Goal: Task Accomplishment & Management: Manage account settings

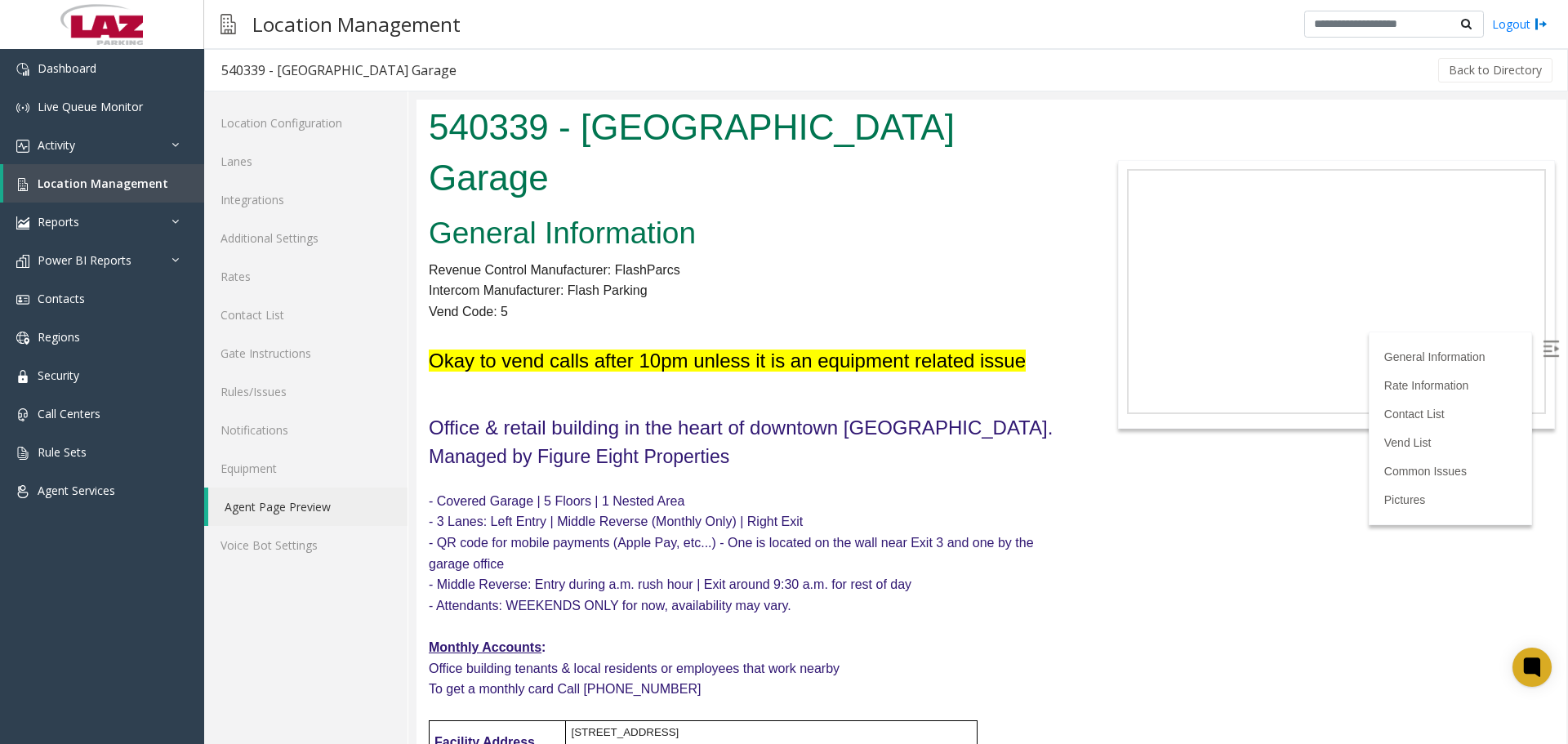
scroll to position [2369, 0]
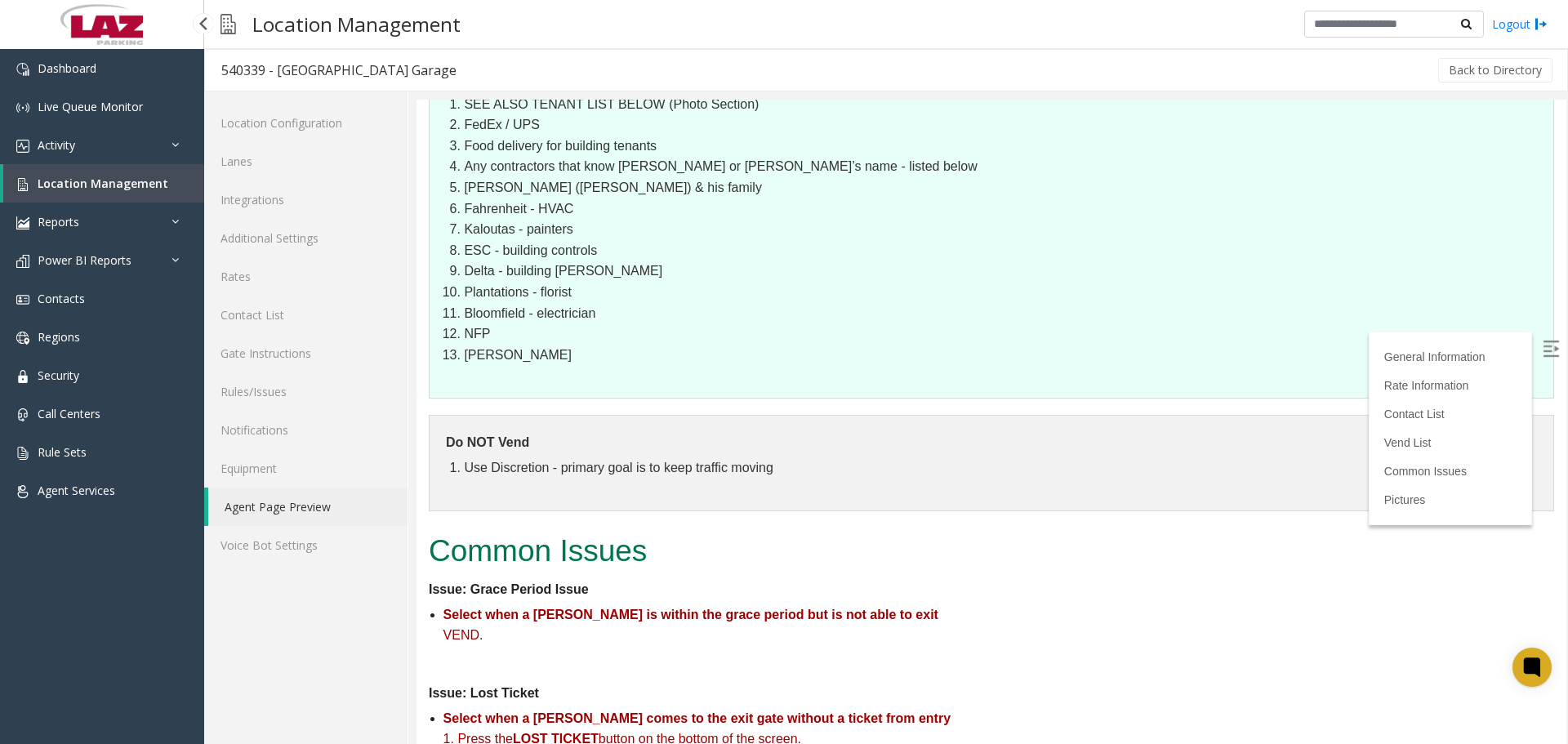
click at [92, 178] on span "Location Management" at bounding box center [102, 183] width 130 height 15
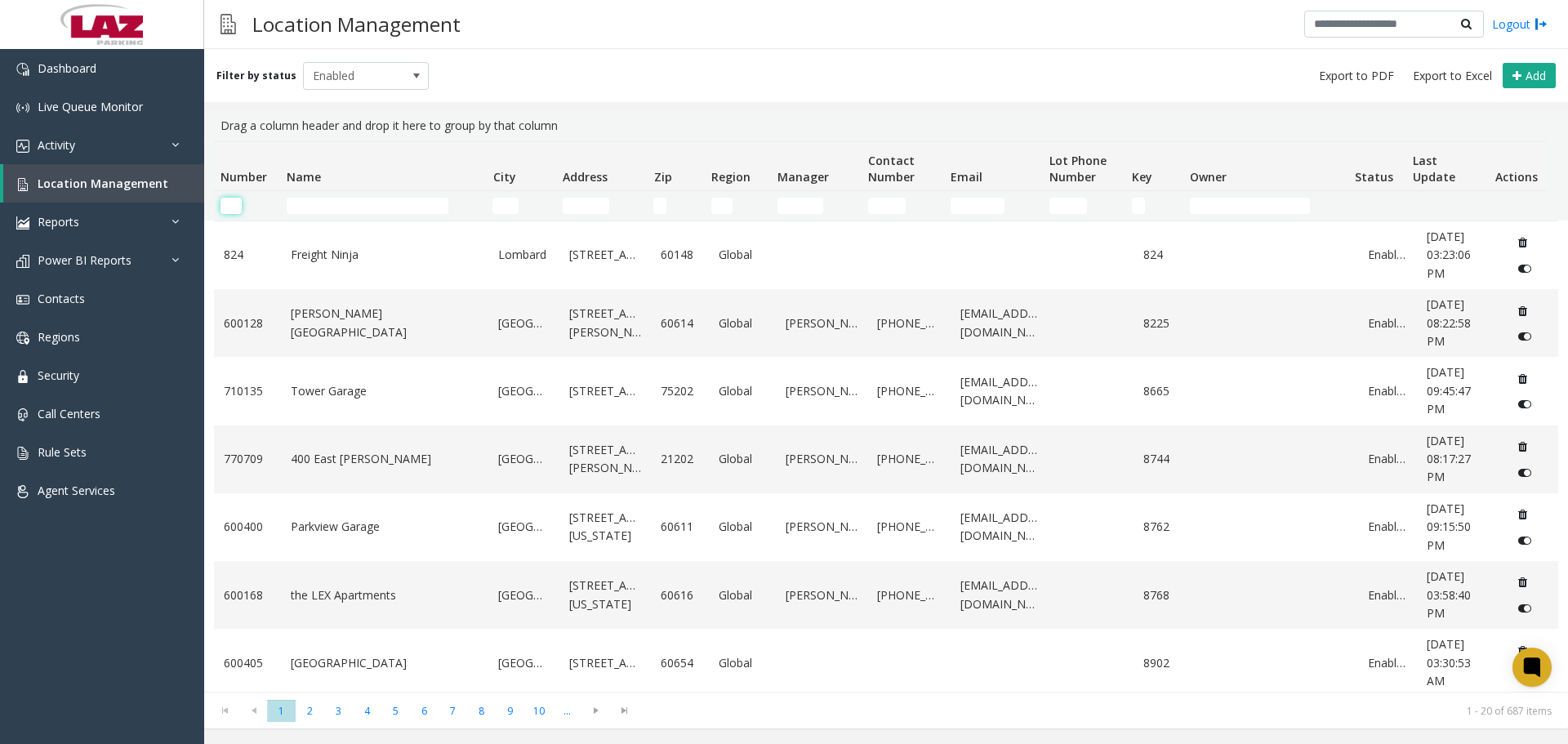
click at [229, 199] on input "Number Filter" at bounding box center [231, 205] width 21 height 16
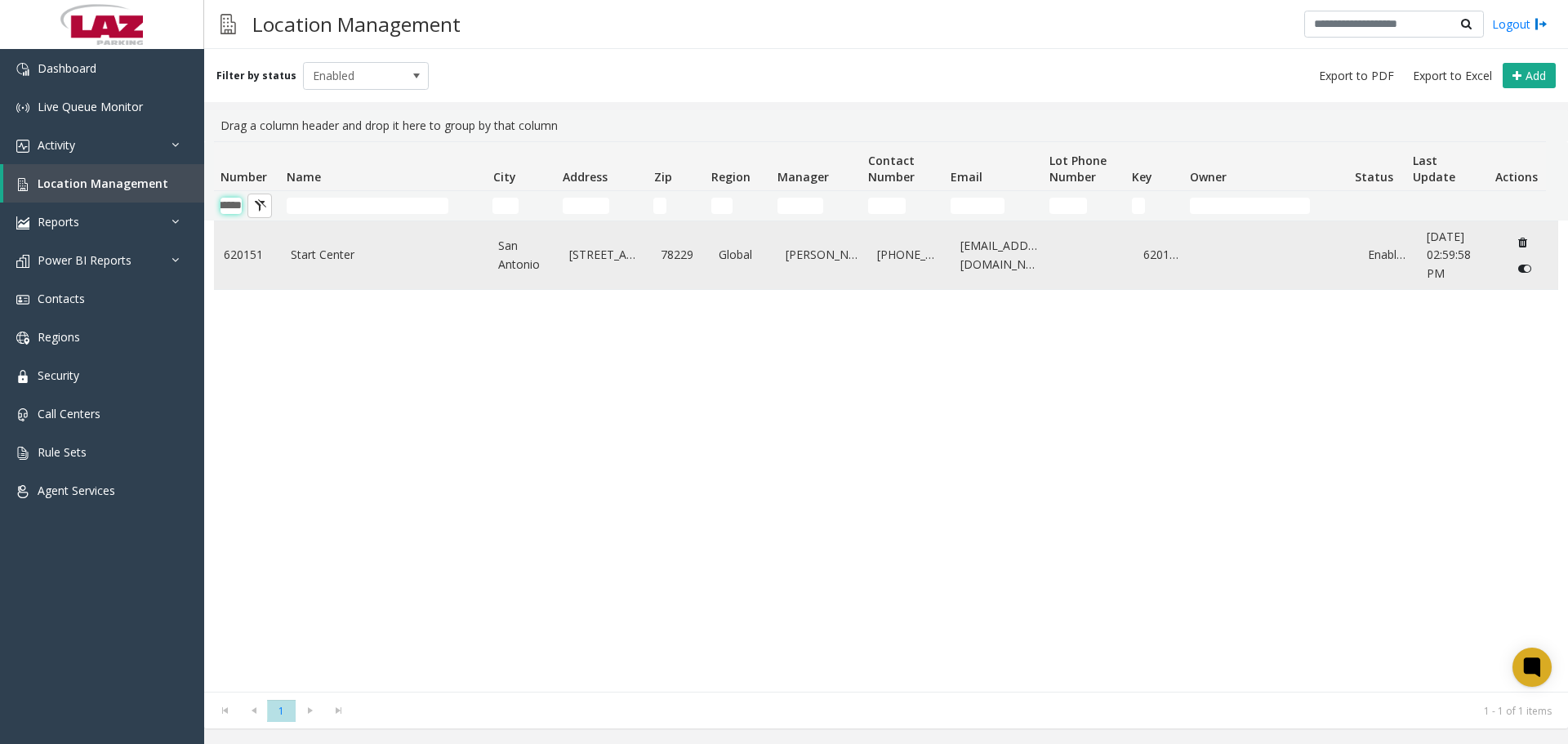
type input "******"
click at [339, 260] on link "Start Center" at bounding box center [384, 255] width 188 height 18
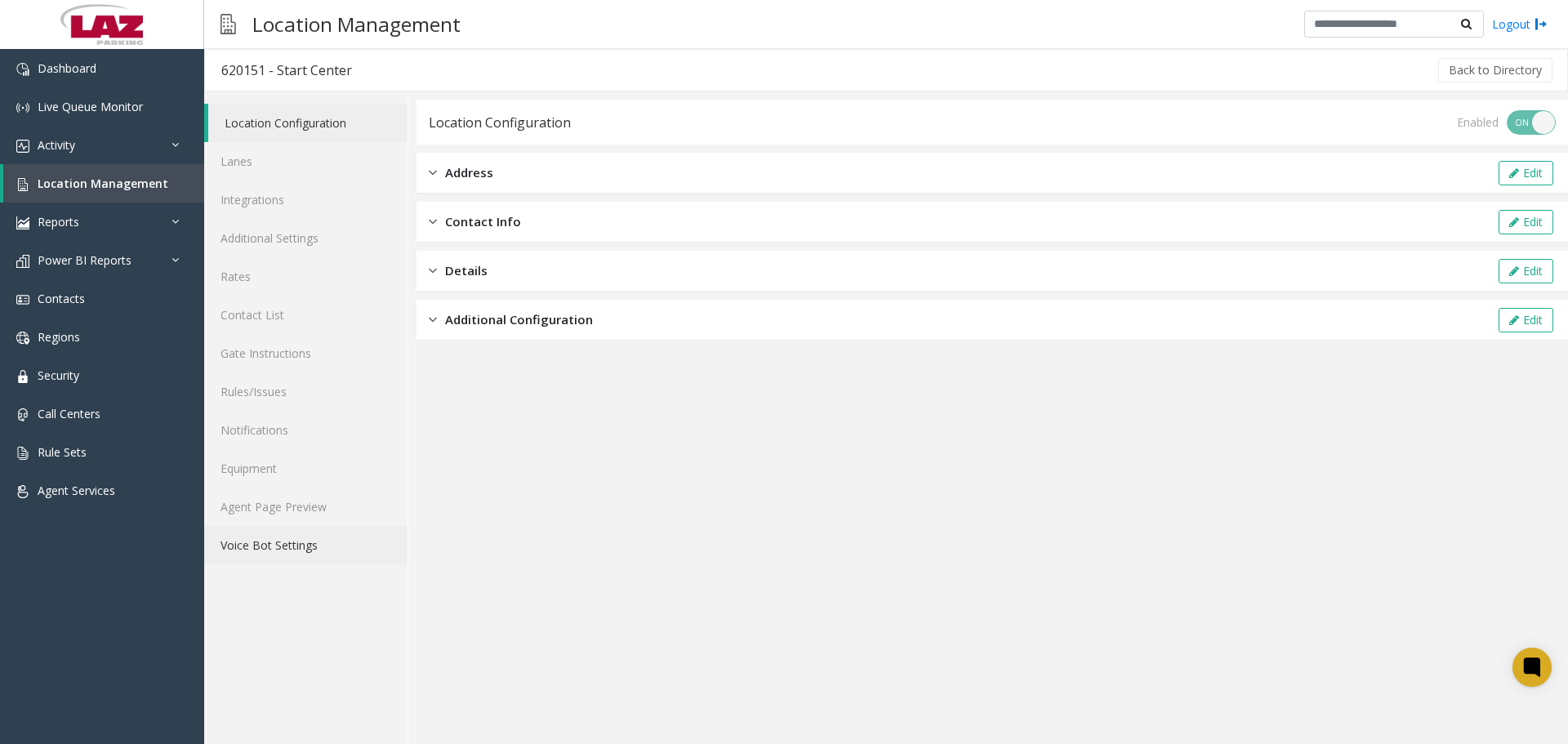
click at [299, 531] on link "Voice Bot Settings" at bounding box center [306, 545] width 204 height 38
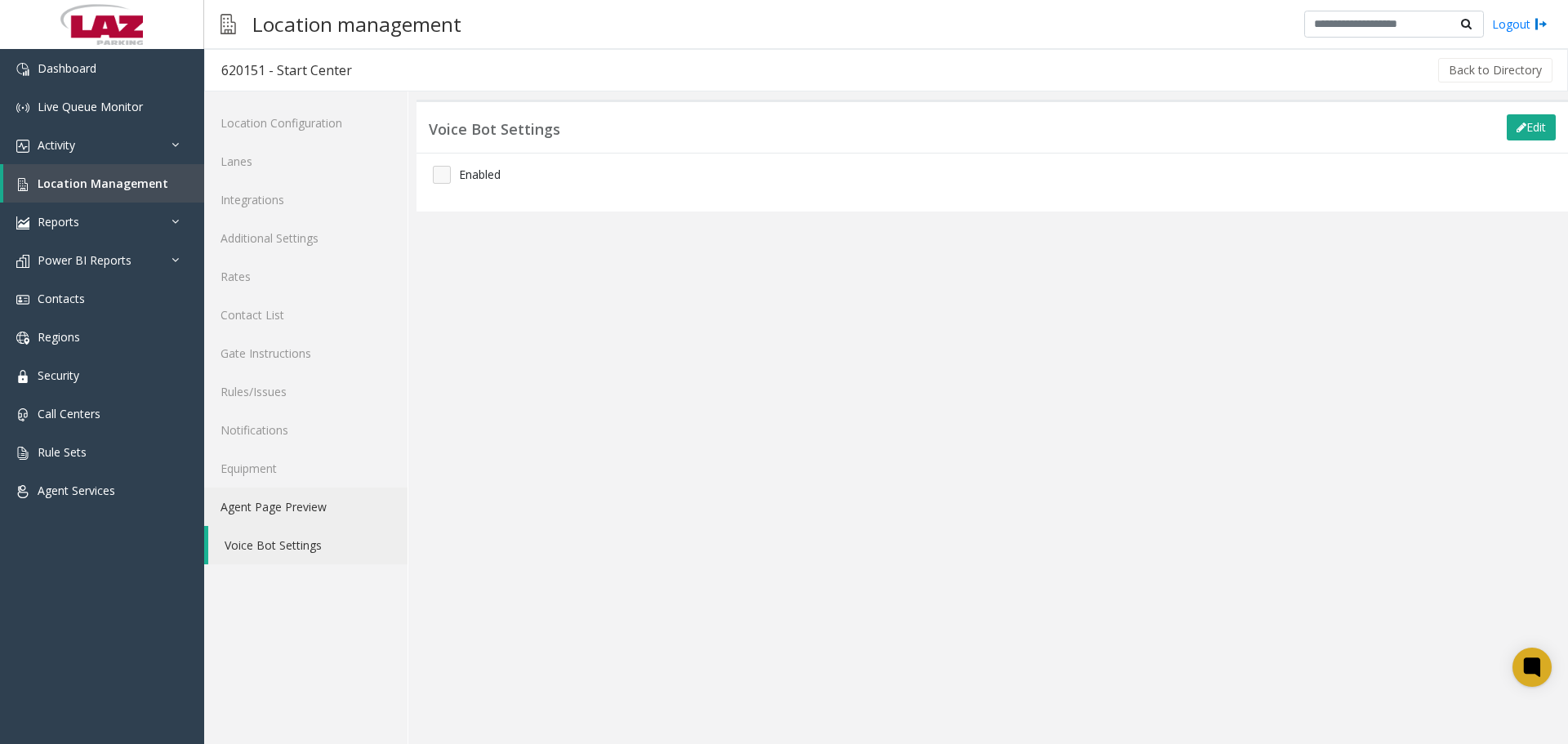
click at [298, 516] on link "Agent Page Preview" at bounding box center [306, 506] width 204 height 38
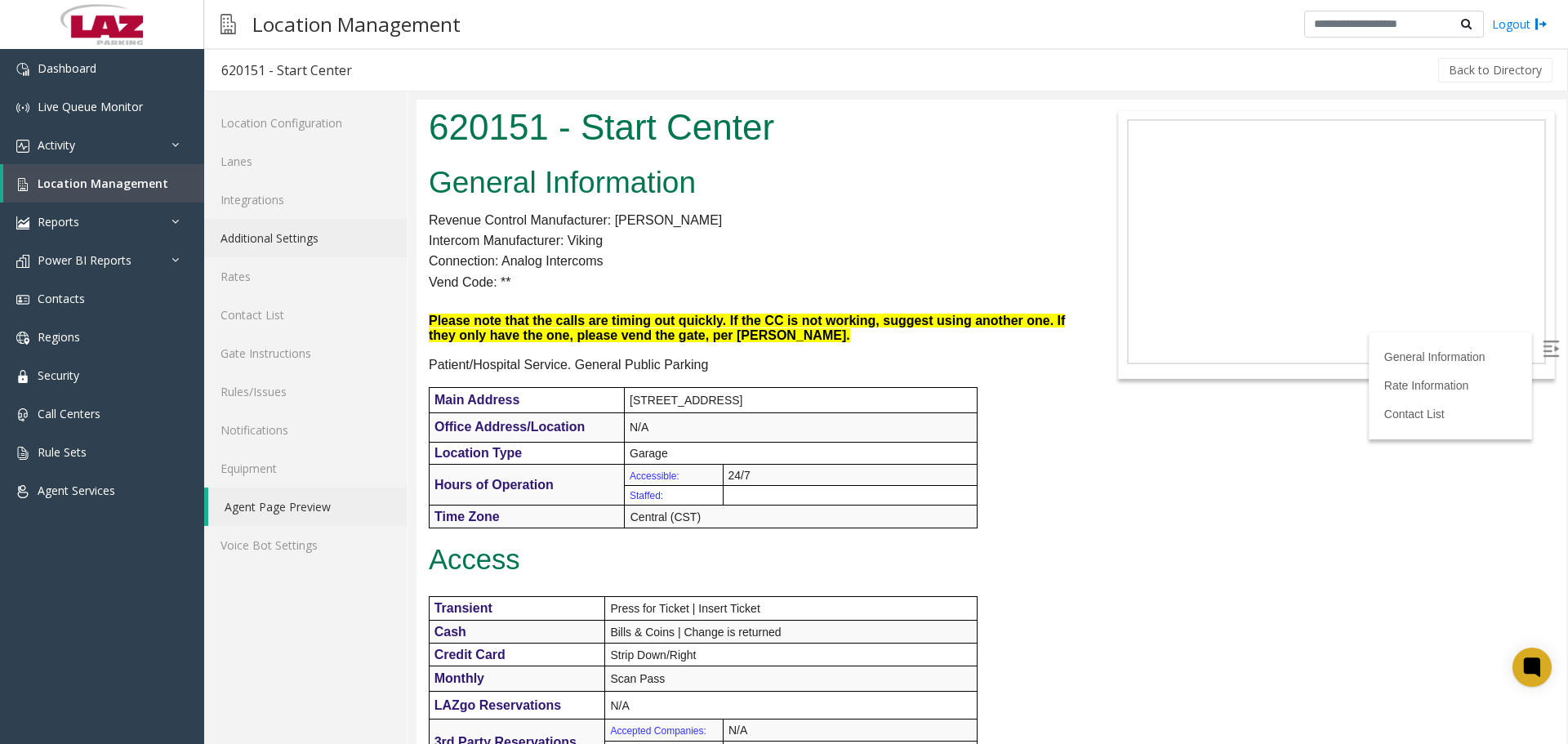
click at [313, 245] on link "Additional Settings" at bounding box center [306, 238] width 204 height 38
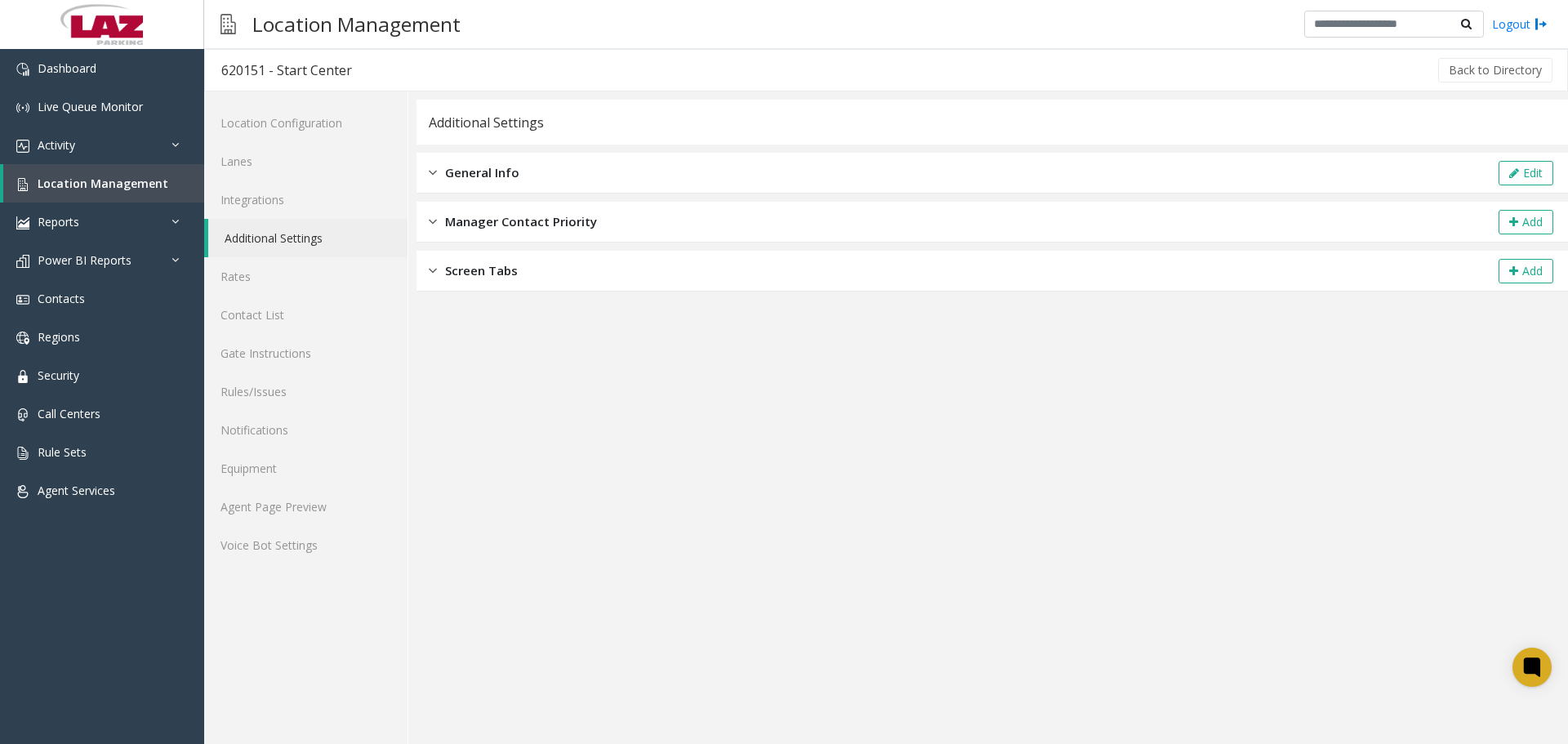
drag, startPoint x: 546, startPoint y: 173, endPoint x: 585, endPoint y: 171, distance: 39.1
click at [548, 172] on div "General Info Edit" at bounding box center [992, 173] width 1152 height 41
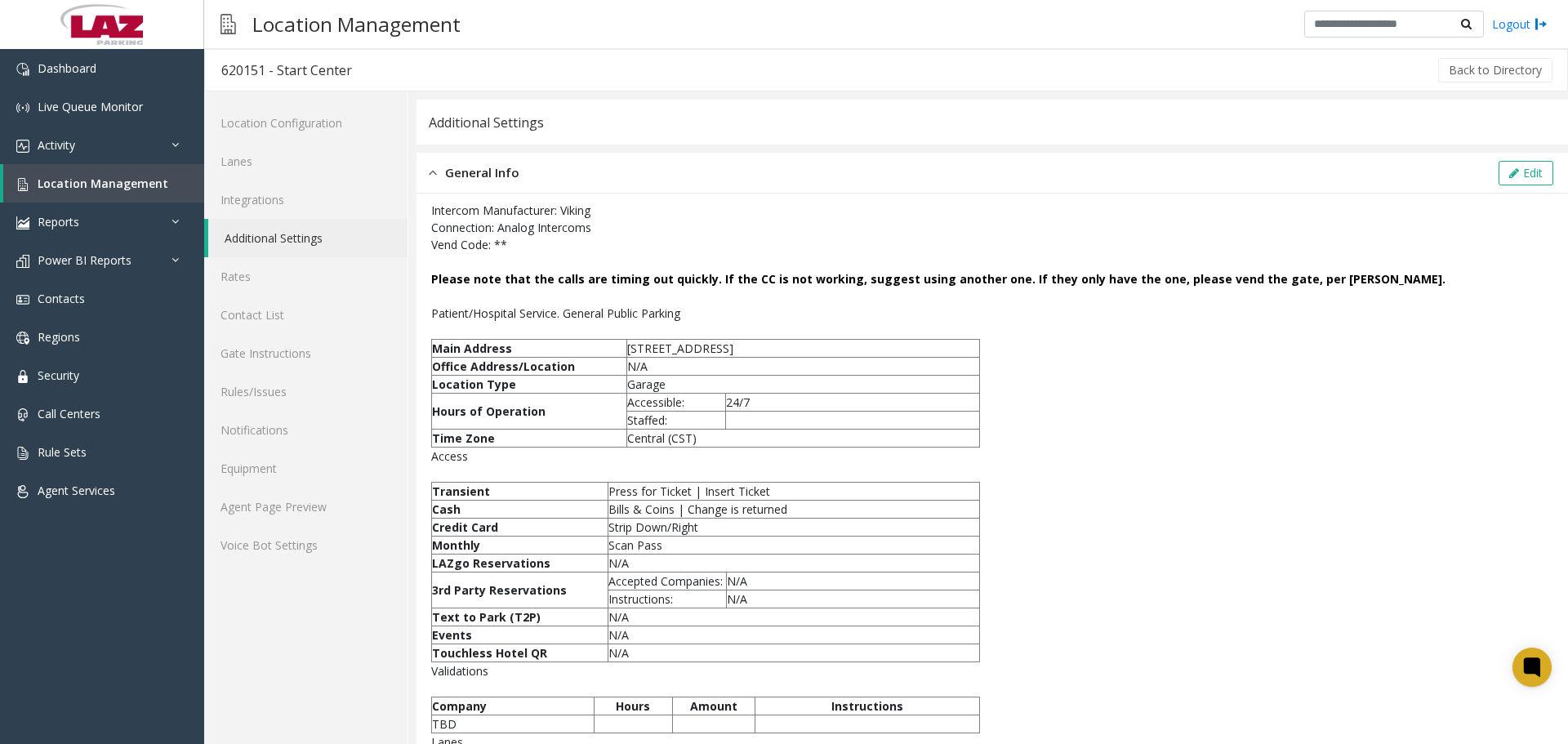
click at [566, 136] on div "Additional Settings" at bounding box center [992, 122] width 1152 height 45
click at [313, 128] on link "Location Configuration" at bounding box center [306, 123] width 204 height 38
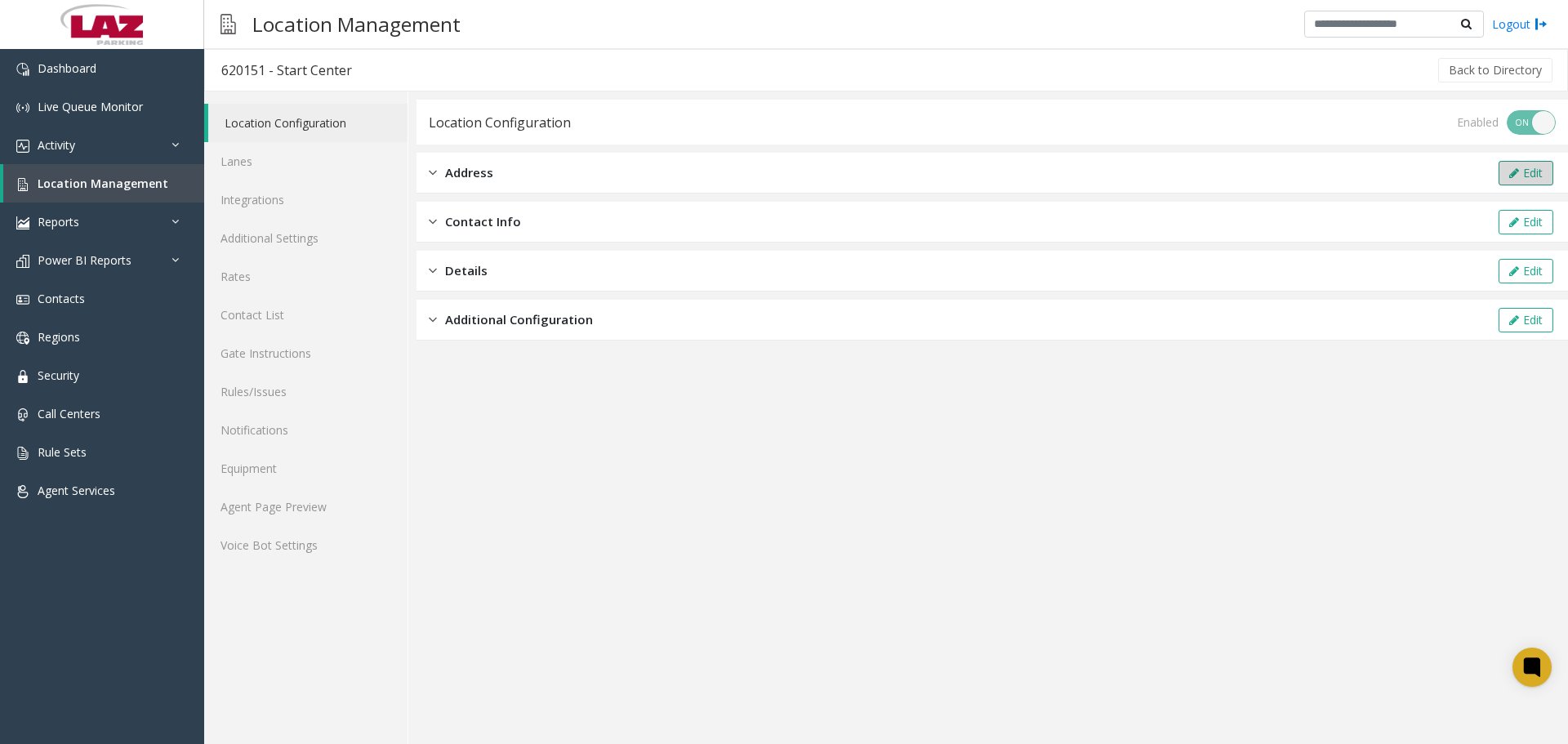
click at [1514, 165] on button "Edit" at bounding box center [1525, 173] width 55 height 25
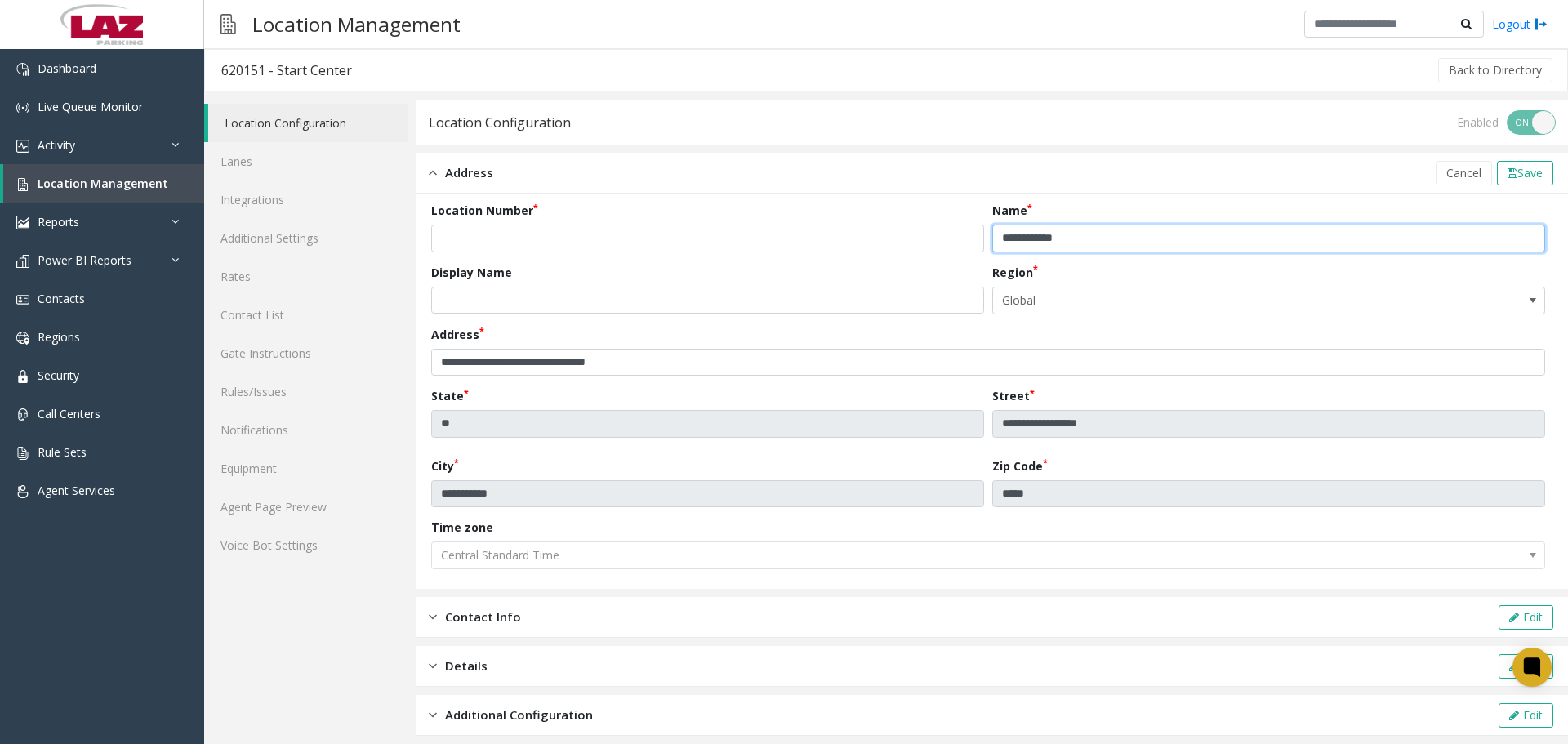
drag, startPoint x: 1017, startPoint y: 239, endPoint x: 990, endPoint y: 241, distance: 27.1
click at [992, 241] on input "**********" at bounding box center [1268, 239] width 553 height 28
click at [1019, 239] on input "**********" at bounding box center [1268, 239] width 553 height 28
click at [1019, 239] on input "**********" at bounding box center [1268, 239] width 553 height 28
drag, startPoint x: 1019, startPoint y: 238, endPoint x: 988, endPoint y: 240, distance: 31.1
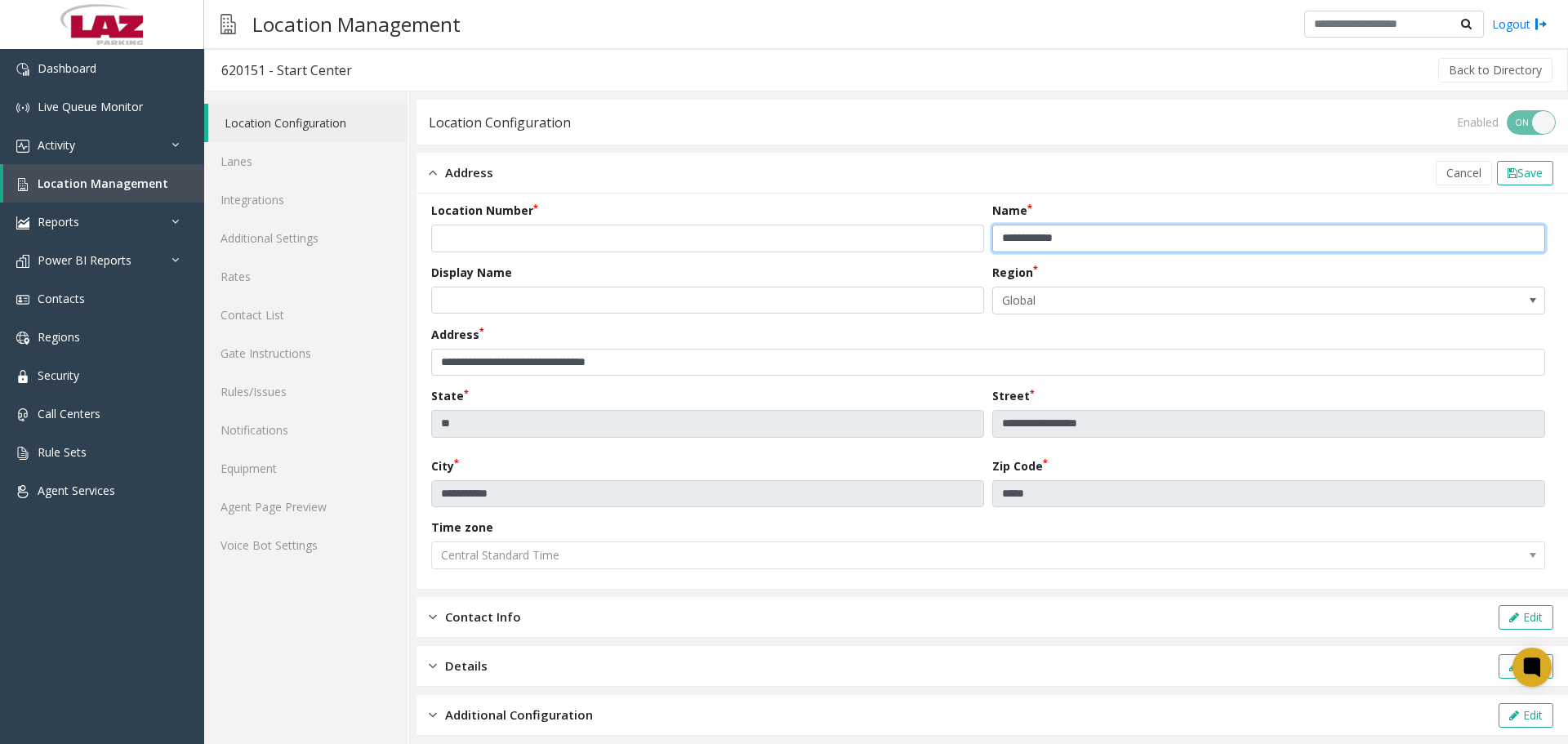
click at [992, 240] on input "**********" at bounding box center [1268, 239] width 553 height 28
type input "**********"
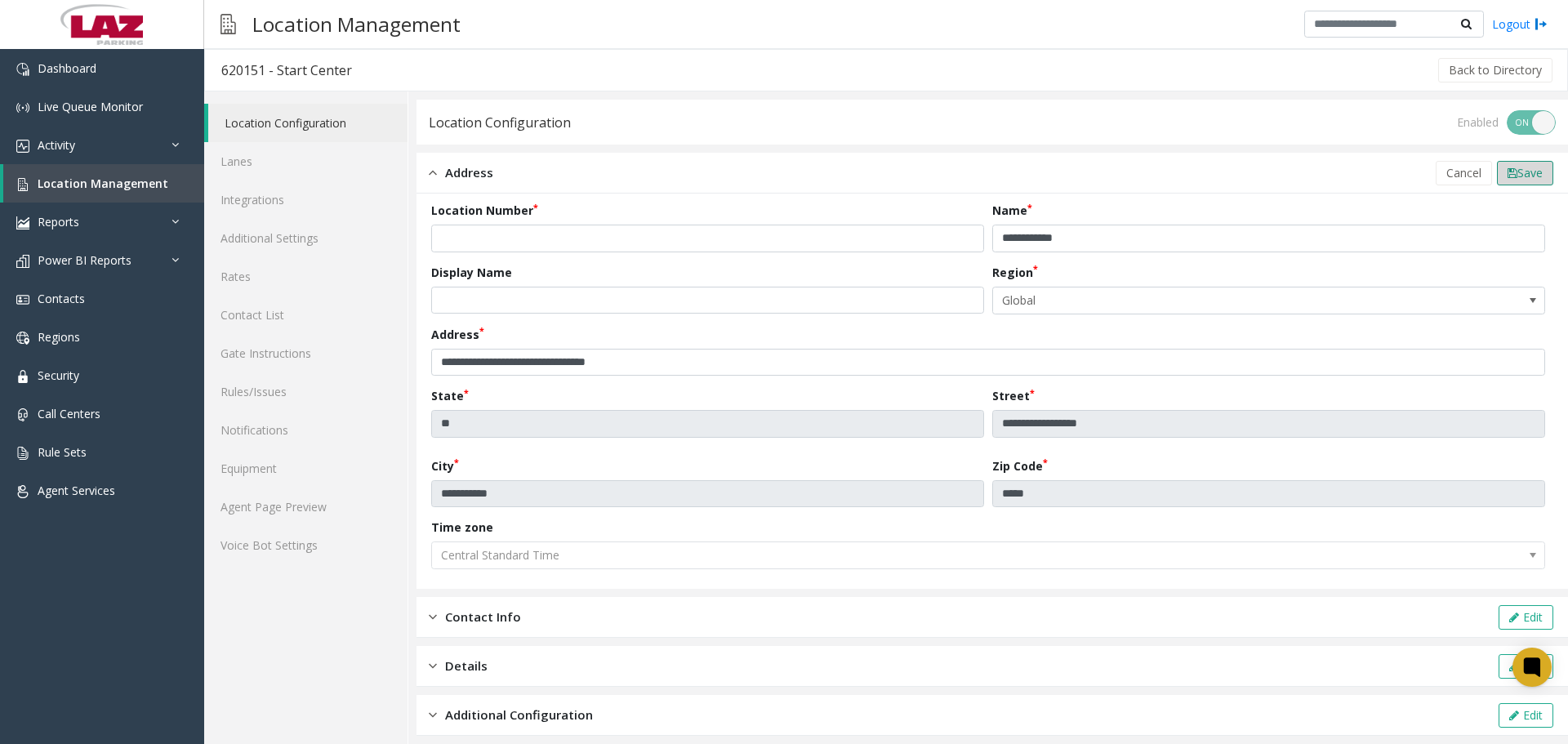
click at [1527, 169] on span "Save" at bounding box center [1530, 173] width 26 height 15
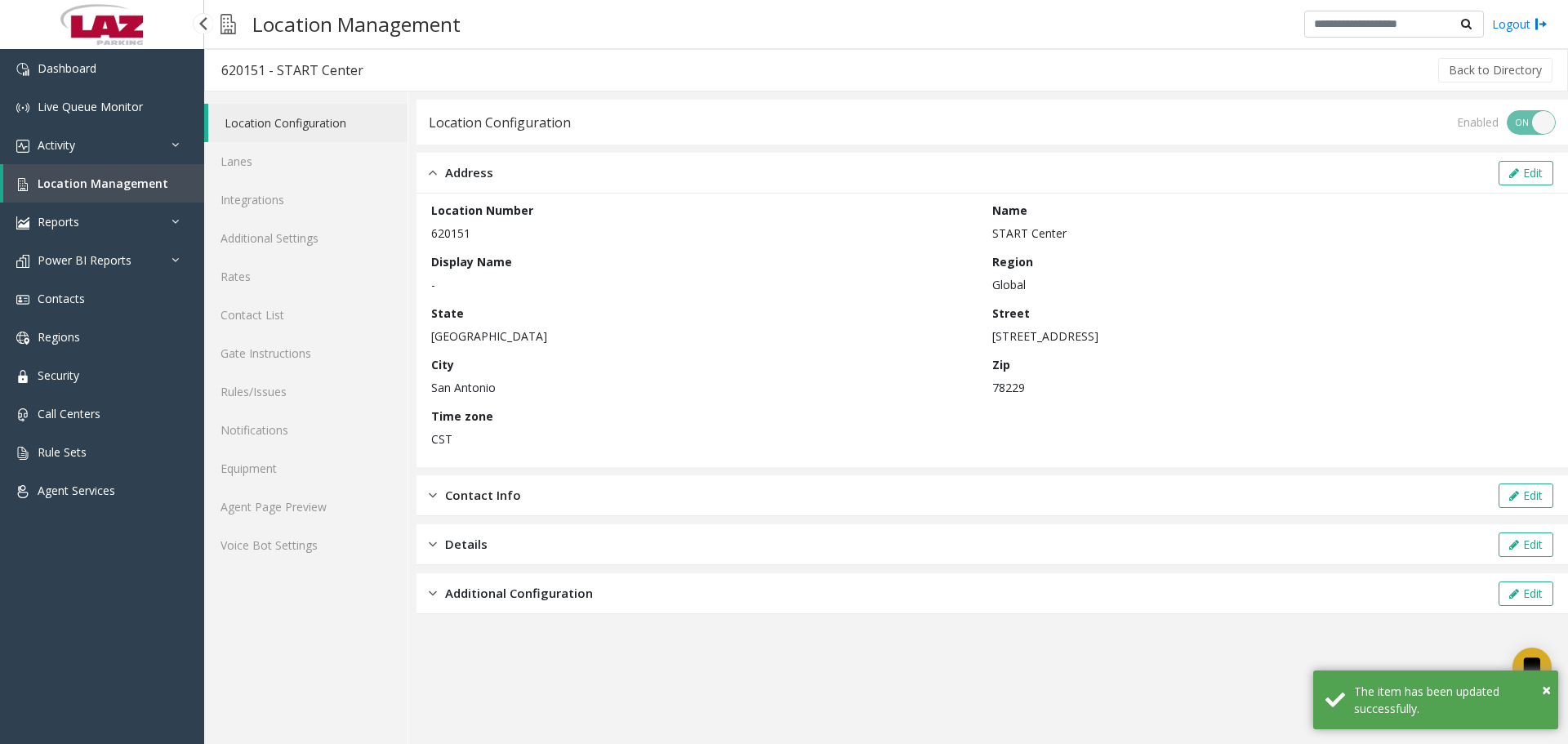
click at [133, 182] on span "Location Management" at bounding box center [102, 183] width 130 height 15
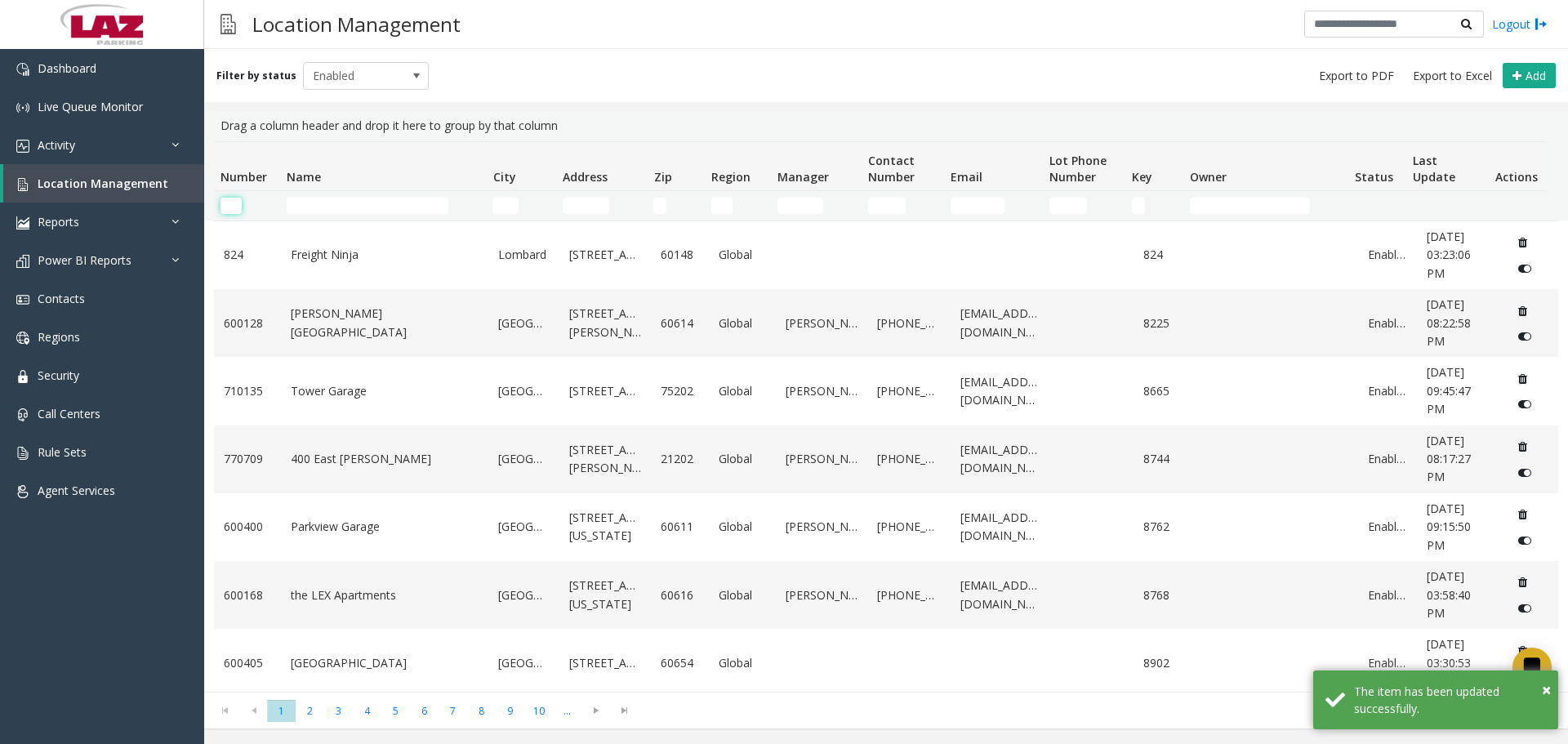
click at [239, 202] on input "Number Filter" at bounding box center [231, 205] width 21 height 16
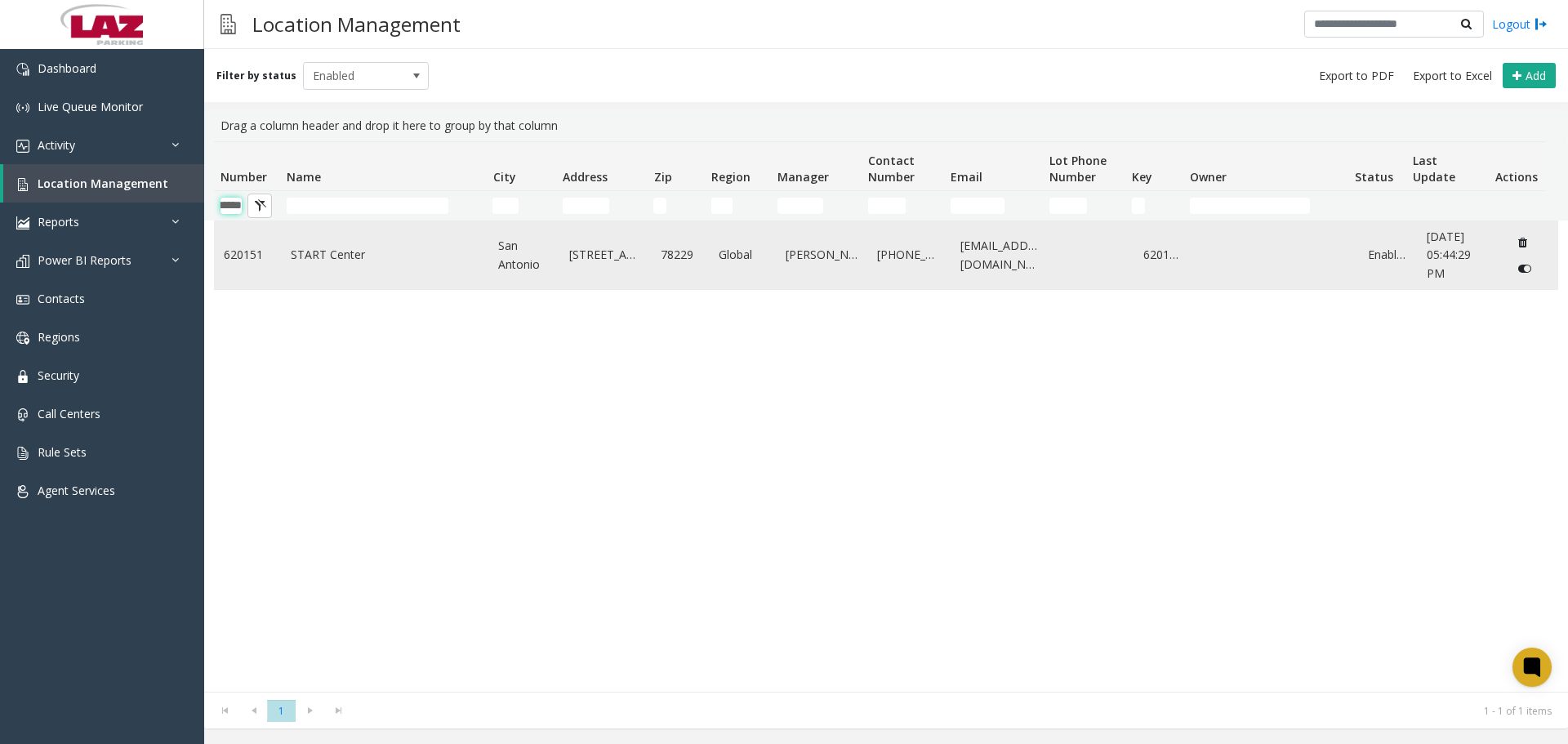
type input "******"
click at [1152, 256] on link "620151" at bounding box center [1162, 255] width 38 height 18
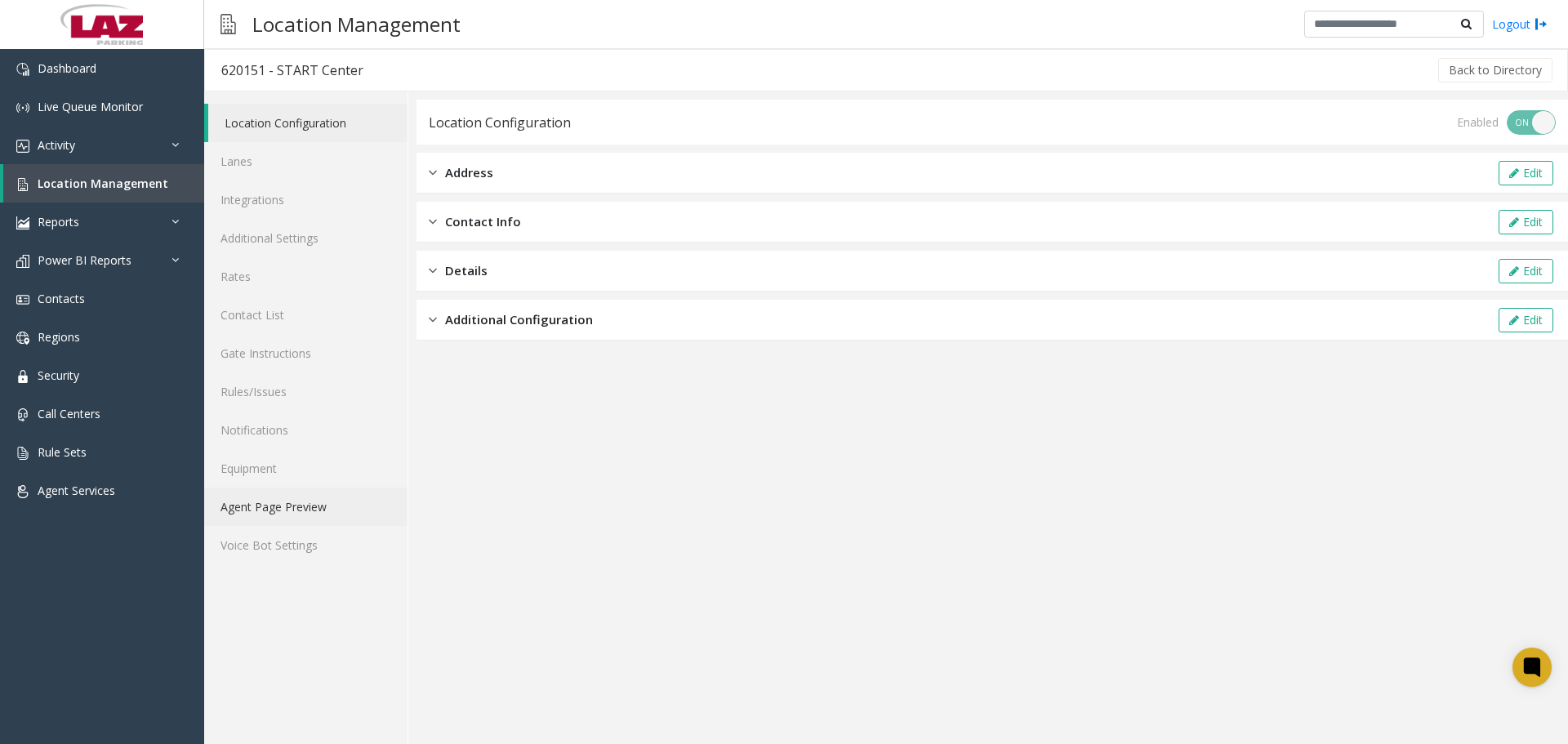
click at [311, 514] on link "Agent Page Preview" at bounding box center [306, 506] width 204 height 38
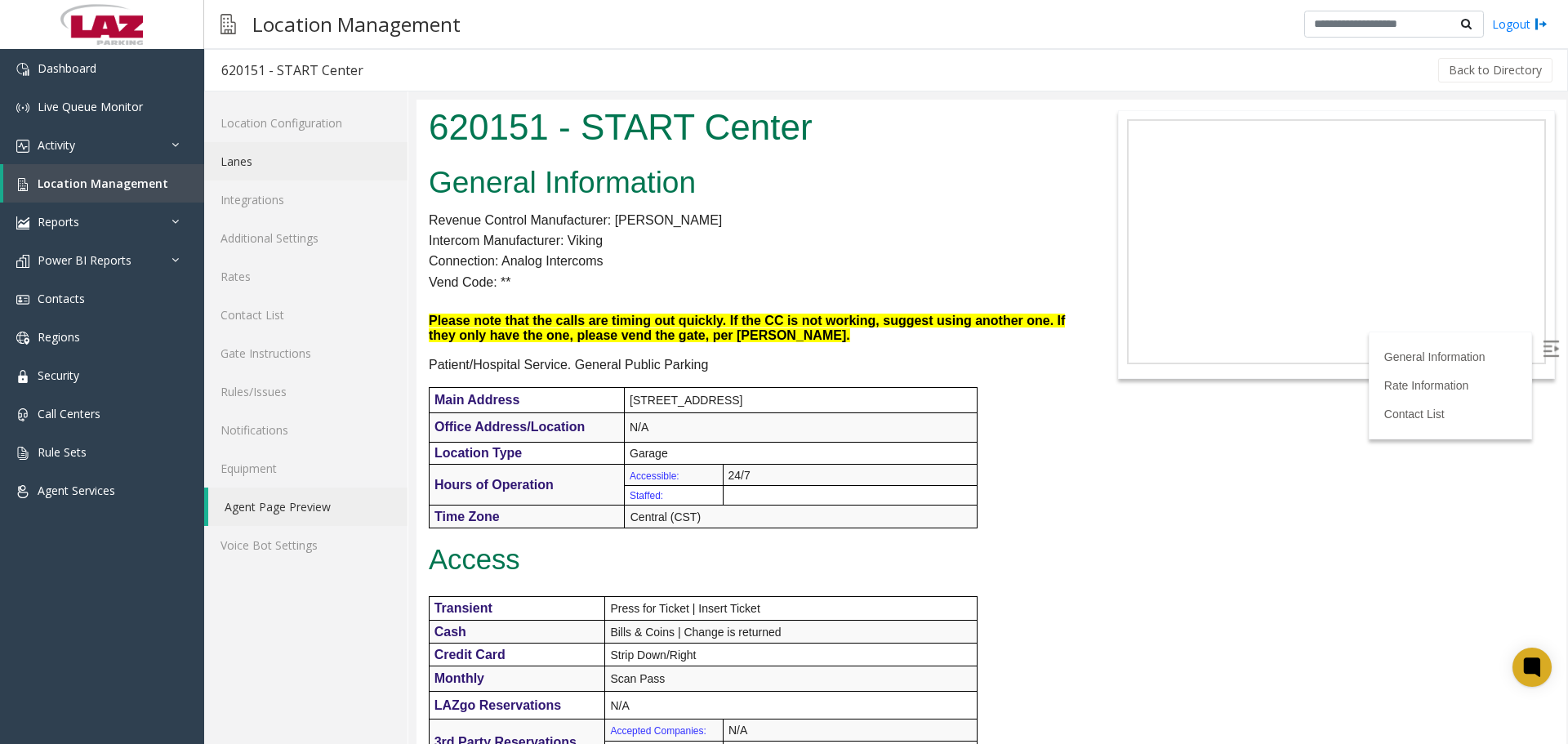
click at [267, 161] on link "Lanes" at bounding box center [306, 161] width 204 height 38
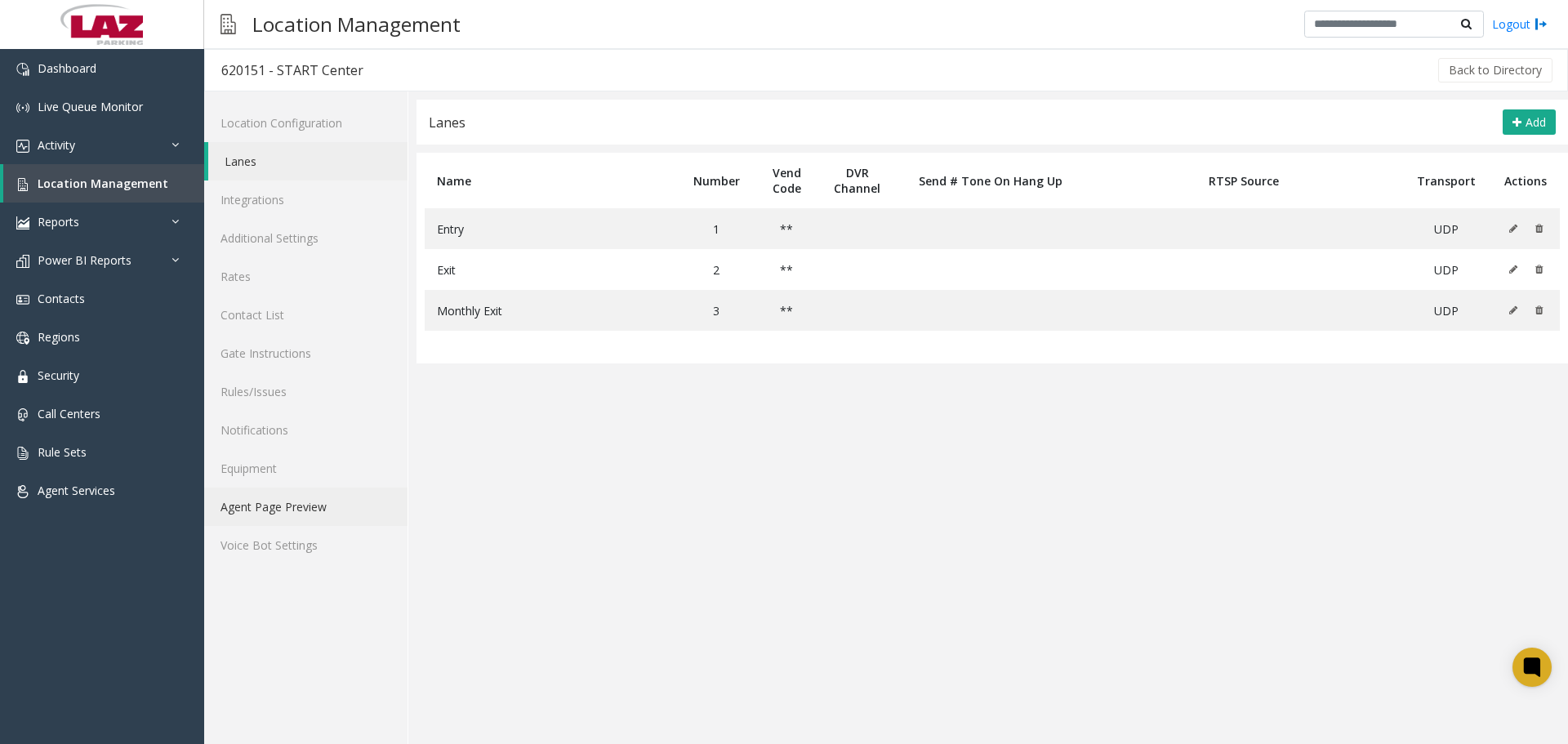
click at [267, 510] on link "Agent Page Preview" at bounding box center [306, 506] width 204 height 38
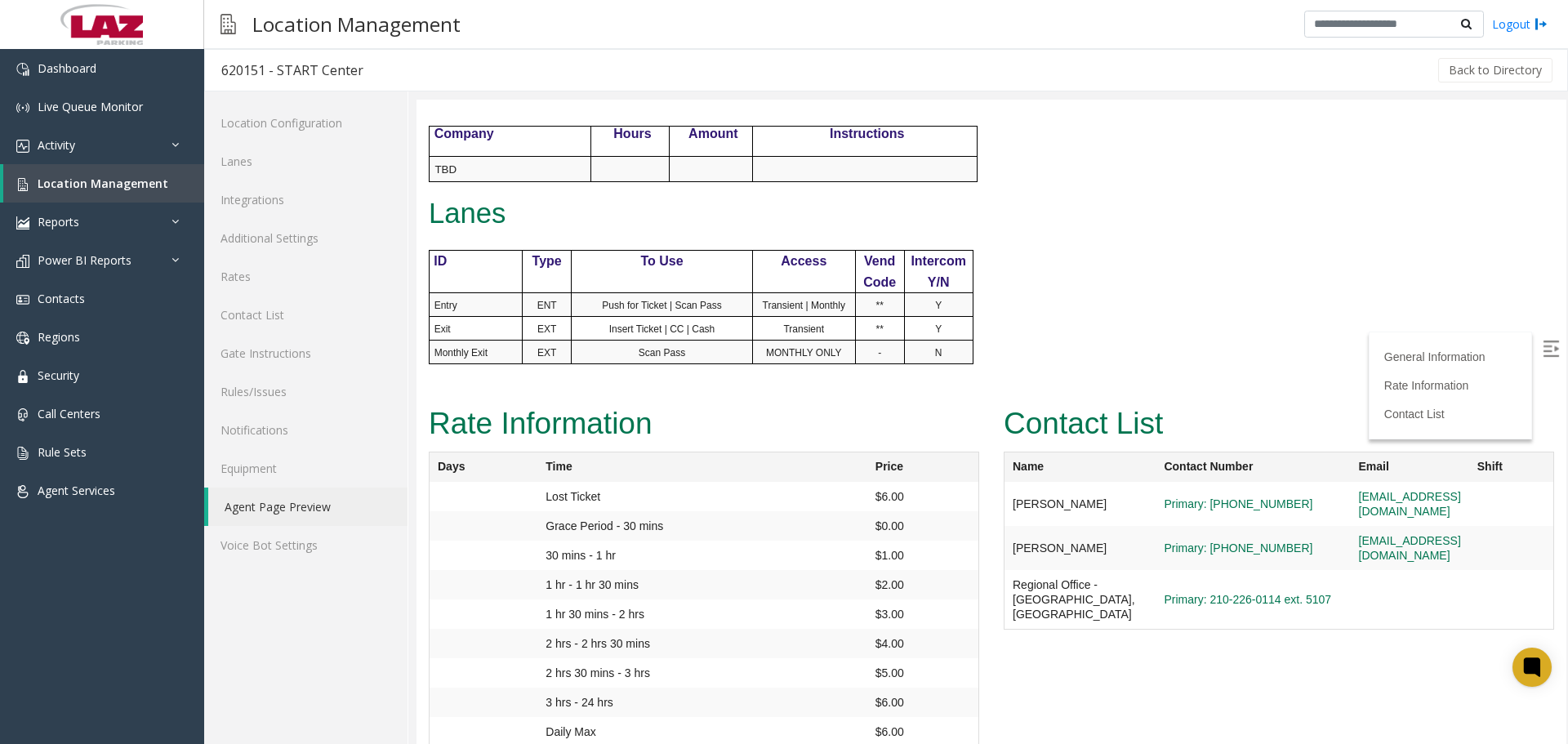
scroll to position [799, 0]
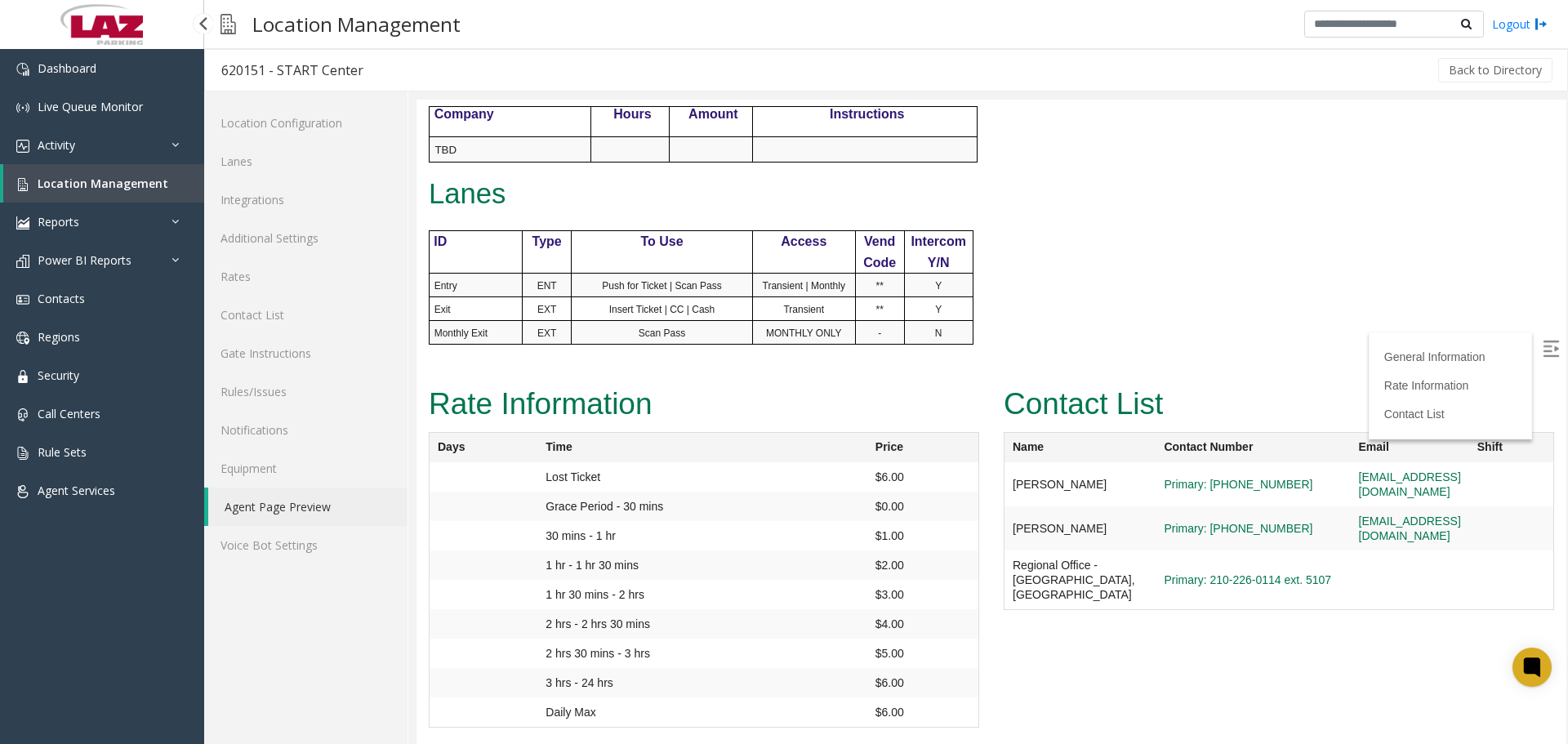
click at [72, 191] on link "Location Management" at bounding box center [104, 183] width 201 height 38
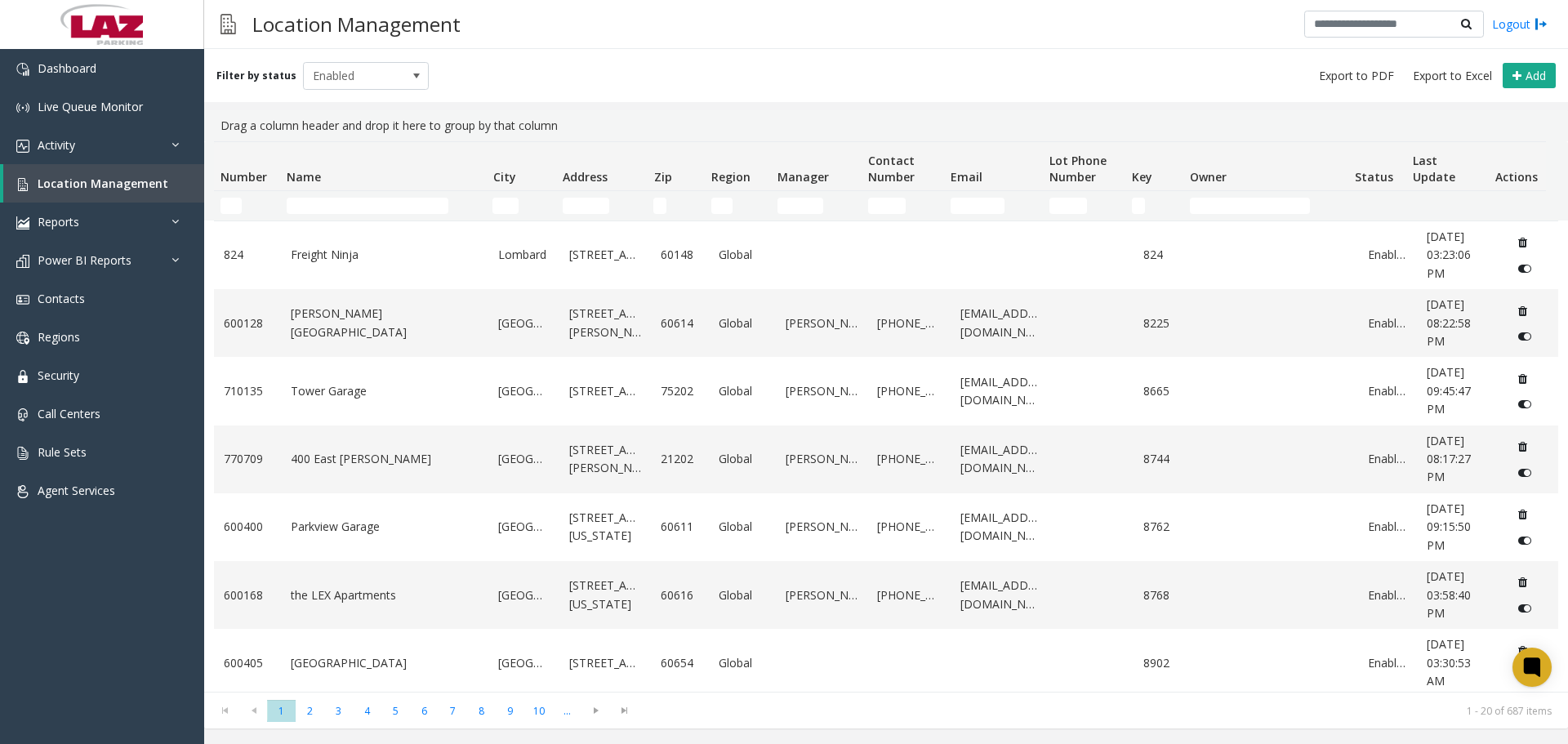
click at [612, 82] on div "Filter by status Enabled Add" at bounding box center [886, 76] width 1364 height 53
click at [236, 207] on input "Number Filter" at bounding box center [231, 205] width 21 height 16
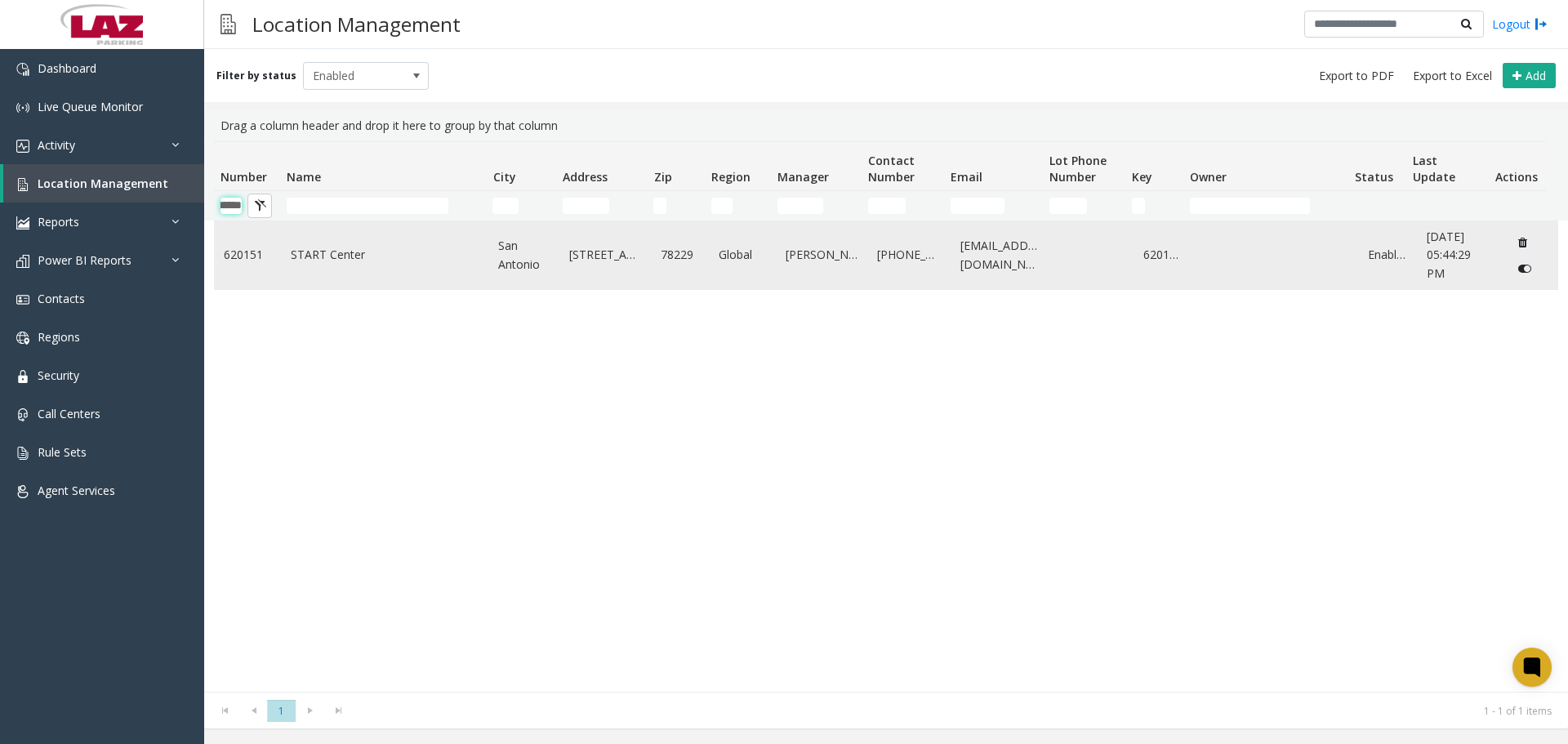
type input "******"
click at [303, 252] on link "START Center" at bounding box center [384, 255] width 188 height 18
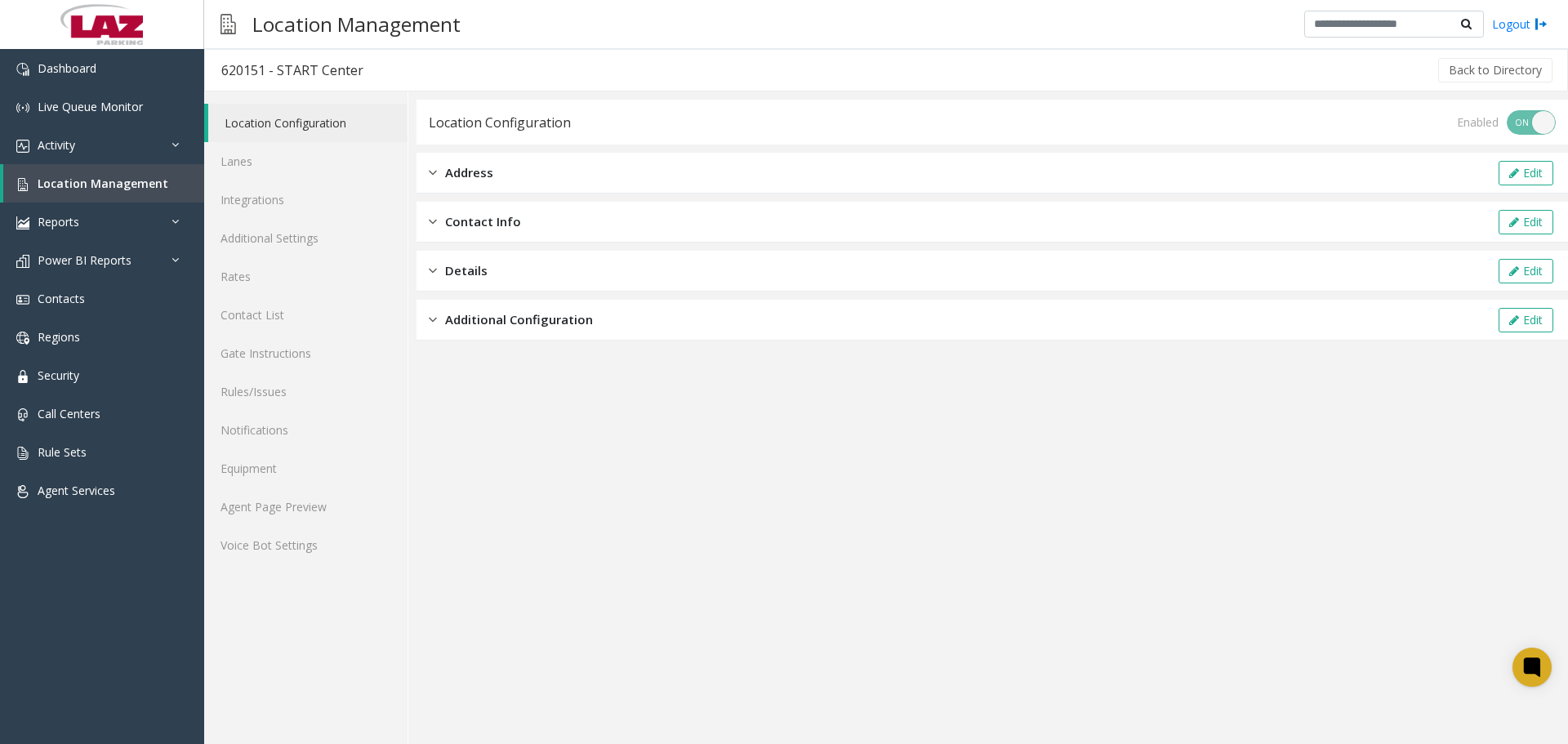
click at [565, 385] on app-location-configuration "Location Configuration Enabled ON OFF Address Edit Contact Info Edit Details Ed…" at bounding box center [992, 422] width 1152 height 644
click at [257, 515] on link "Agent Page Preview" at bounding box center [306, 506] width 204 height 38
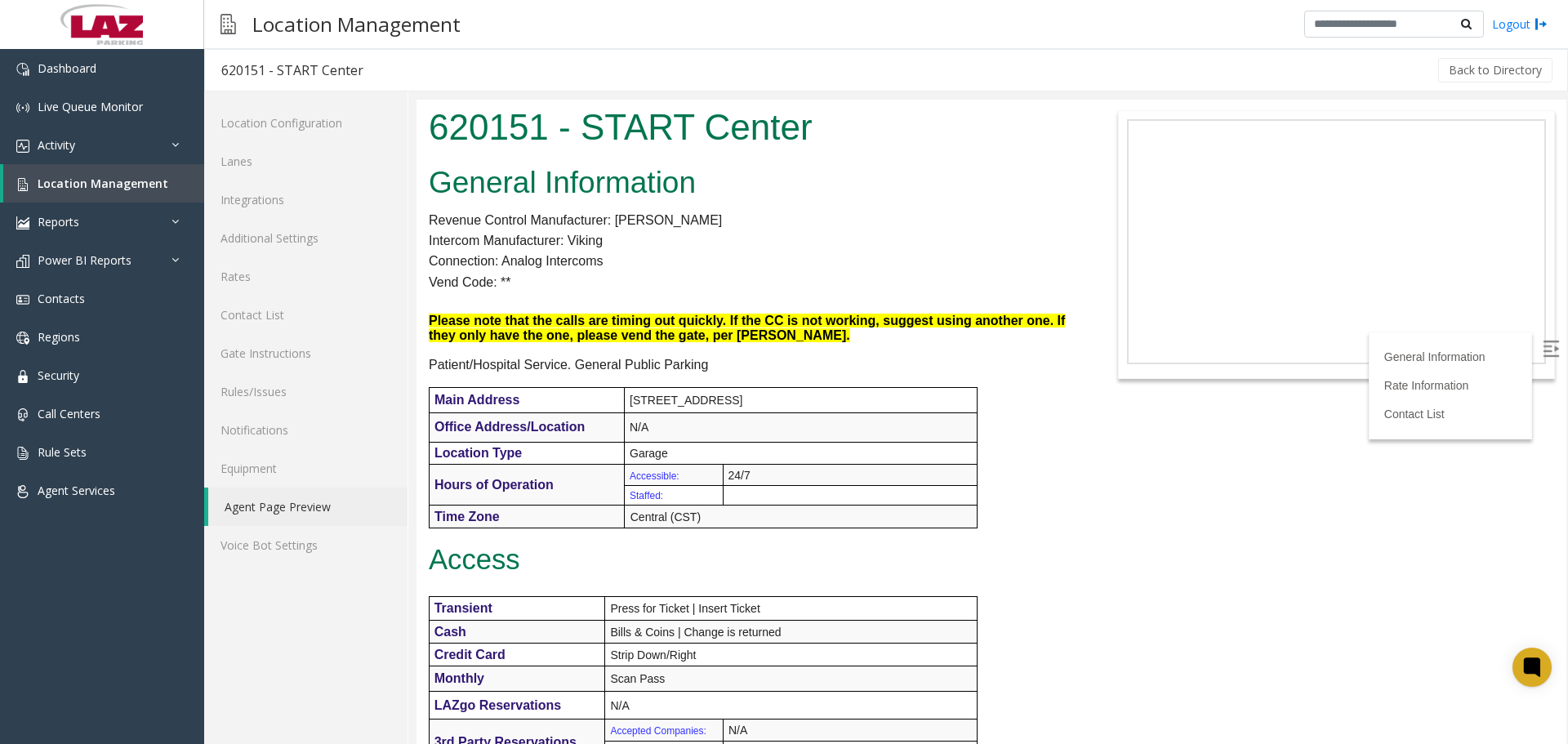
click at [287, 65] on div "620151 - START Center" at bounding box center [292, 70] width 142 height 21
copy div "620151 - START Center"
click at [854, 228] on div "General Information Revenue Control Manufacturer: [PERSON_NAME] Intercom Manufa…" at bounding box center [751, 669] width 670 height 1020
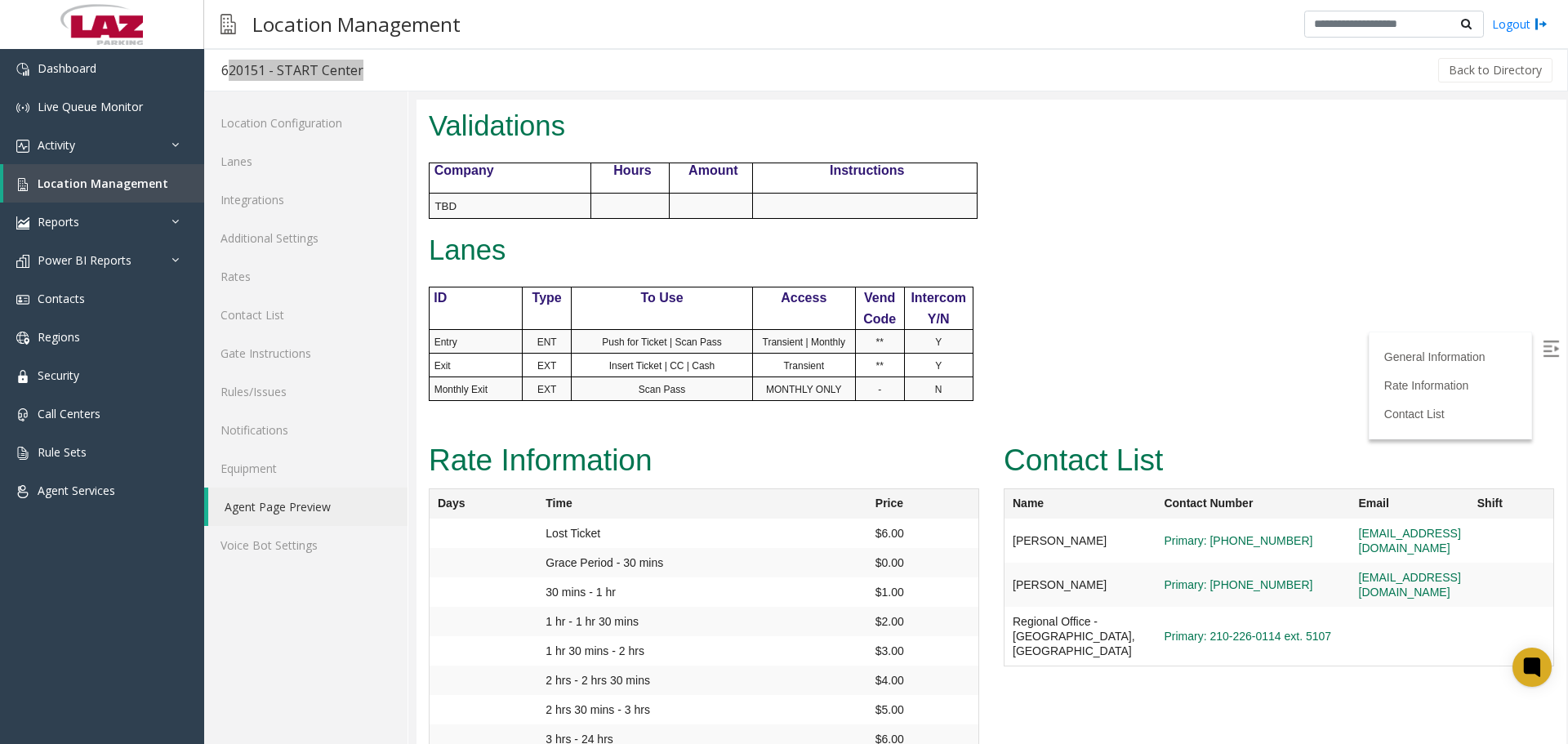
scroll to position [799, 0]
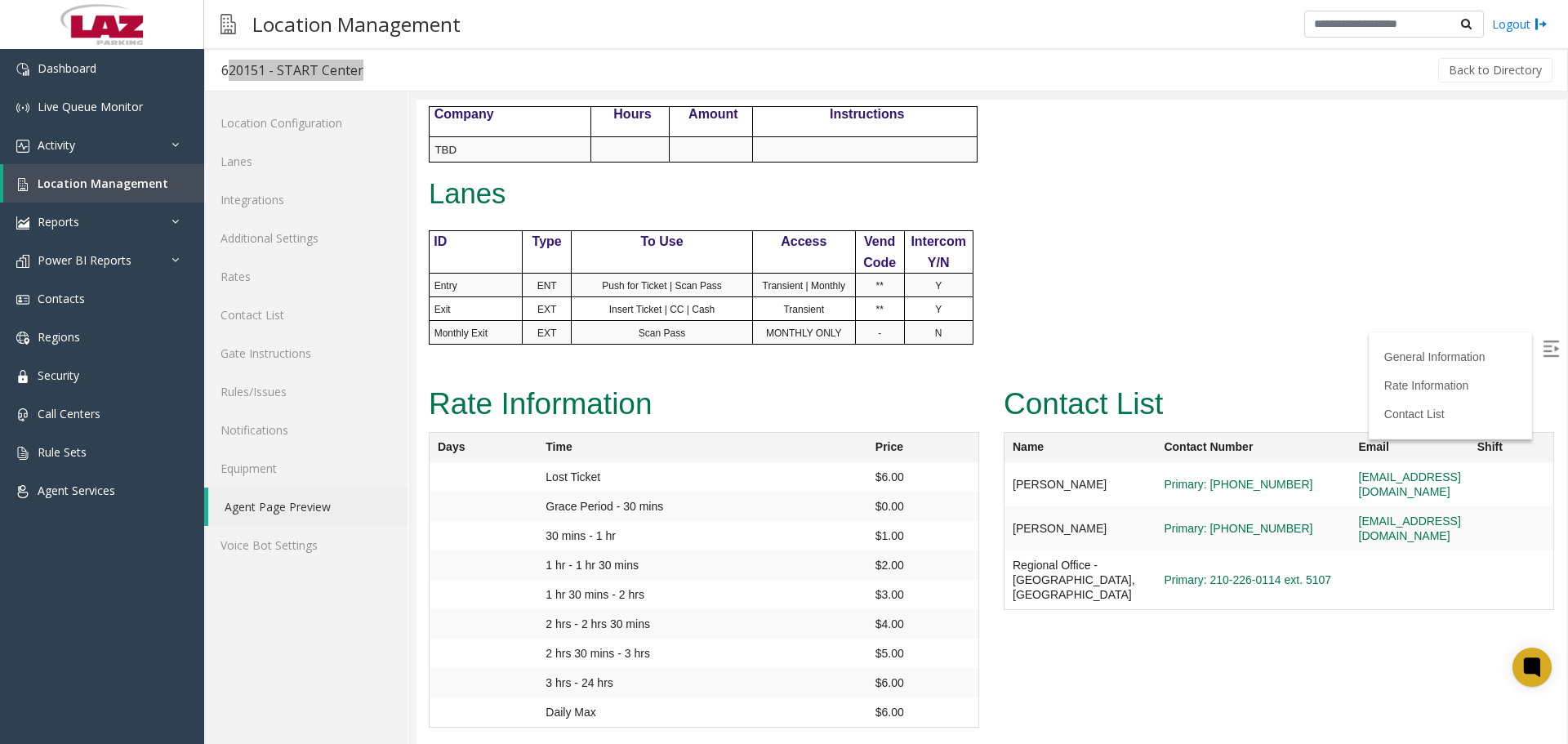
click at [100, 180] on span "Location Management" at bounding box center [102, 183] width 130 height 15
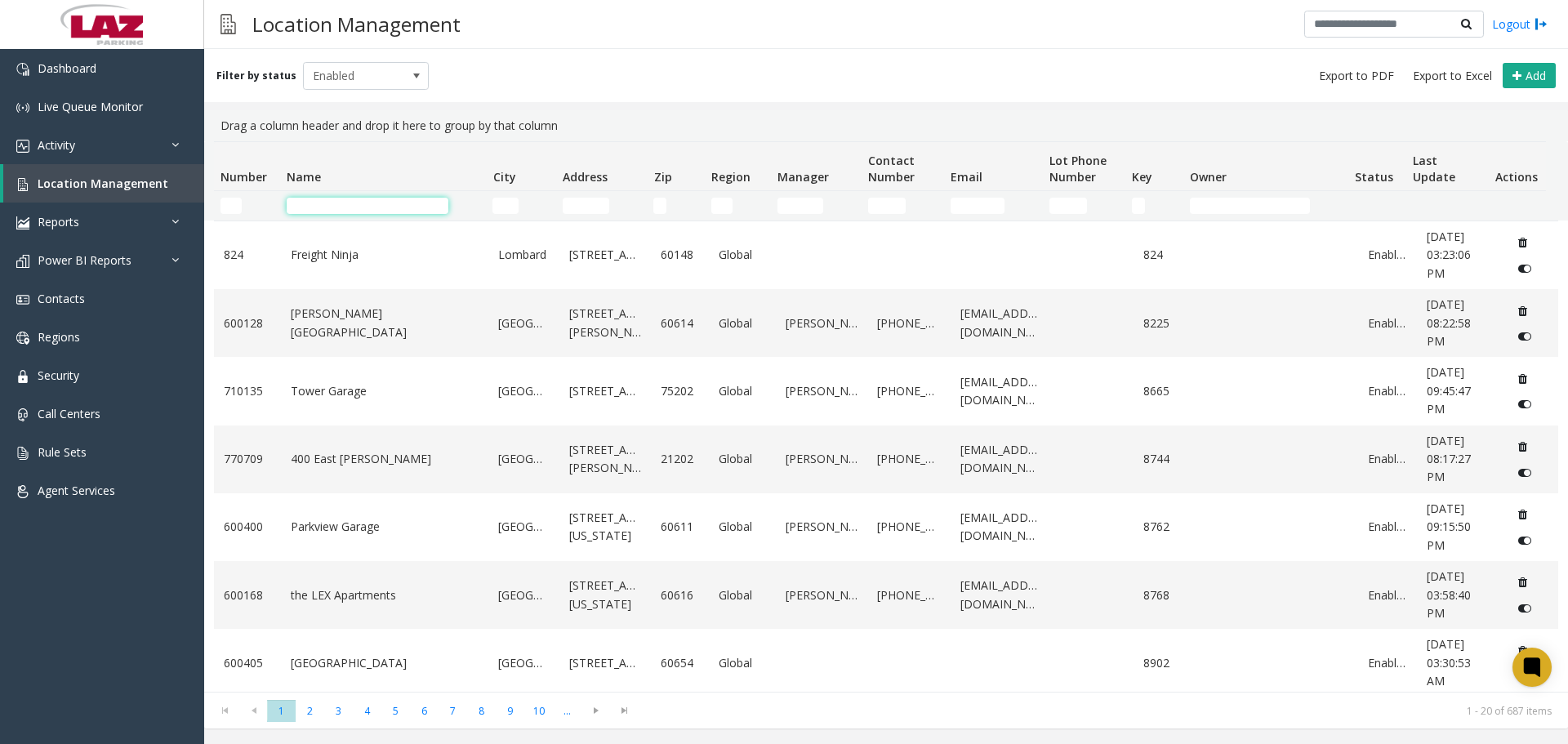
click at [358, 200] on input "Name Filter" at bounding box center [368, 205] width 162 height 16
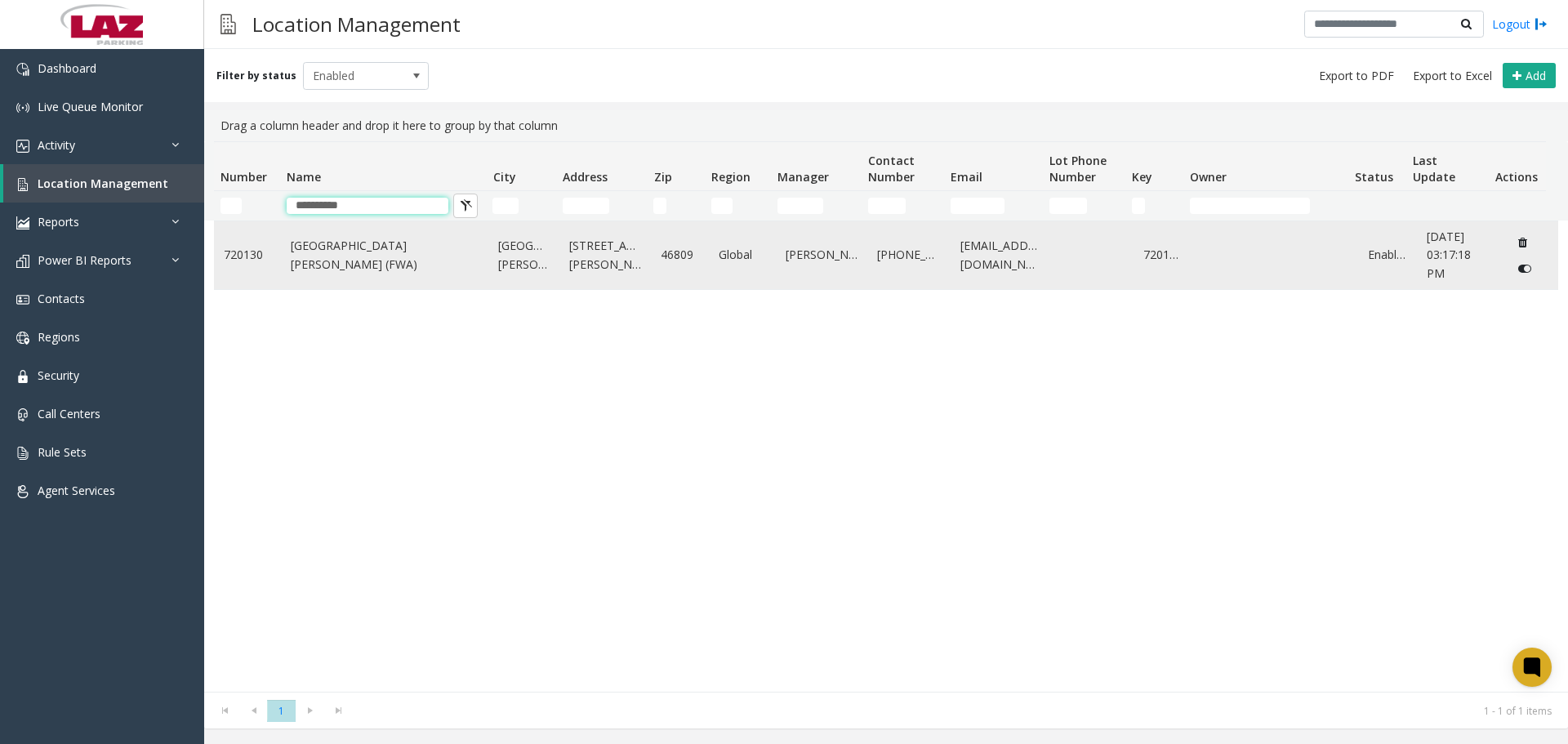
type input "**********"
click at [365, 253] on link "[GEOGRAPHIC_DATA][PERSON_NAME] (FWA)" at bounding box center [384, 255] width 188 height 37
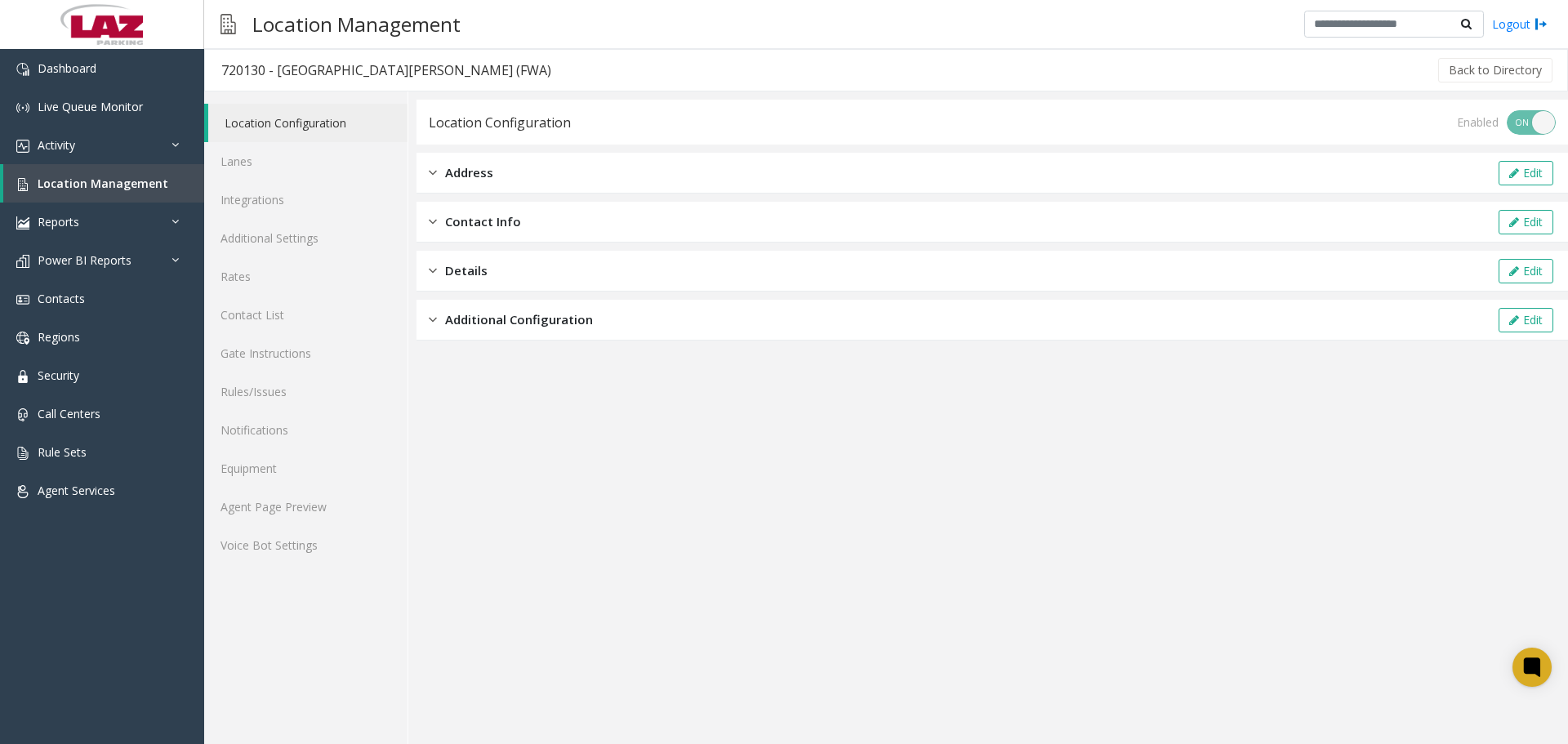
click at [241, 72] on div "720130 - [GEOGRAPHIC_DATA][PERSON_NAME] (FWA)" at bounding box center [386, 70] width 330 height 21
click at [240, 72] on div "720130 - [GEOGRAPHIC_DATA][PERSON_NAME] (FWA)" at bounding box center [386, 70] width 330 height 21
copy div "720130"
click at [280, 510] on link "Agent Page Preview" at bounding box center [306, 506] width 204 height 38
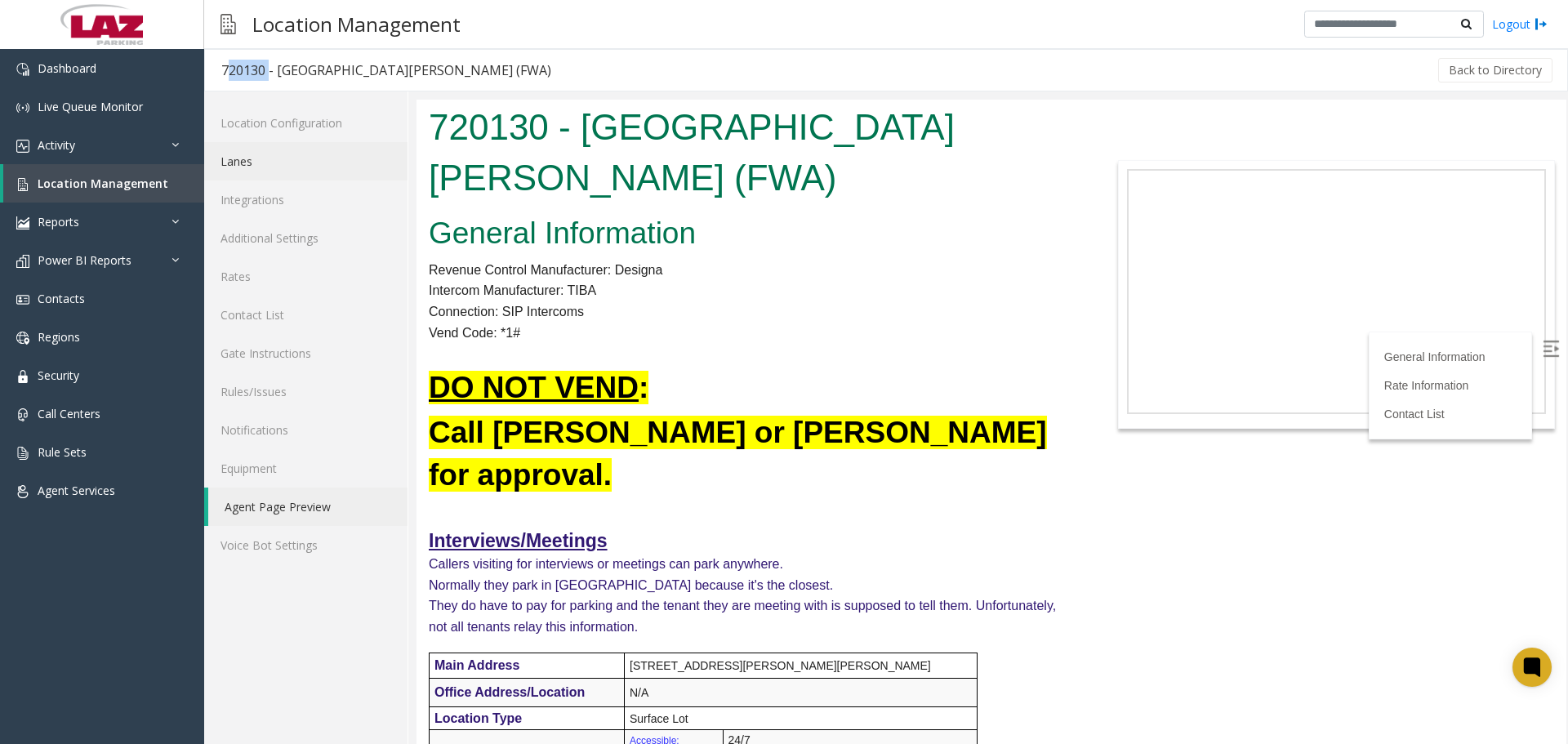
click at [230, 161] on link "Lanes" at bounding box center [306, 161] width 204 height 38
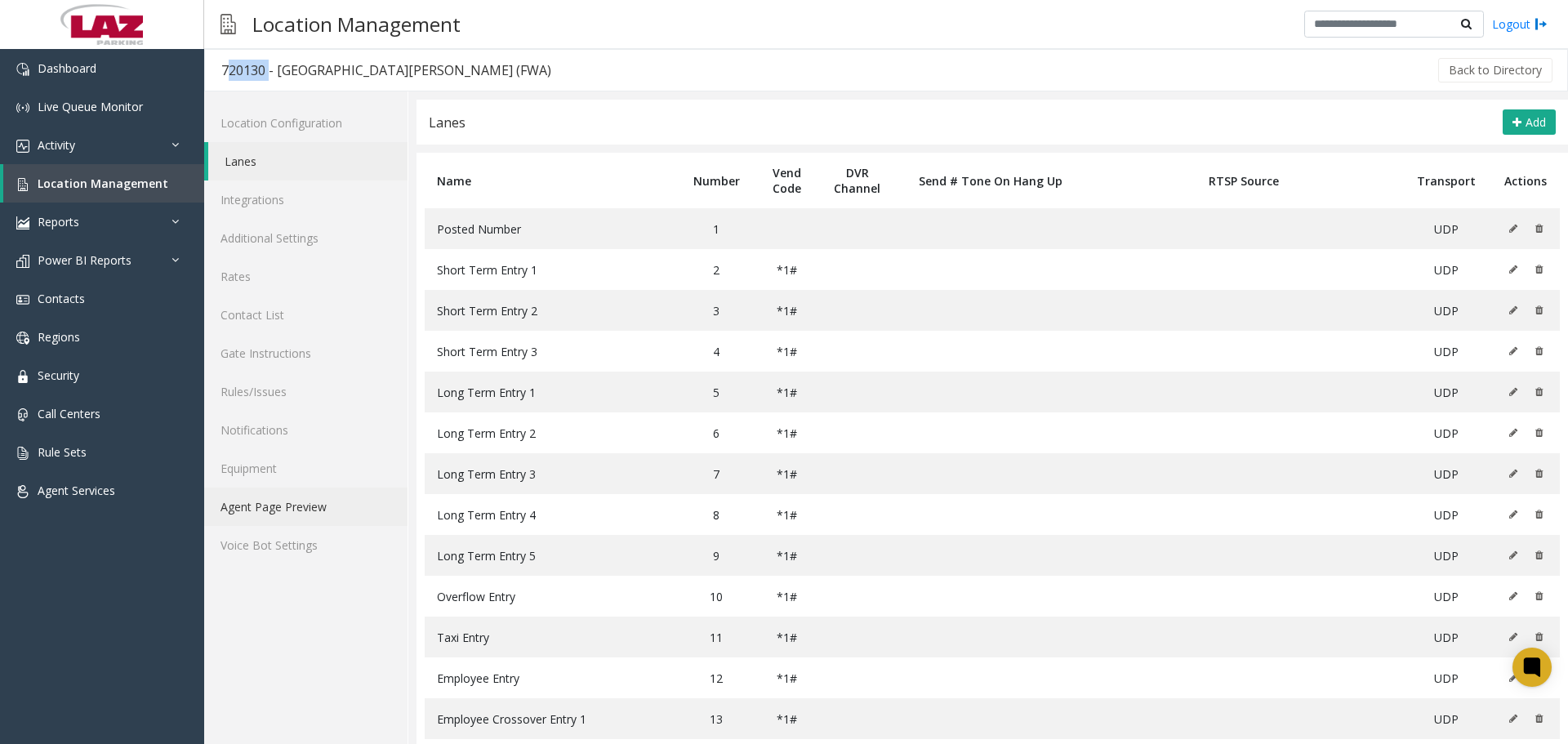
click at [265, 509] on link "Agent Page Preview" at bounding box center [306, 506] width 204 height 38
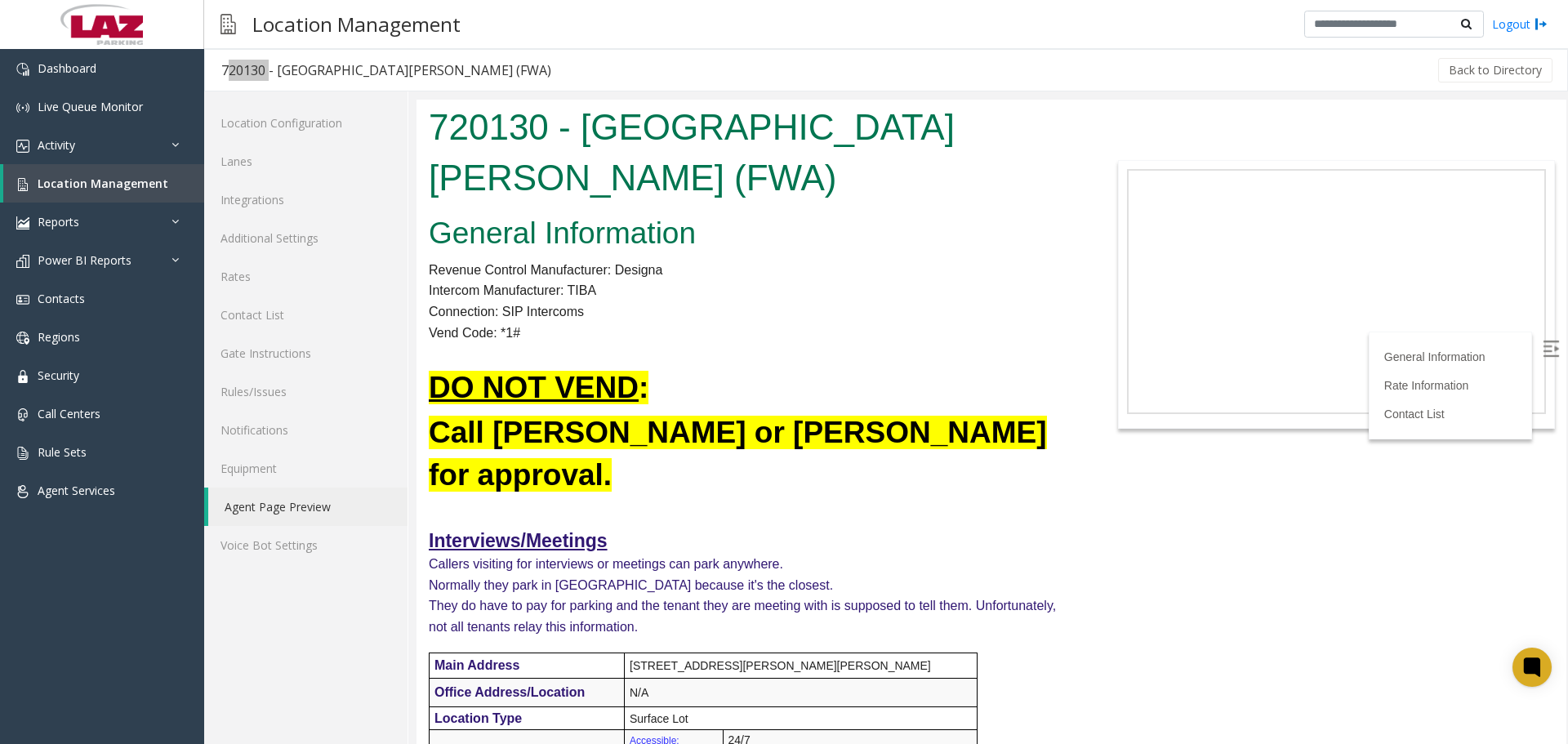
click at [1543, 343] on img at bounding box center [1550, 349] width 16 height 16
drag, startPoint x: 604, startPoint y: 290, endPoint x: 570, endPoint y: 292, distance: 34.1
click at [570, 292] on p "Intercom Manufacturer: TIBA" at bounding box center [751, 291] width 646 height 21
click at [669, 319] on p "Connection: SIP Intercoms" at bounding box center [751, 312] width 646 height 21
click at [664, 69] on div "Back to Directory" at bounding box center [1060, 70] width 987 height 41
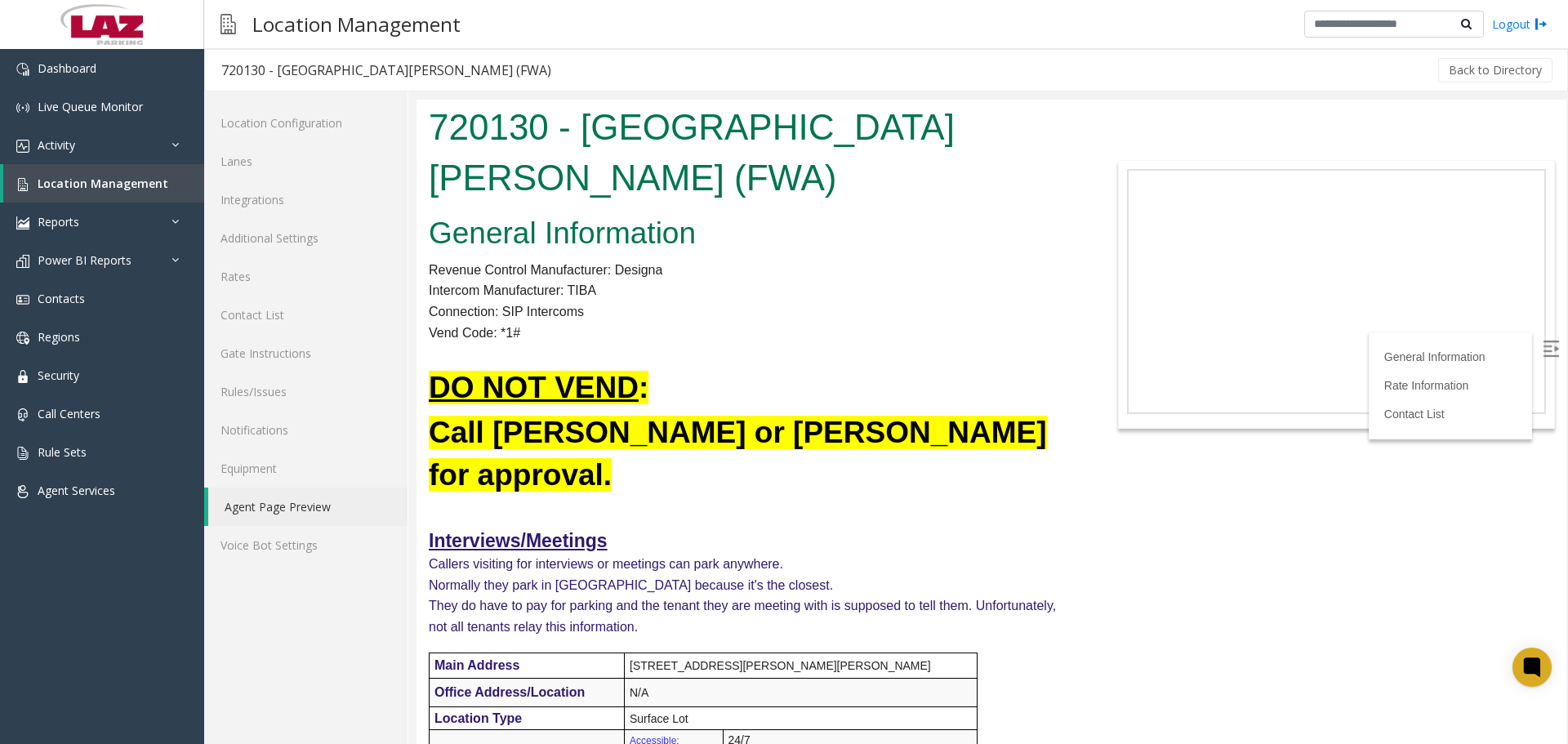
click at [631, 375] on u "DO NOT VEND" at bounding box center [533, 387] width 210 height 33
drag, startPoint x: 654, startPoint y: 389, endPoint x: 641, endPoint y: 356, distance: 35.5
click at [445, 381] on h2 "DO NOT VEND :" at bounding box center [751, 388] width 646 height 43
click at [705, 348] on p at bounding box center [751, 354] width 646 height 21
click at [112, 181] on span "Location Management" at bounding box center [102, 183] width 130 height 15
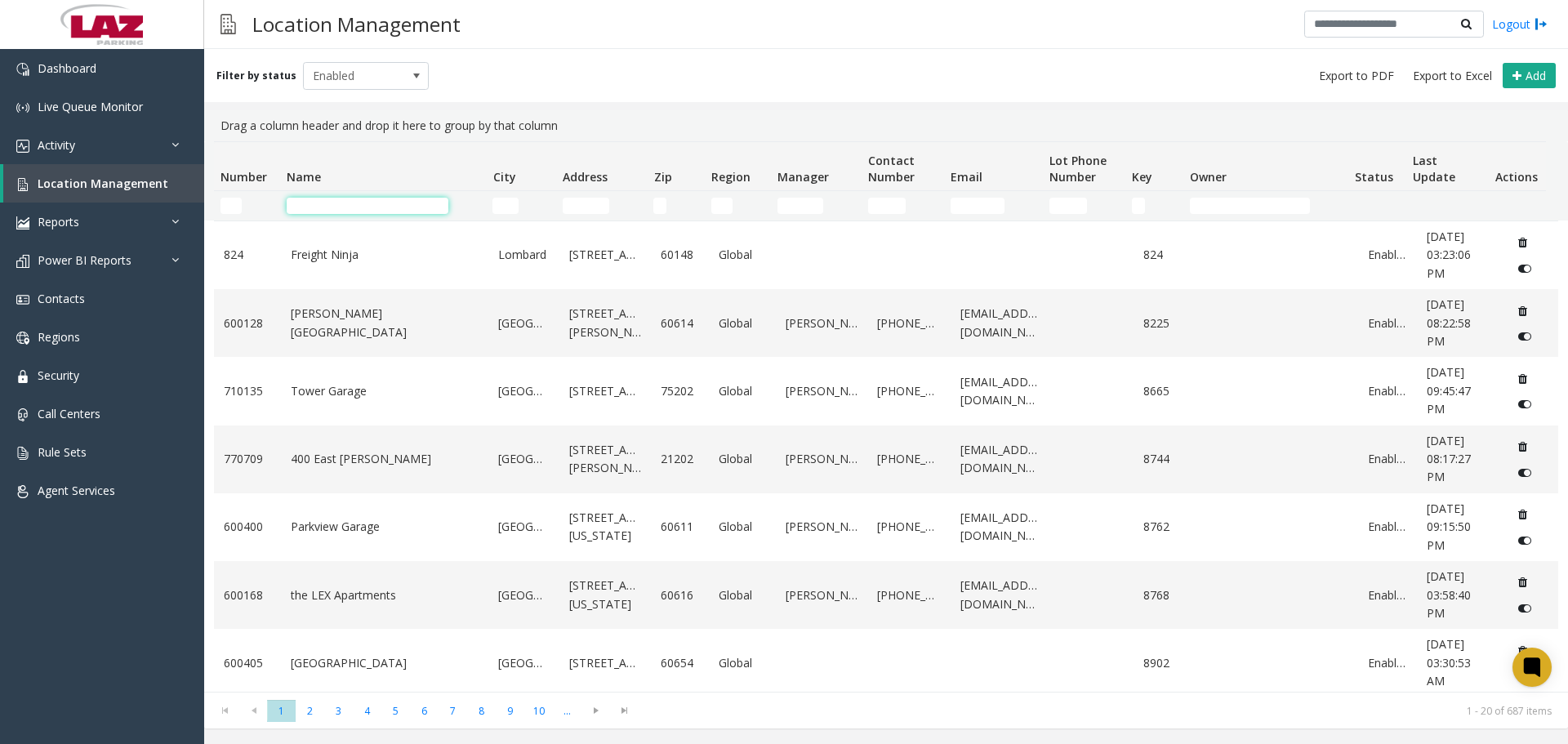
click at [302, 205] on input "Name Filter" at bounding box center [368, 205] width 162 height 16
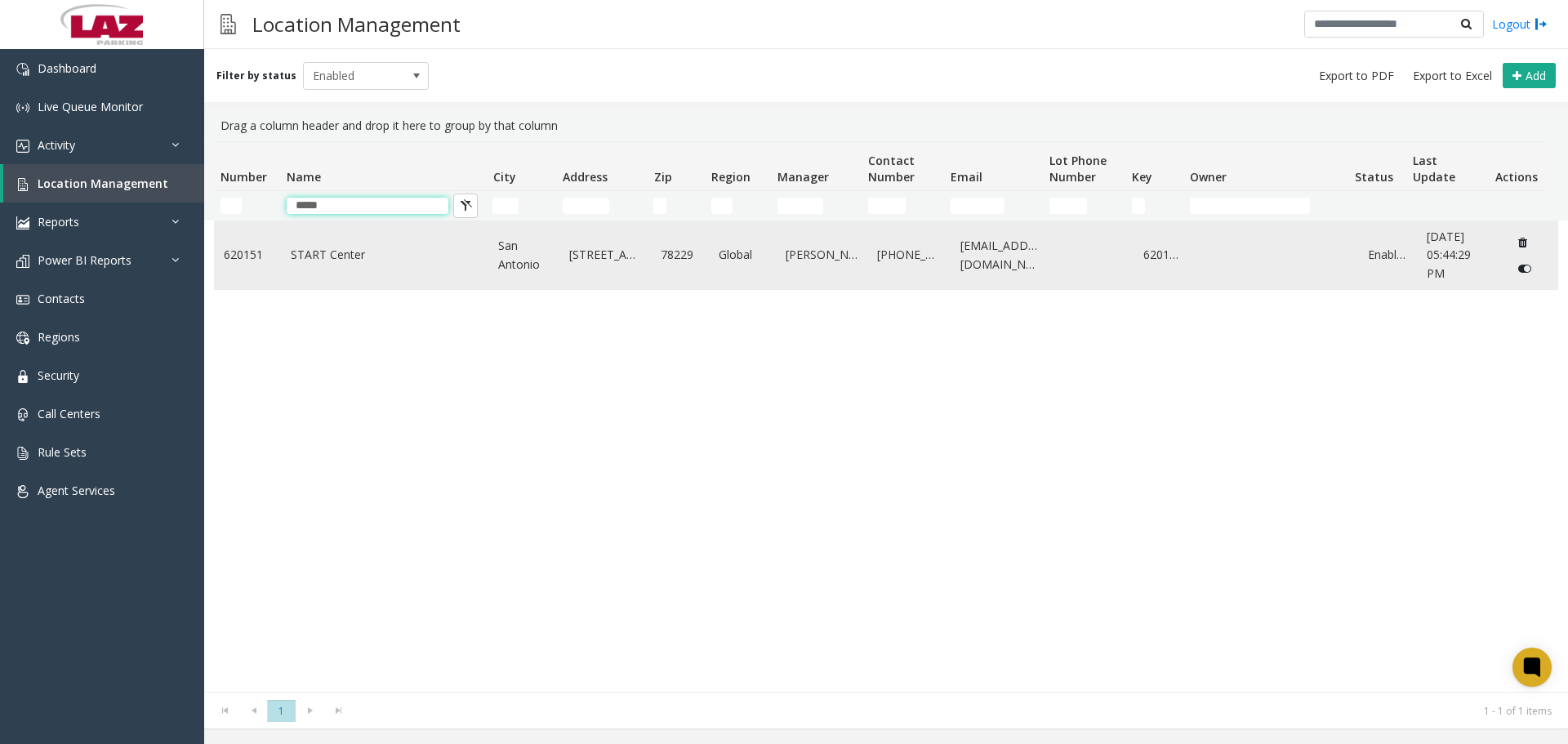
type input "*****"
click at [326, 255] on link "START Center" at bounding box center [384, 255] width 188 height 18
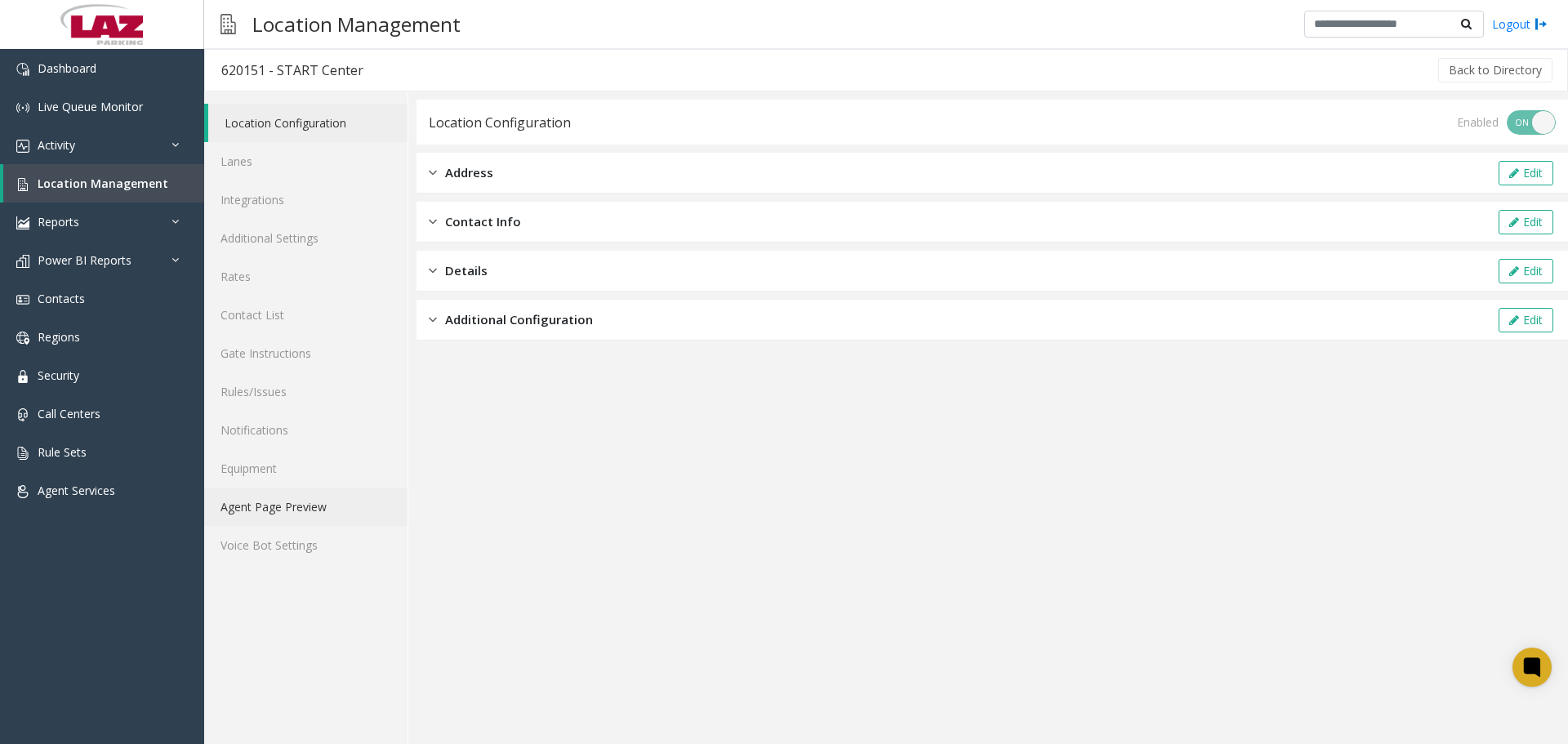
click at [329, 501] on link "Agent Page Preview" at bounding box center [306, 506] width 204 height 38
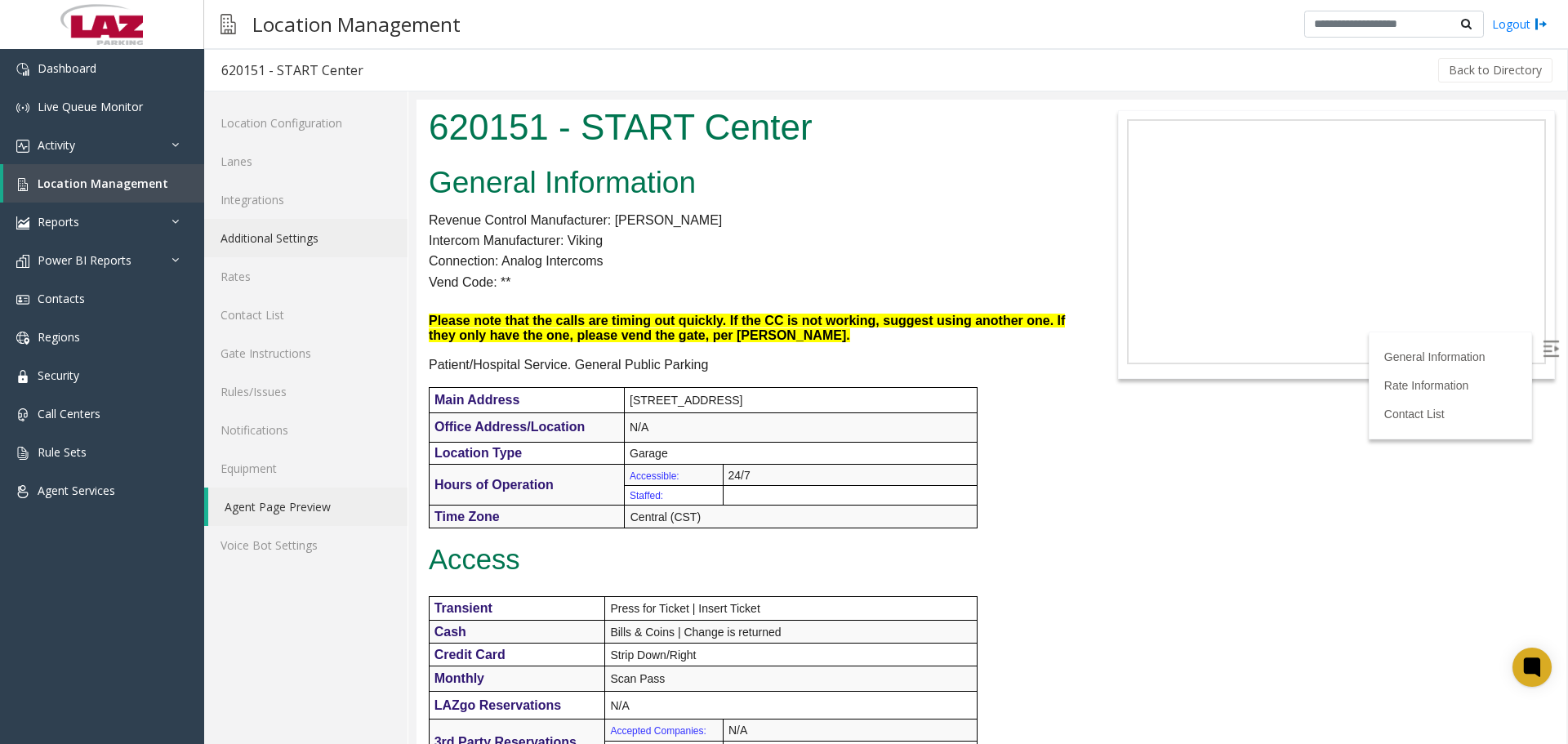
click at [290, 228] on link "Additional Settings" at bounding box center [306, 238] width 204 height 38
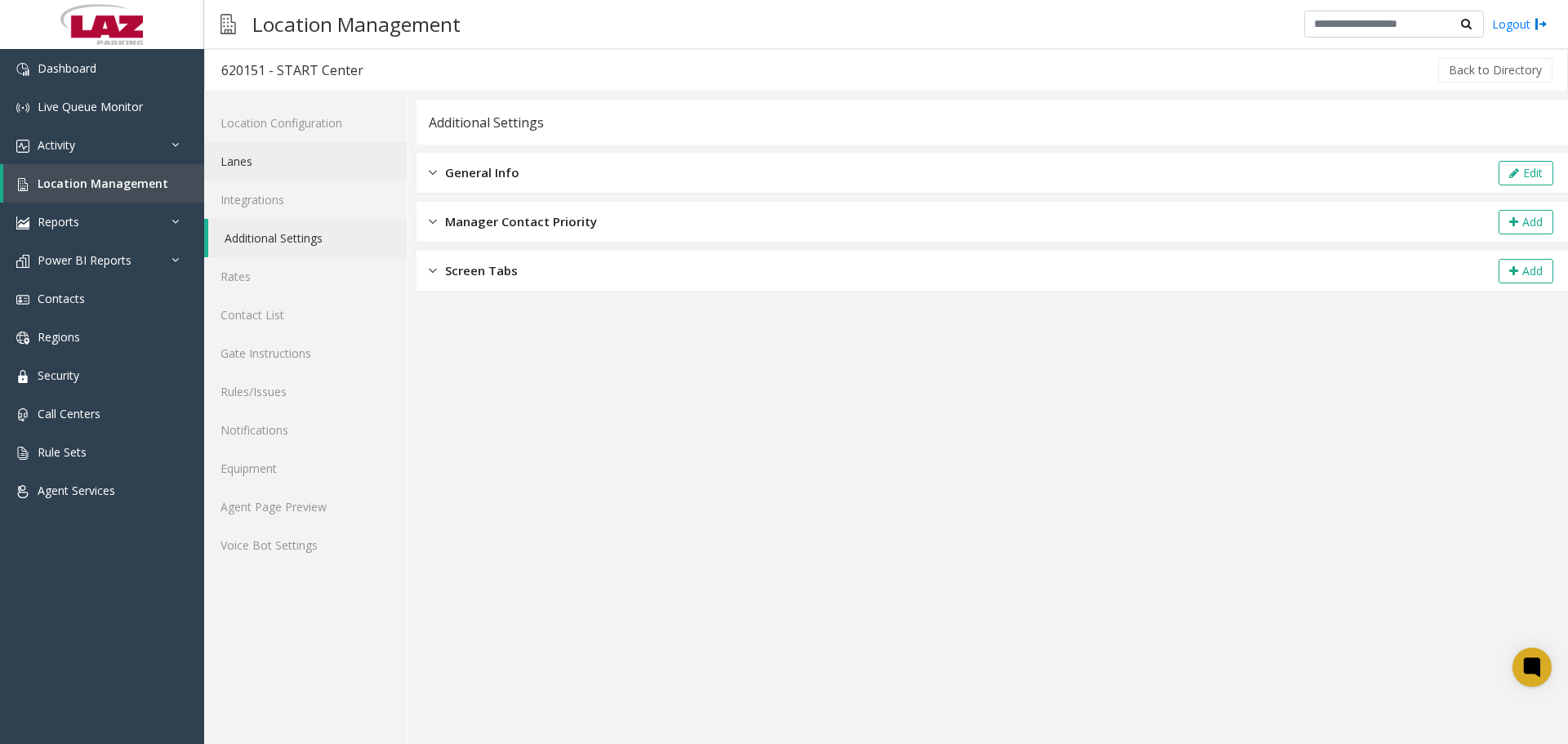
click at [255, 170] on link "Lanes" at bounding box center [306, 161] width 204 height 38
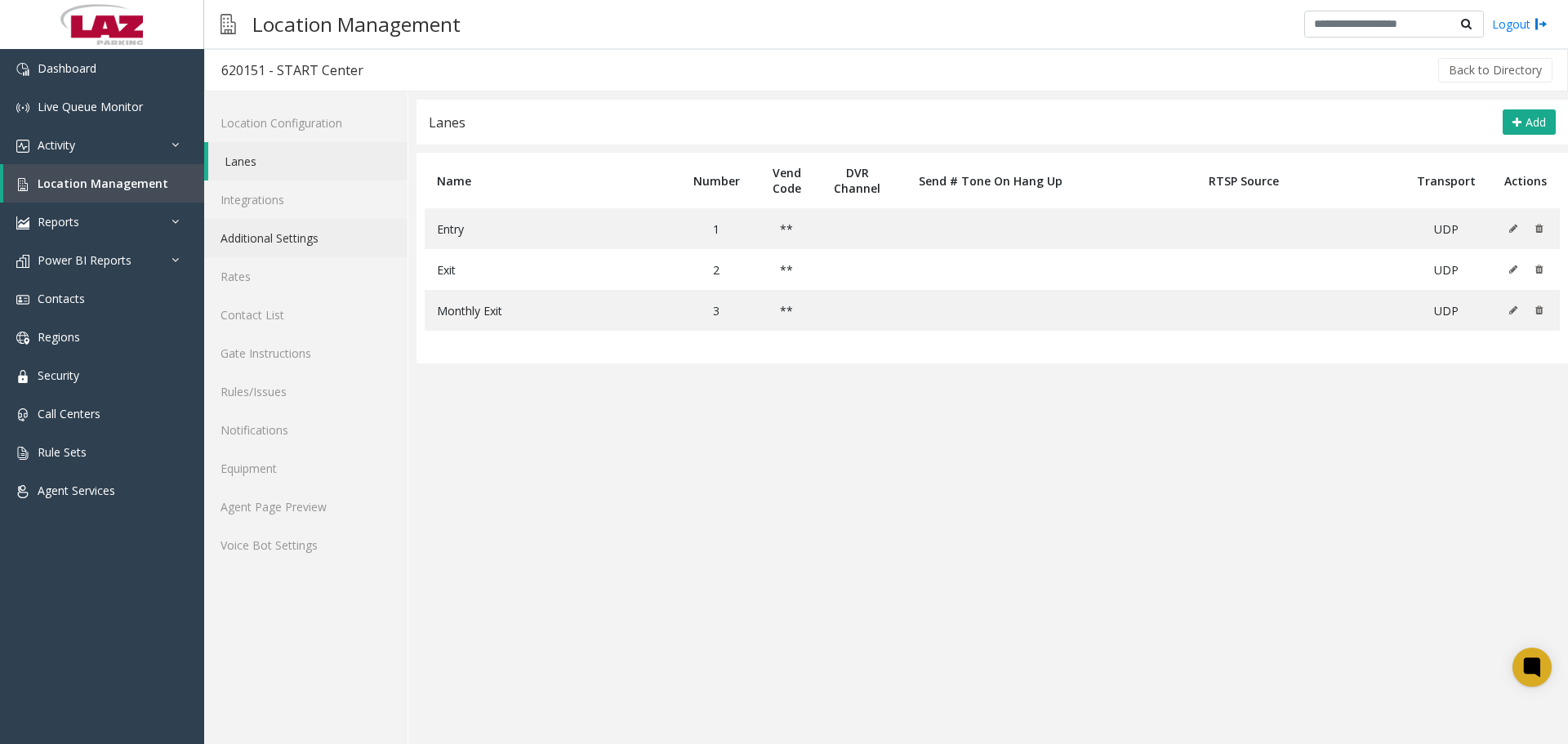
click at [308, 233] on link "Additional Settings" at bounding box center [306, 238] width 204 height 38
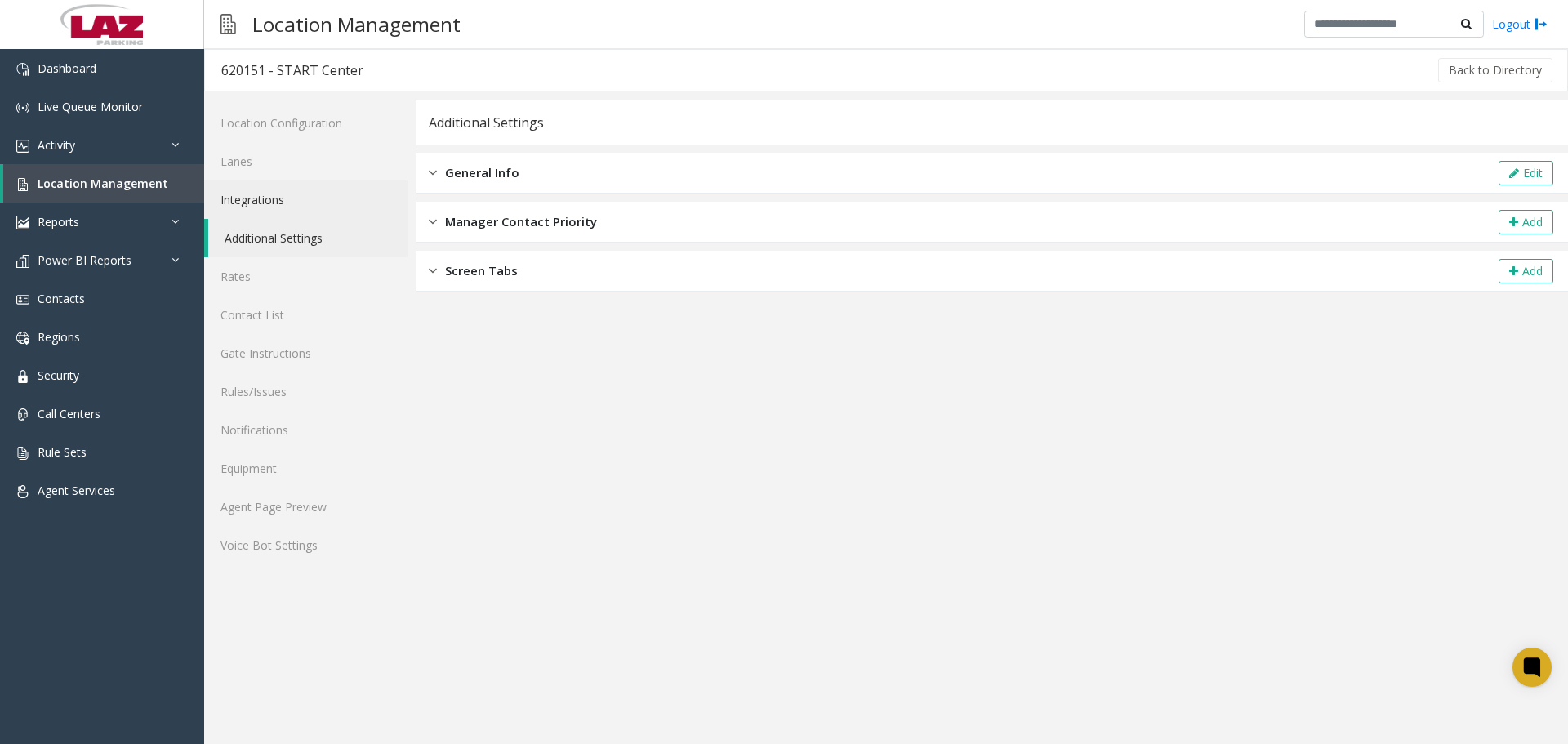
click at [344, 186] on link "Integrations" at bounding box center [306, 199] width 204 height 38
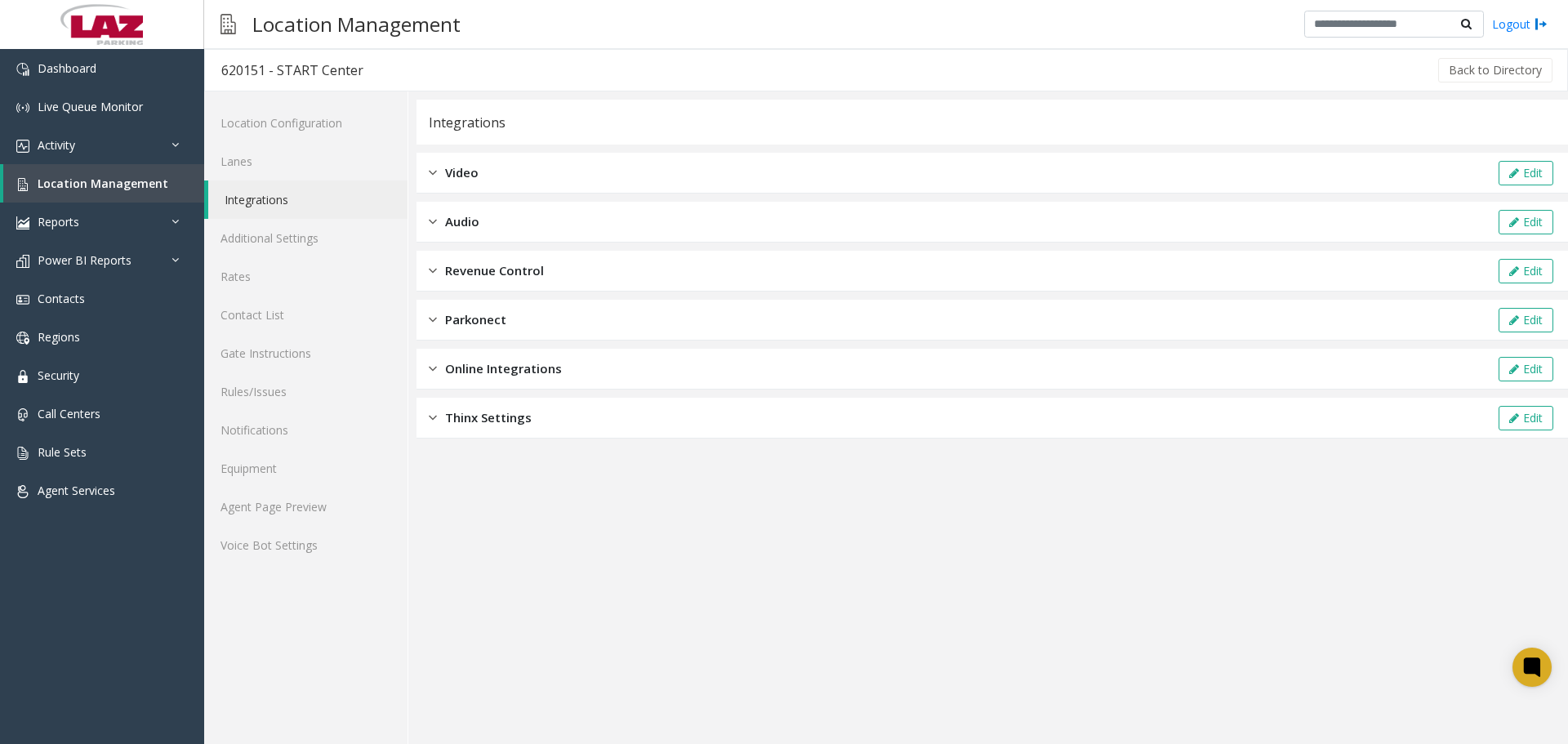
click at [483, 265] on span "Revenue Control" at bounding box center [495, 271] width 99 height 19
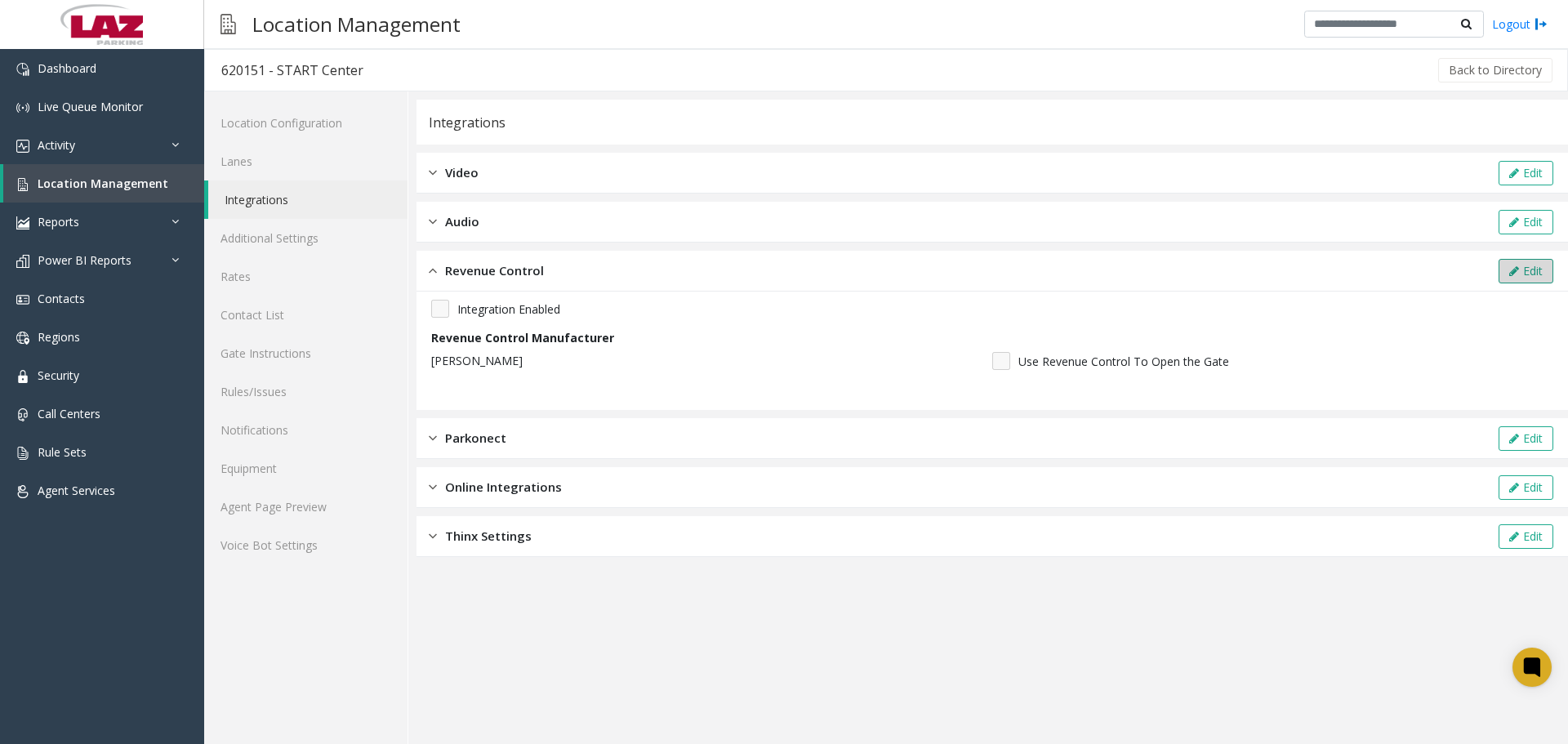
click at [1510, 268] on icon at bounding box center [1514, 271] width 10 height 11
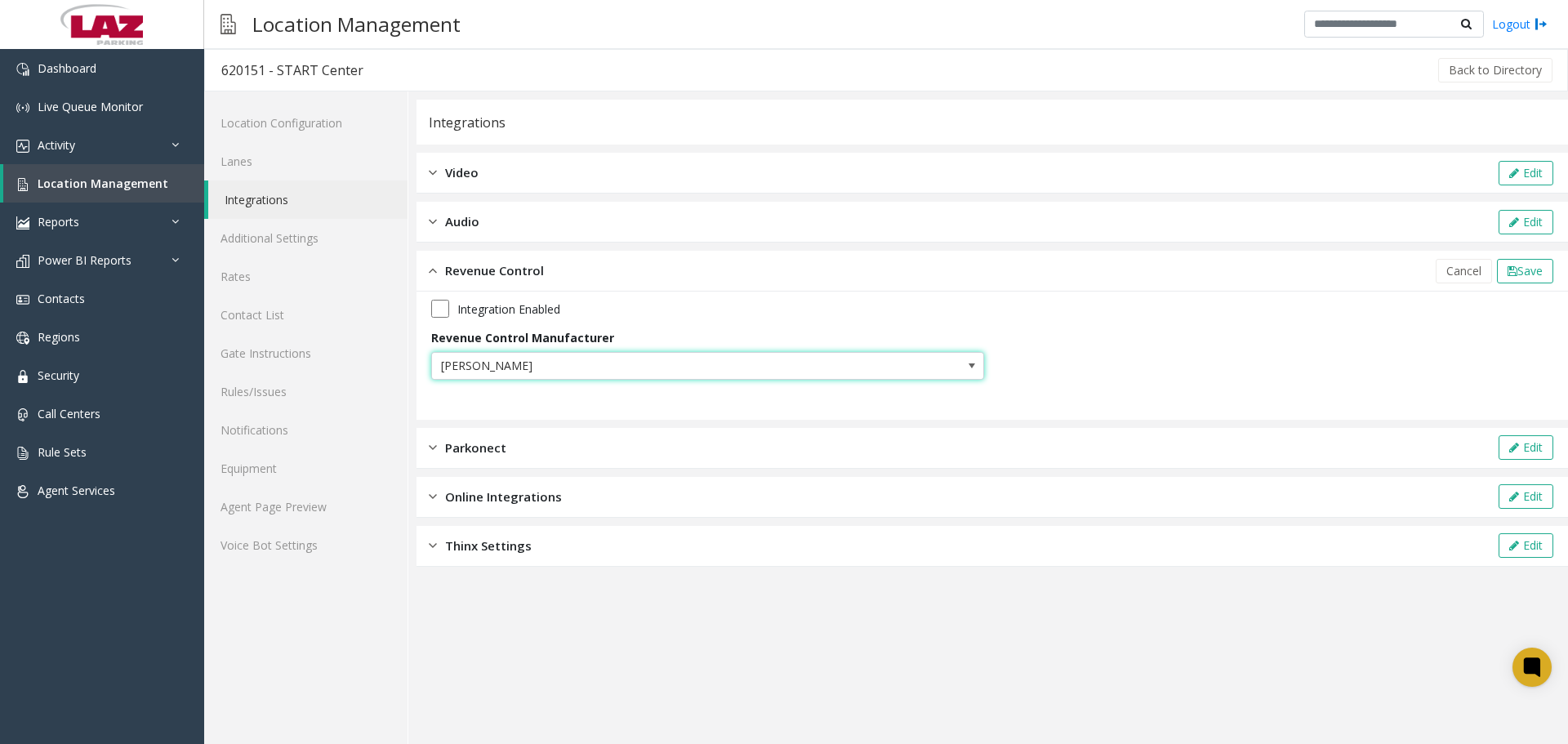
click at [976, 365] on span at bounding box center [971, 366] width 13 height 13
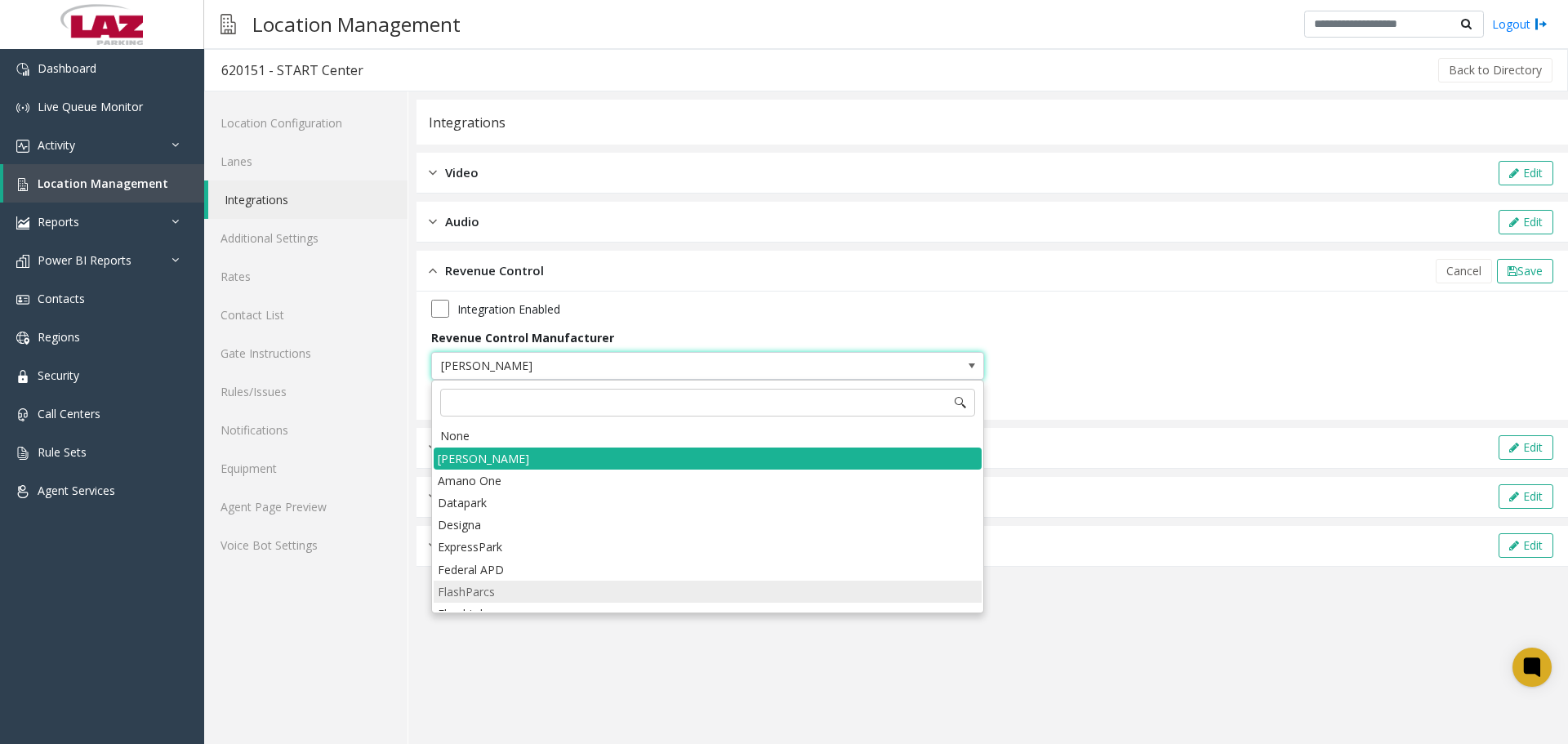
click at [487, 599] on li "FlashParcs" at bounding box center [707, 592] width 548 height 22
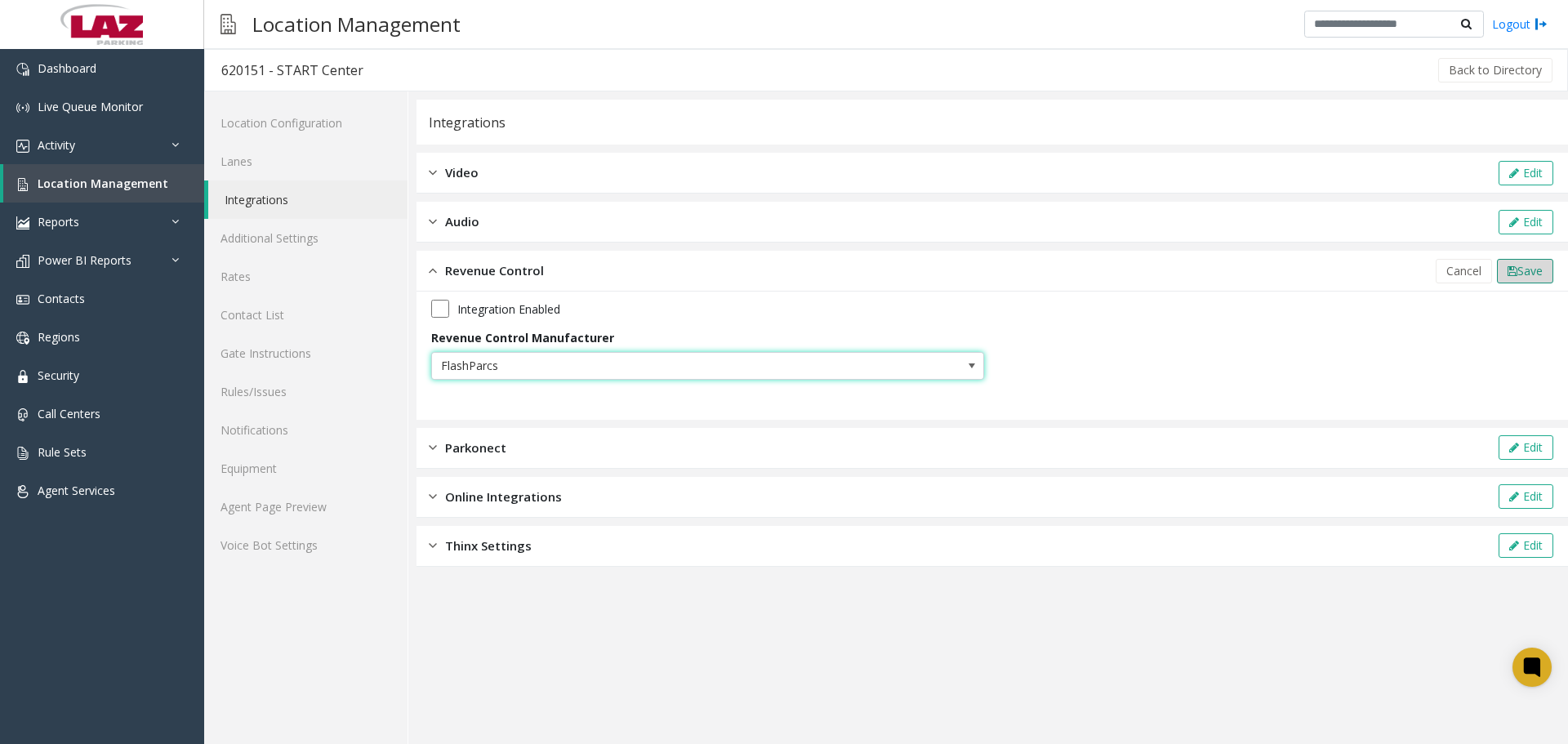
click at [1527, 274] on span "Save" at bounding box center [1530, 271] width 26 height 15
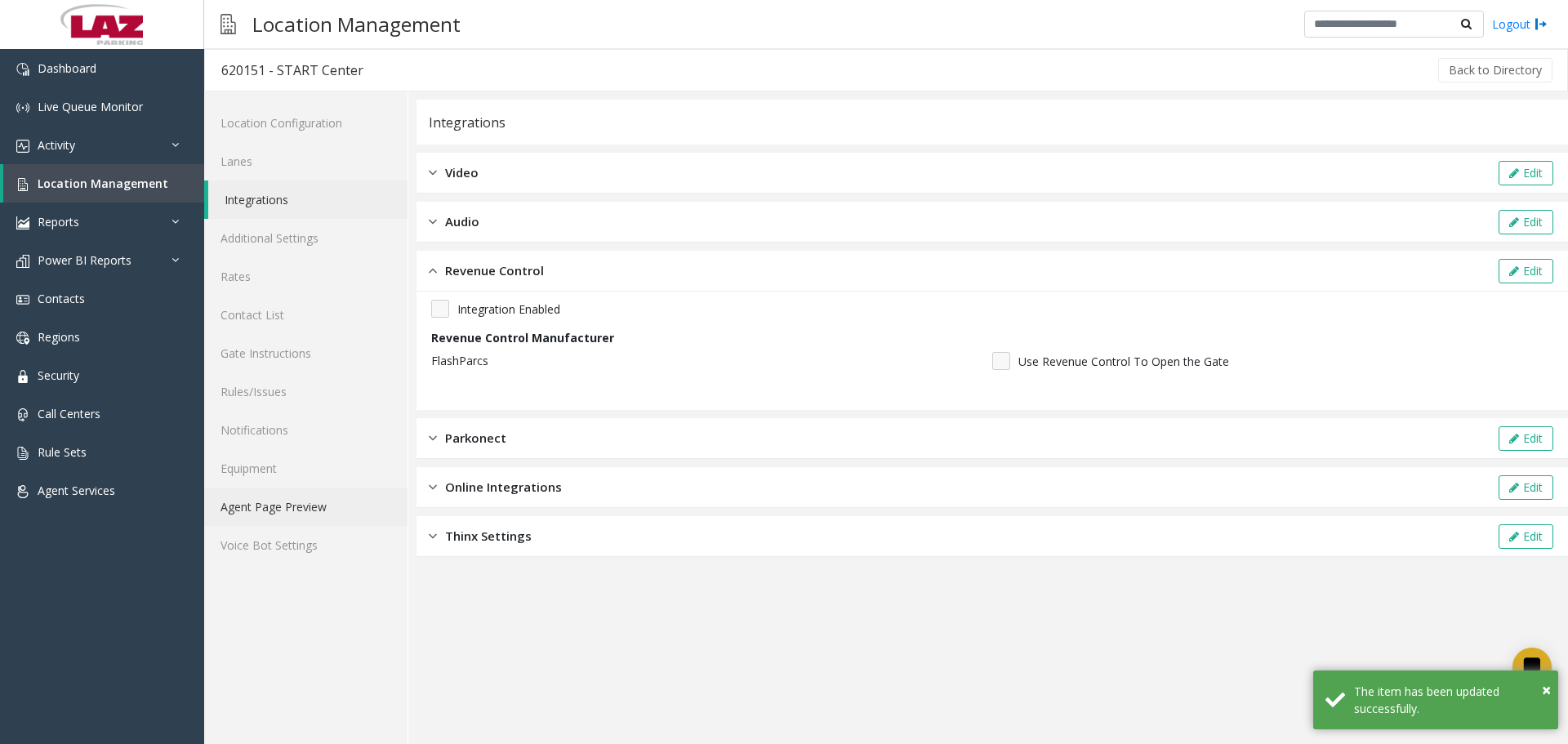
click at [286, 504] on link "Agent Page Preview" at bounding box center [306, 506] width 204 height 38
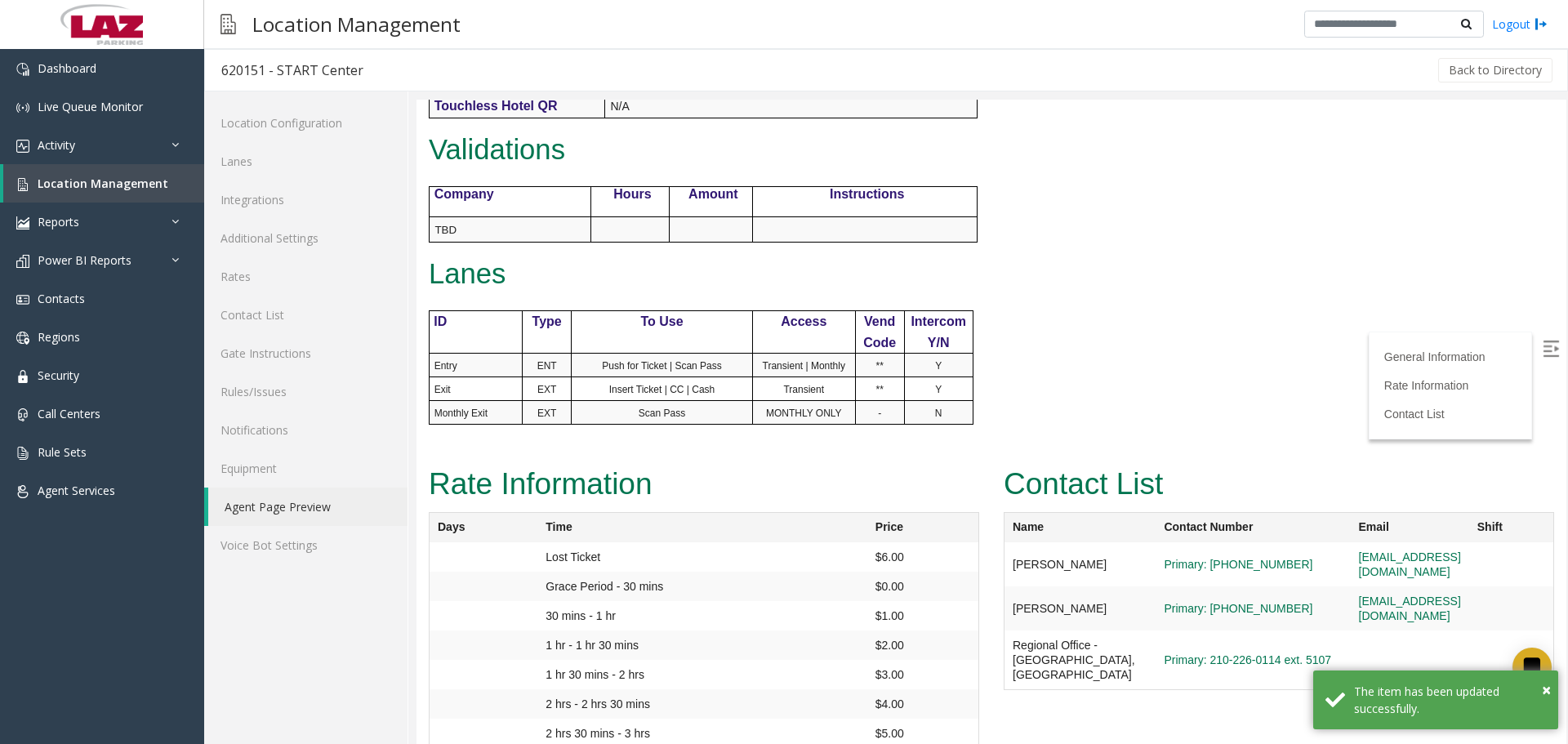
scroll to position [735, 0]
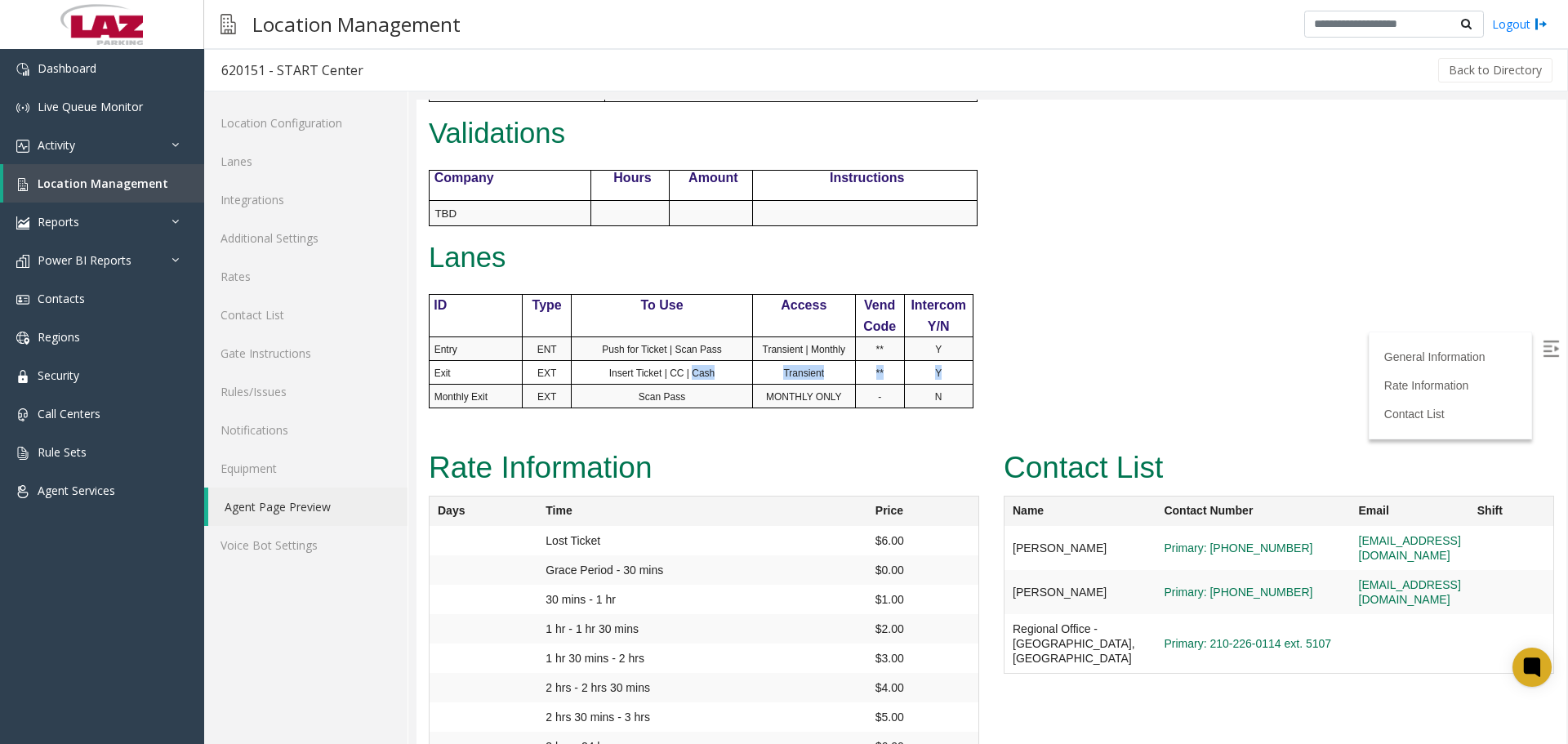
drag, startPoint x: 956, startPoint y: 374, endPoint x: 693, endPoint y: 363, distance: 263.2
click at [693, 363] on tr "Exit EXT Insert Ticket | CC | Cash Transient ** Y" at bounding box center [700, 373] width 544 height 24
click at [761, 476] on h2 "Rate Information" at bounding box center [704, 468] width 550 height 43
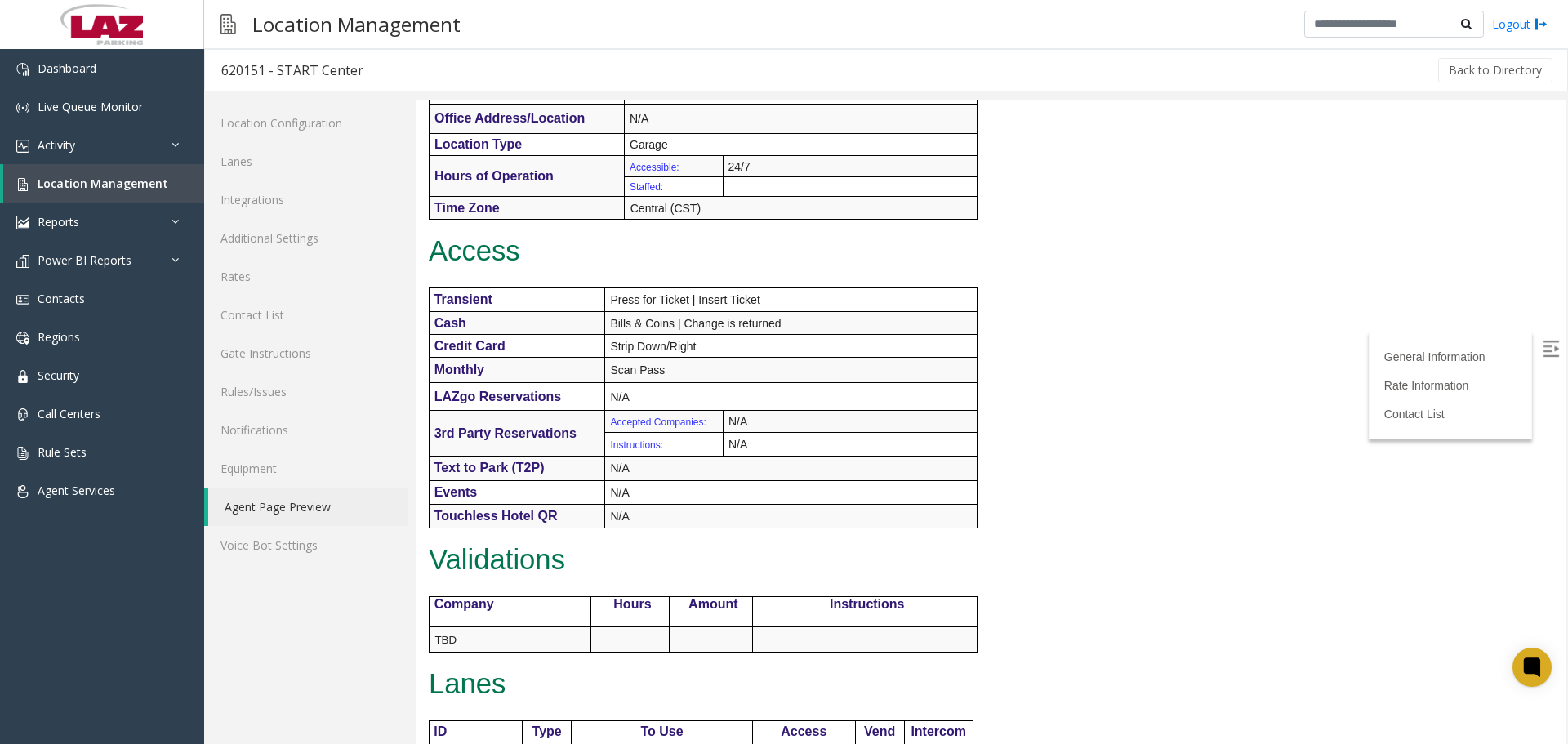
scroll to position [0, 0]
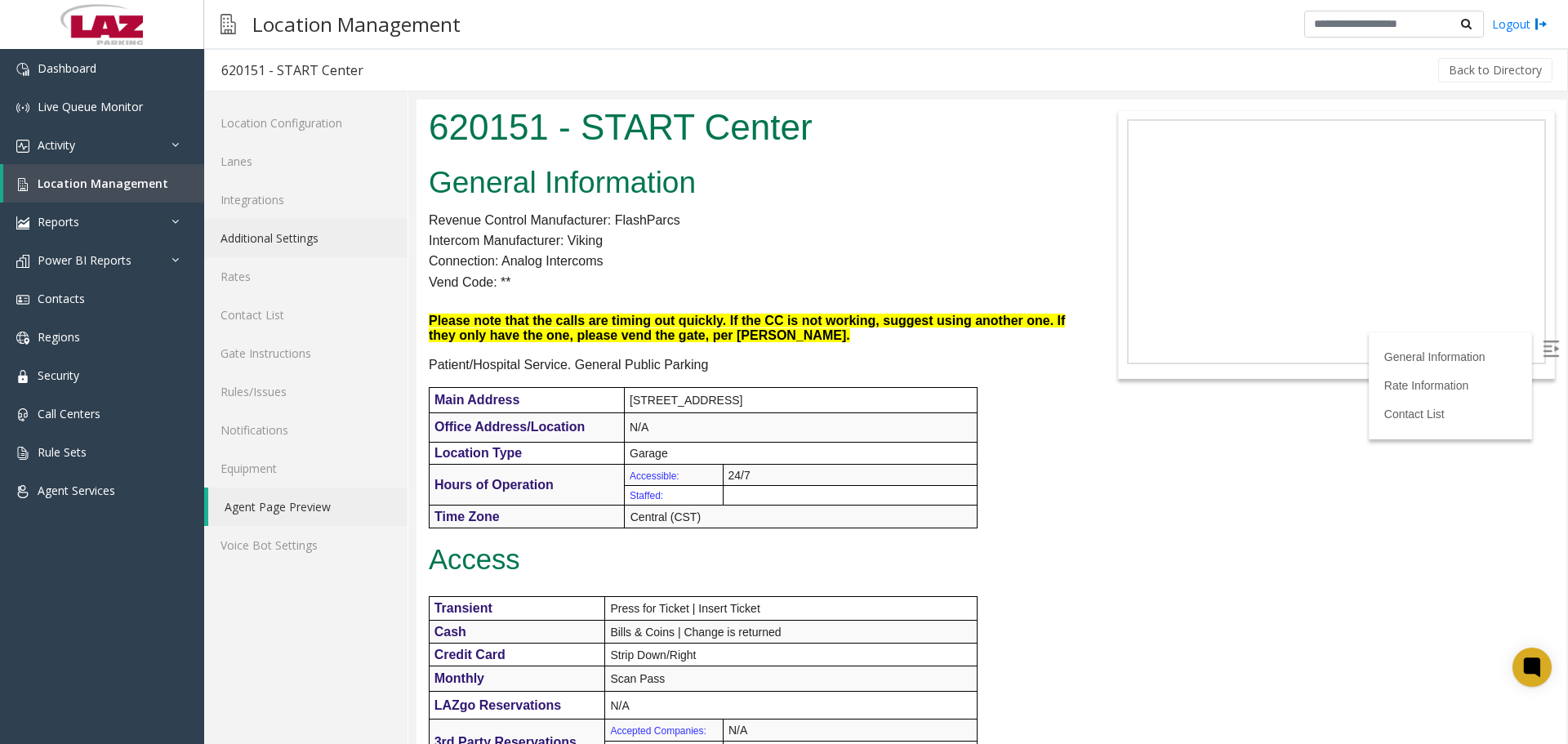
click at [290, 248] on link "Additional Settings" at bounding box center [306, 238] width 204 height 38
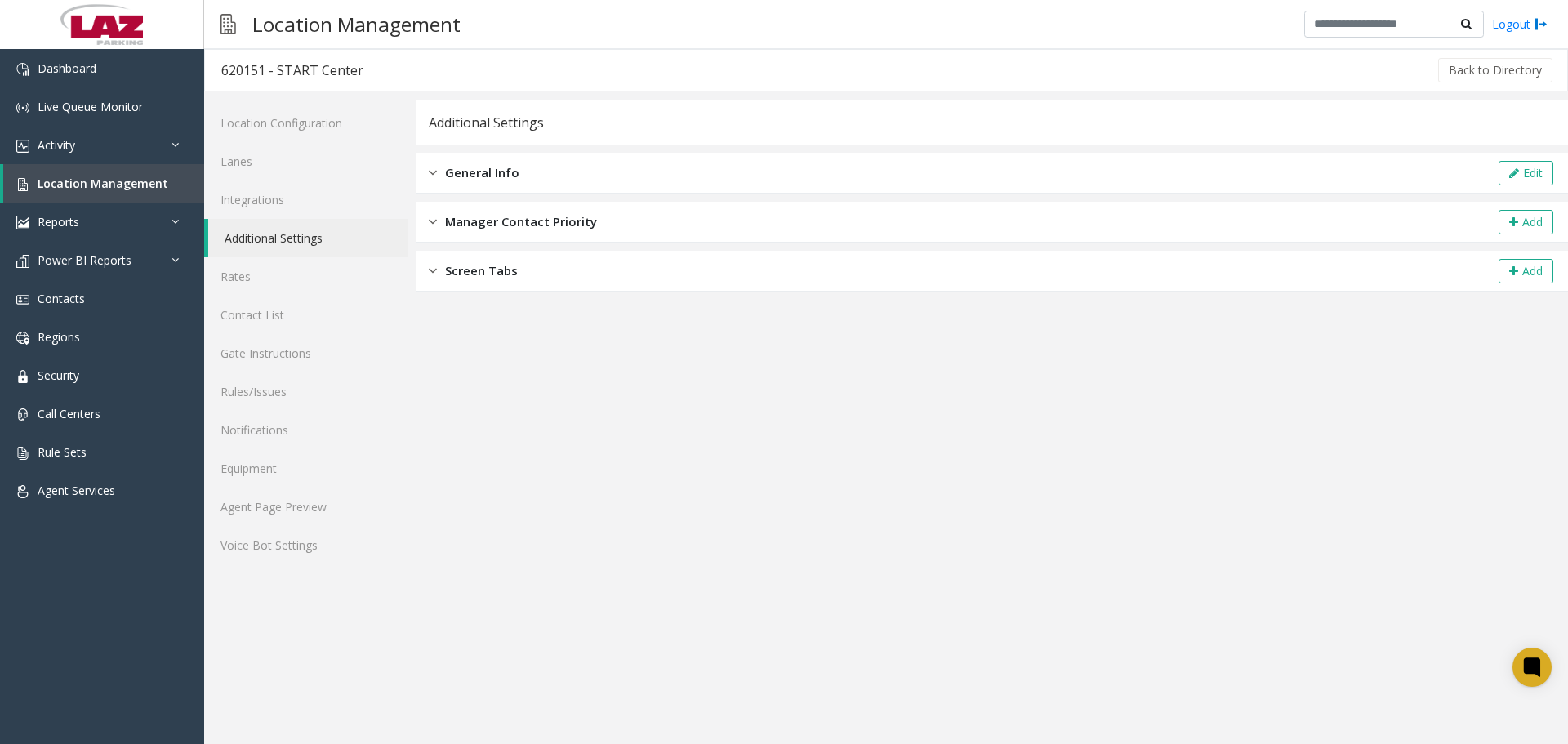
click at [565, 180] on div "General Info Edit" at bounding box center [992, 173] width 1152 height 41
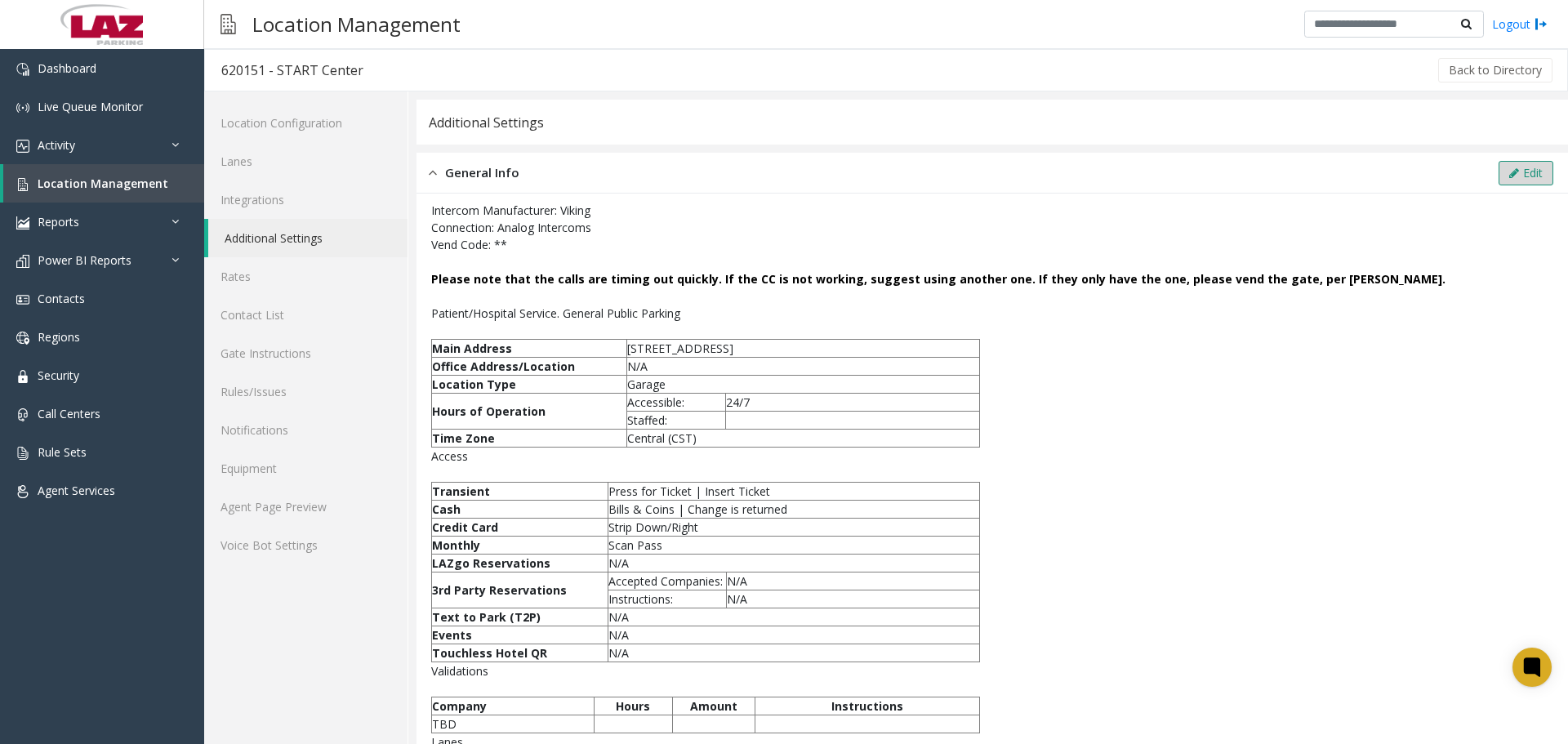
click at [1528, 174] on button "Edit" at bounding box center [1525, 173] width 55 height 25
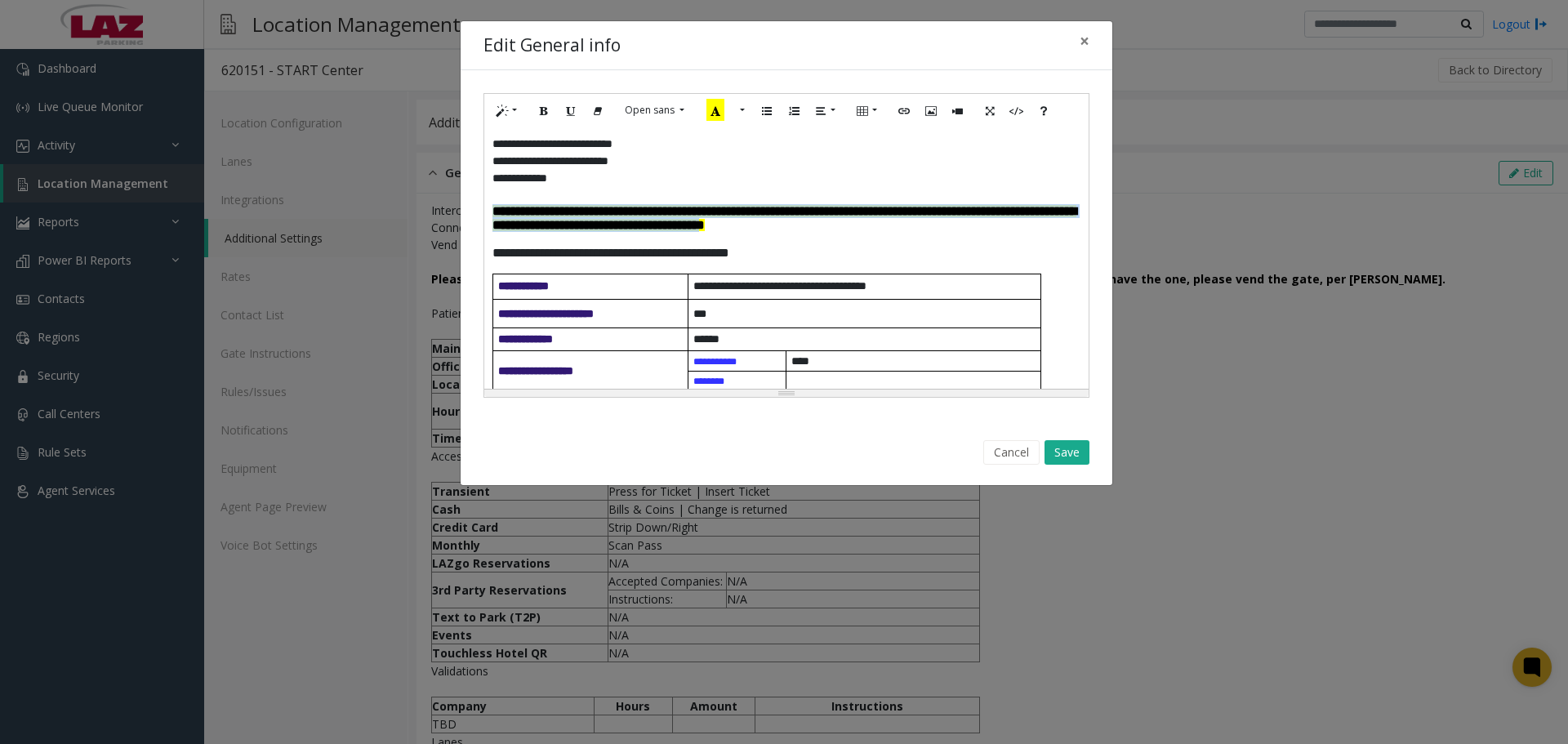
drag, startPoint x: 956, startPoint y: 234, endPoint x: 465, endPoint y: 209, distance: 491.6
click at [465, 209] on div "**********" at bounding box center [786, 245] width 652 height 350
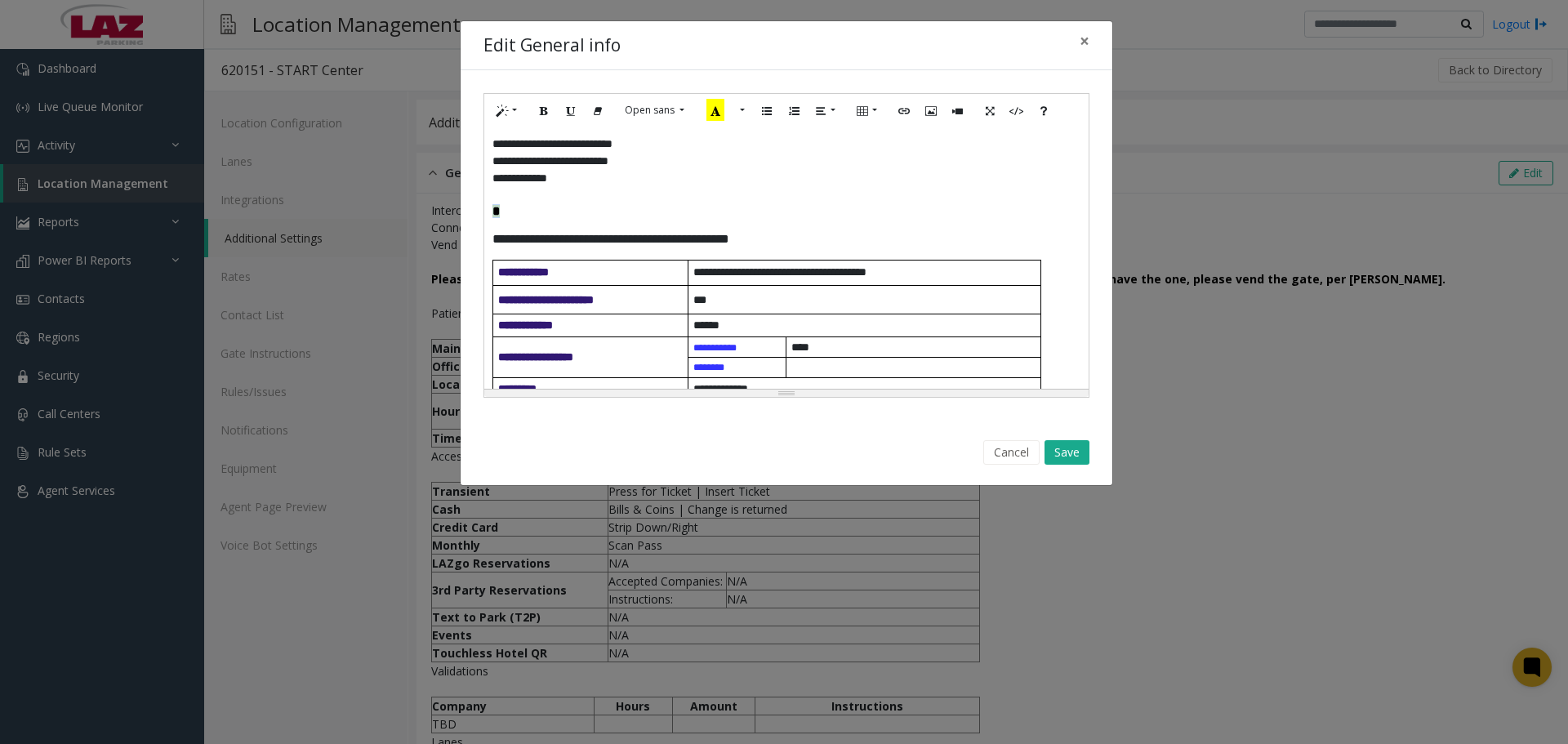
drag, startPoint x: 505, startPoint y: 216, endPoint x: 491, endPoint y: 214, distance: 14.1
click at [492, 214] on p "*" at bounding box center [786, 211] width 588 height 14
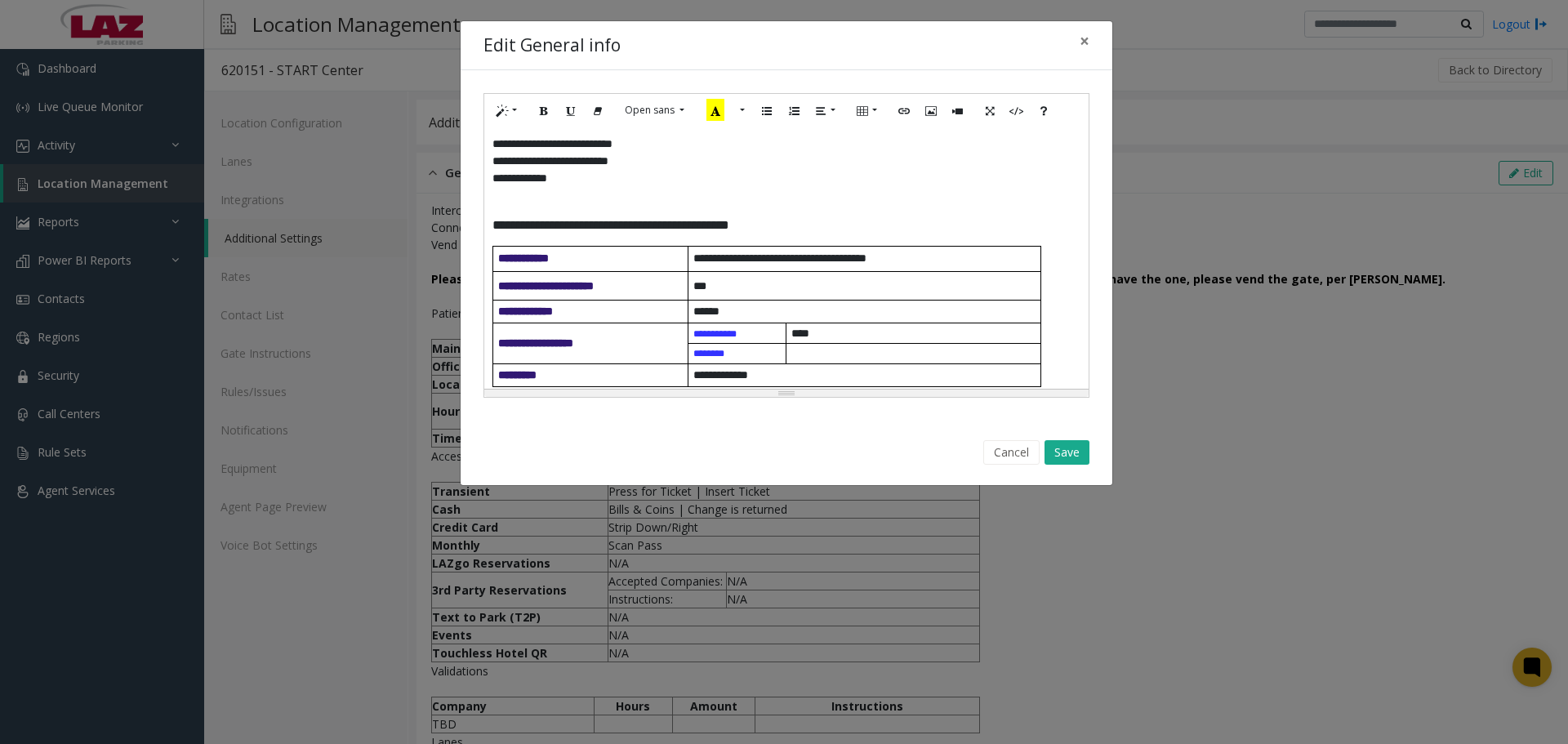
drag, startPoint x: 514, startPoint y: 207, endPoint x: 491, endPoint y: 206, distance: 23.0
click at [492, 206] on p at bounding box center [786, 211] width 588 height 14
drag, startPoint x: 568, startPoint y: 180, endPoint x: 558, endPoint y: 180, distance: 10.0
click at [558, 180] on p "**********" at bounding box center [780, 178] width 576 height 17
drag, startPoint x: 665, startPoint y: 141, endPoint x: 624, endPoint y: 145, distance: 41.2
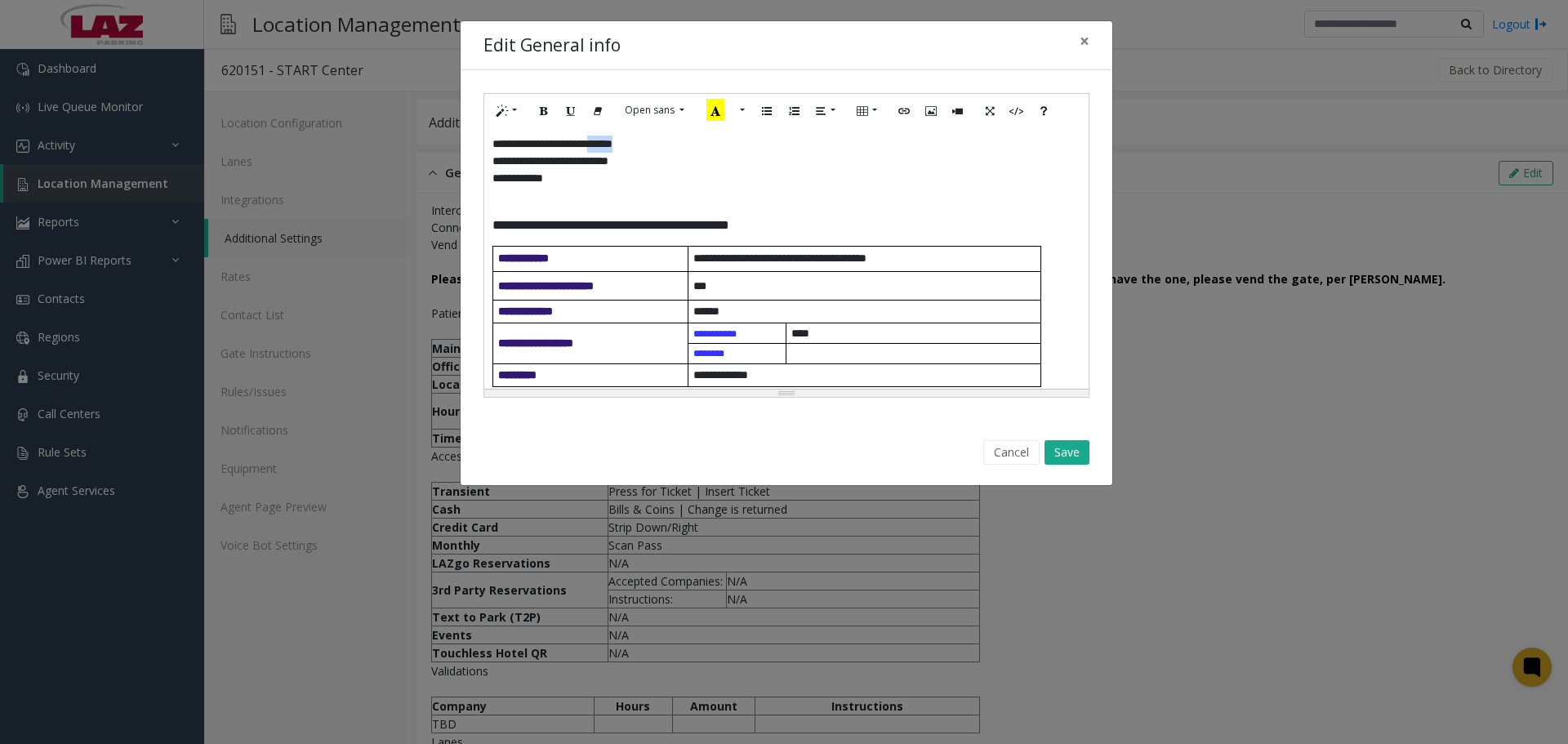
click at [624, 145] on p "**********" at bounding box center [780, 144] width 576 height 17
drag, startPoint x: 660, startPoint y: 165, endPoint x: 562, endPoint y: 161, distance: 98.1
click at [562, 161] on p "**********" at bounding box center [780, 161] width 576 height 17
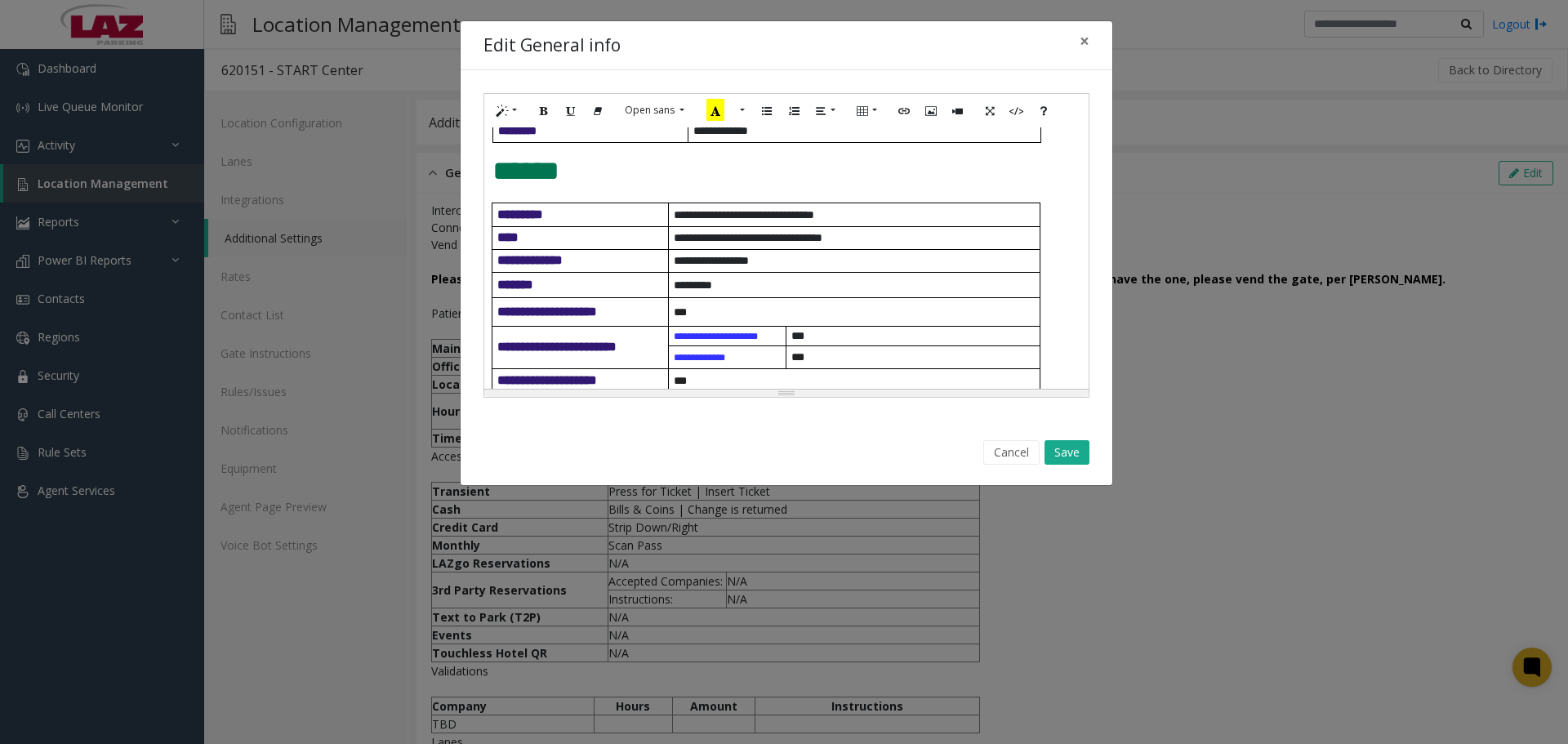
scroll to position [245, 0]
drag, startPoint x: 859, startPoint y: 251, endPoint x: 675, endPoint y: 245, distance: 184.1
click at [675, 245] on p "**********" at bounding box center [857, 237] width 366 height 17
drag, startPoint x: 852, startPoint y: 228, endPoint x: 764, endPoint y: 227, distance: 88.0
click at [764, 223] on p "**********" at bounding box center [857, 215] width 366 height 17
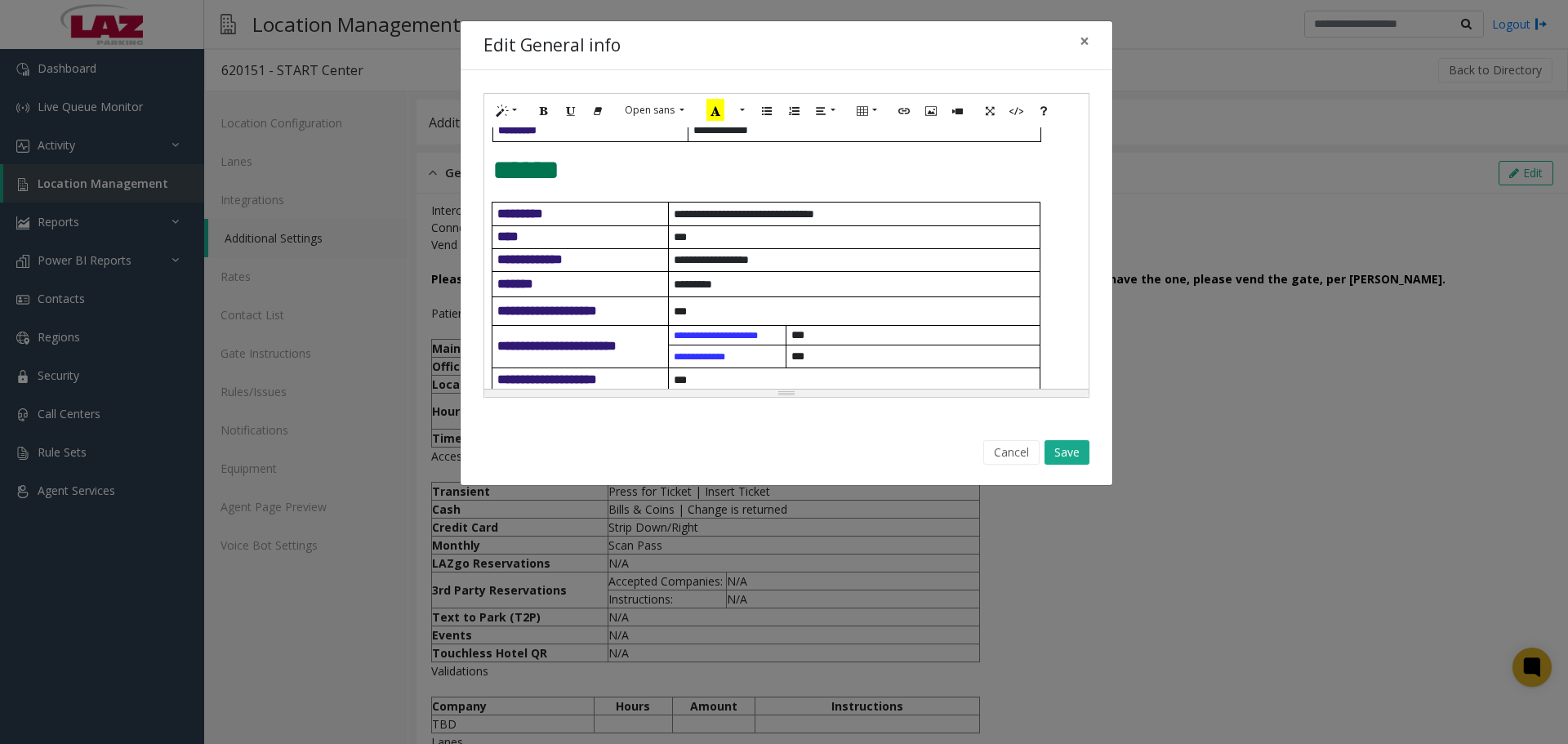
click at [782, 268] on p "**********" at bounding box center [857, 260] width 366 height 17
drag, startPoint x: 777, startPoint y: 270, endPoint x: 673, endPoint y: 271, distance: 104.0
click at [674, 268] on p "**********" at bounding box center [857, 260] width 366 height 17
drag, startPoint x: 735, startPoint y: 297, endPoint x: 675, endPoint y: 303, distance: 60.3
click at [675, 293] on p "*********" at bounding box center [857, 285] width 366 height 17
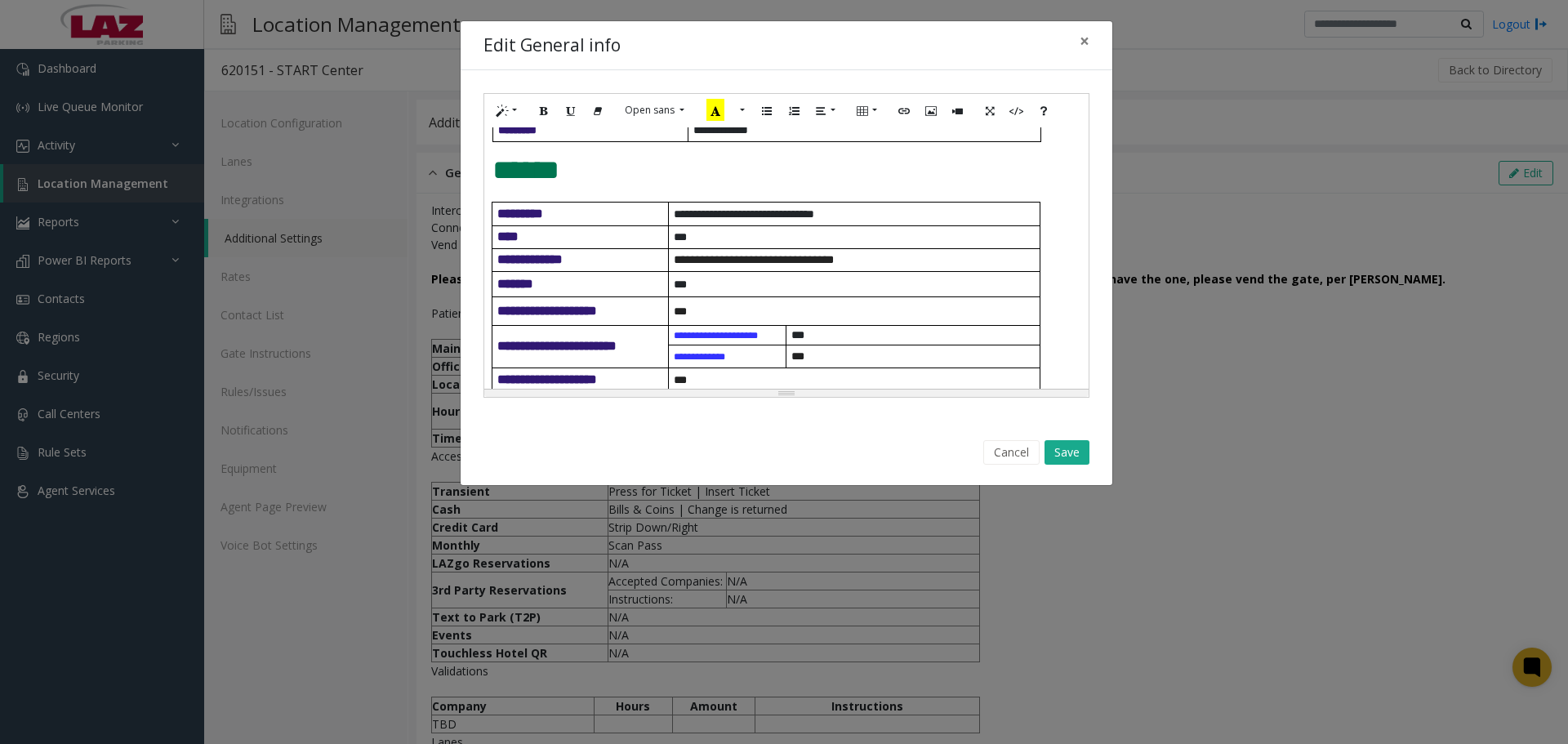
click at [681, 290] on span "***" at bounding box center [680, 284] width 13 height 11
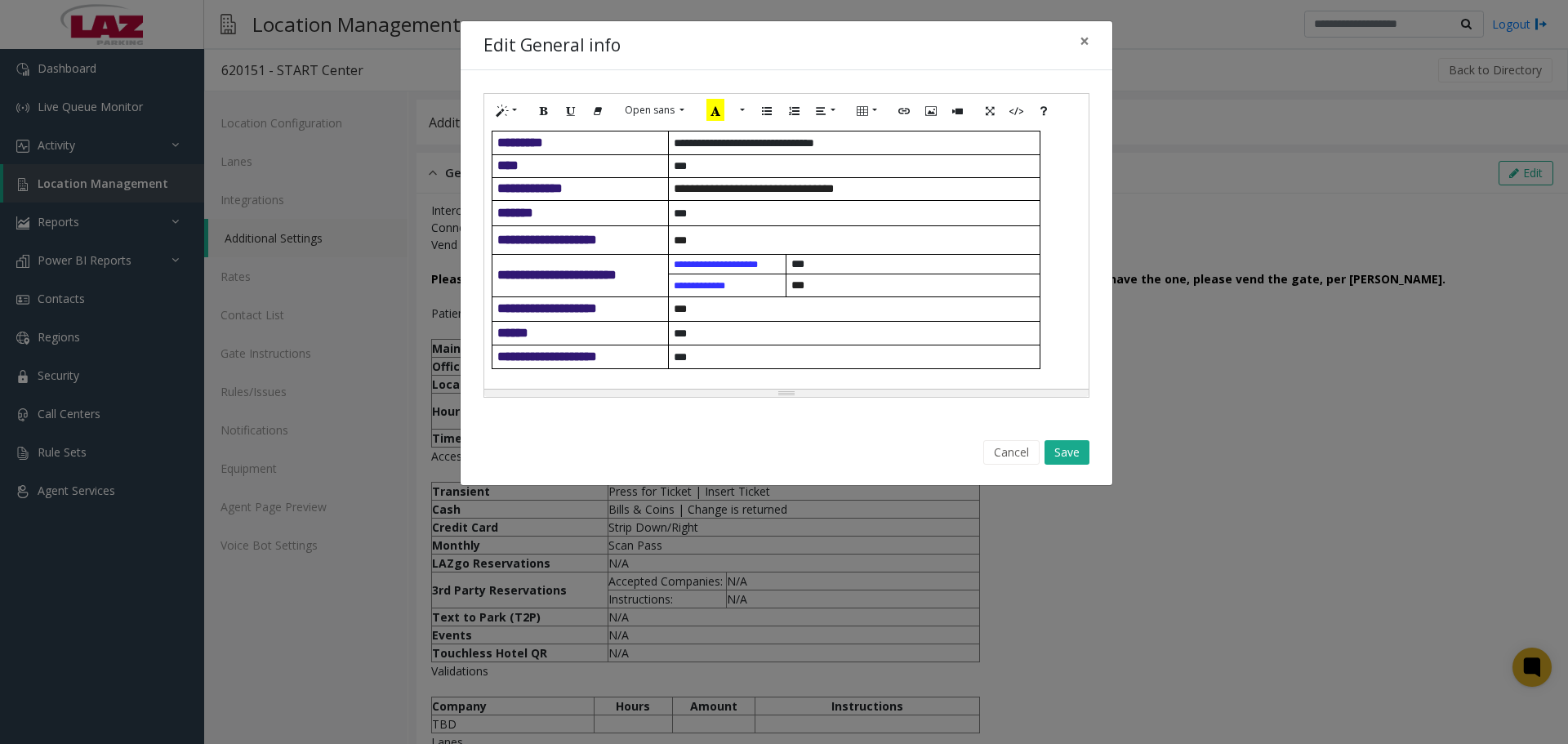
scroll to position [490, 0]
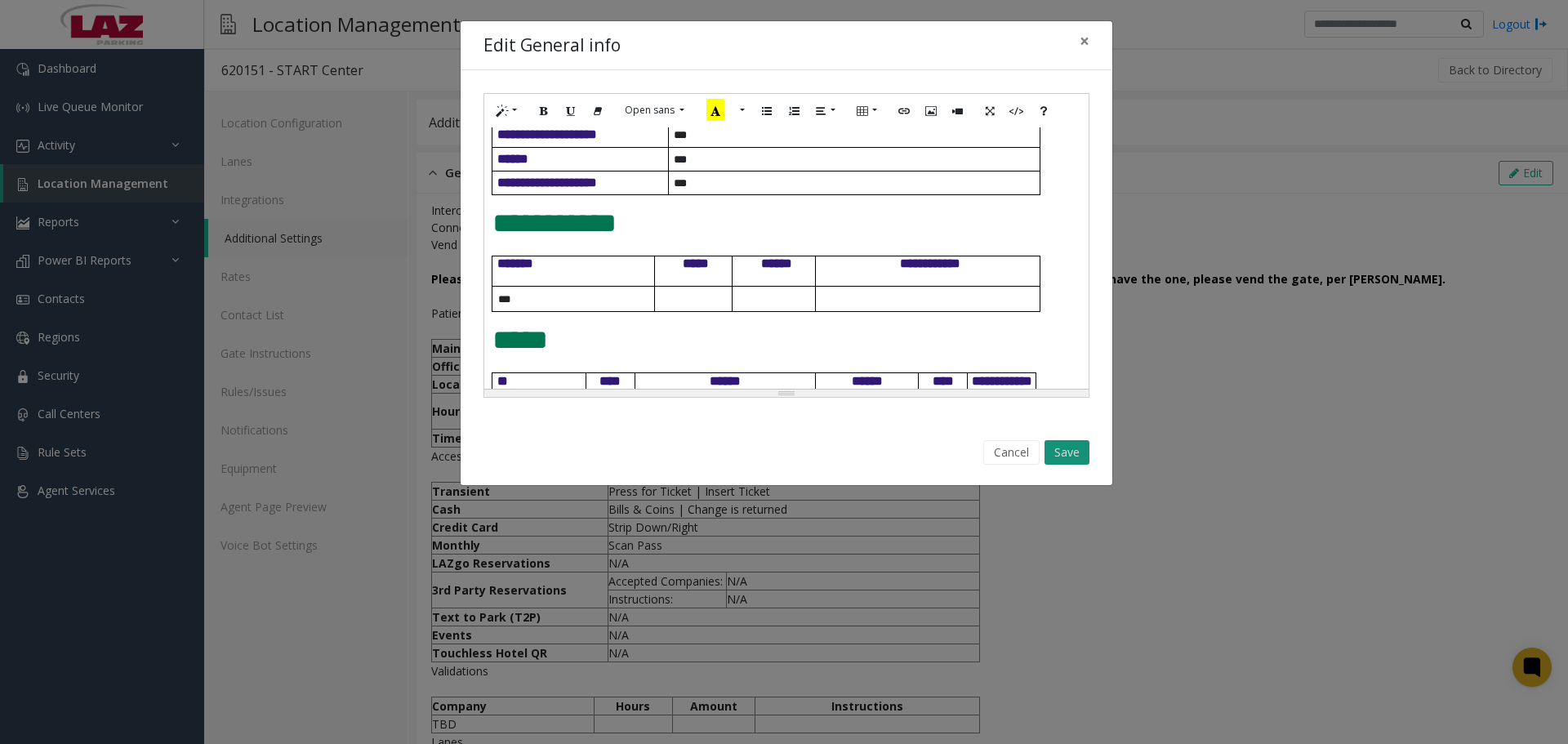
click at [1063, 453] on button "Save" at bounding box center [1066, 453] width 45 height 25
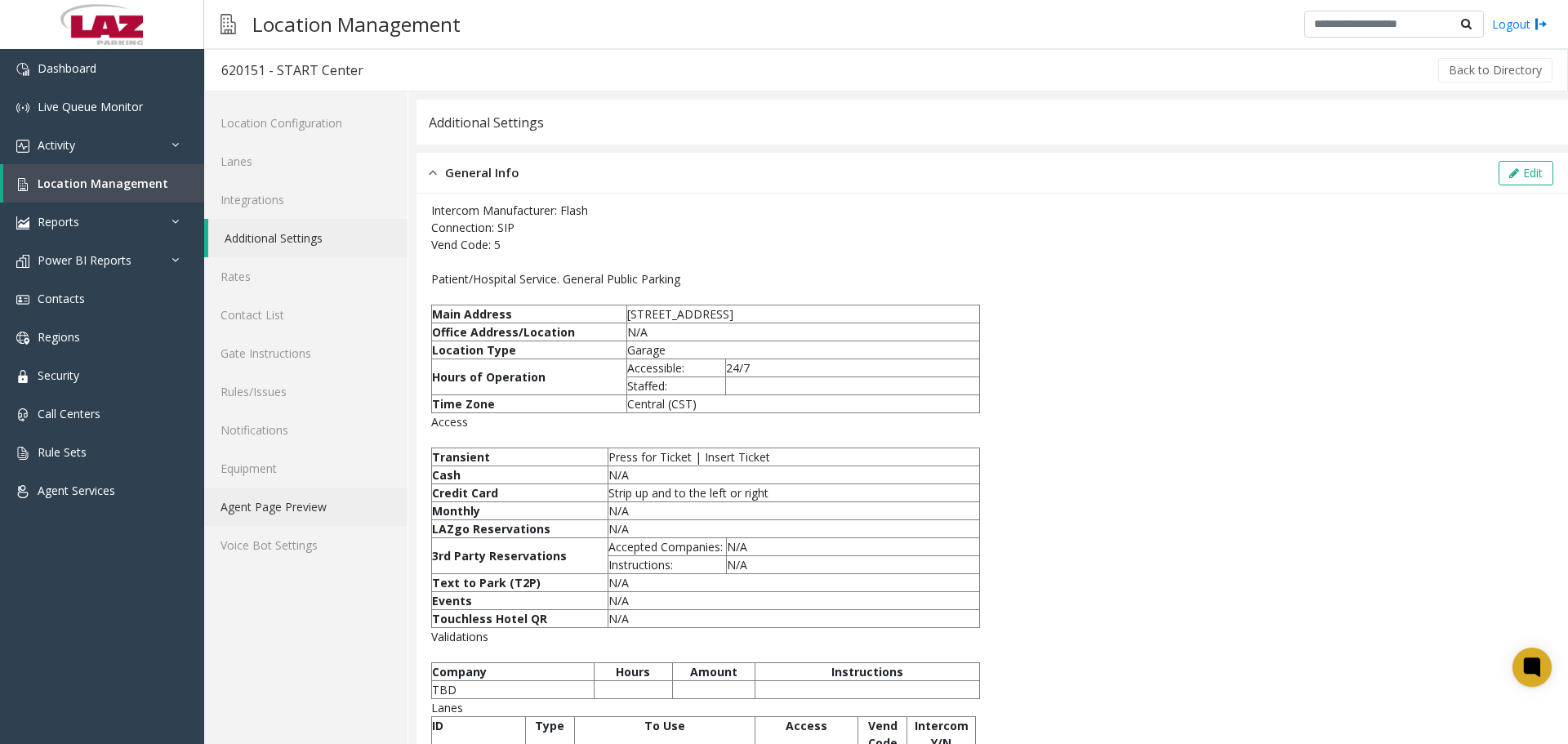
click at [286, 505] on link "Agent Page Preview" at bounding box center [306, 506] width 204 height 38
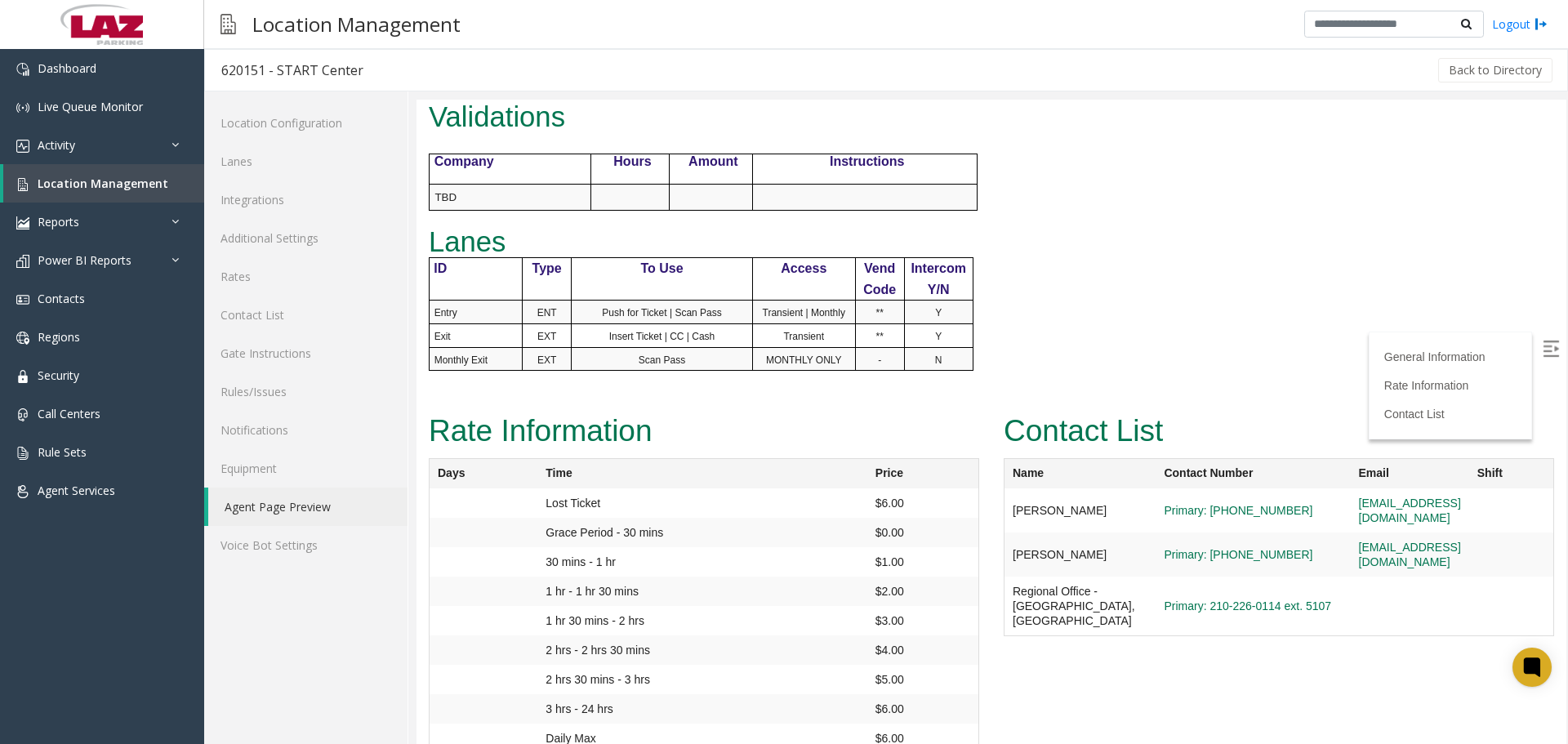
scroll to position [727, 0]
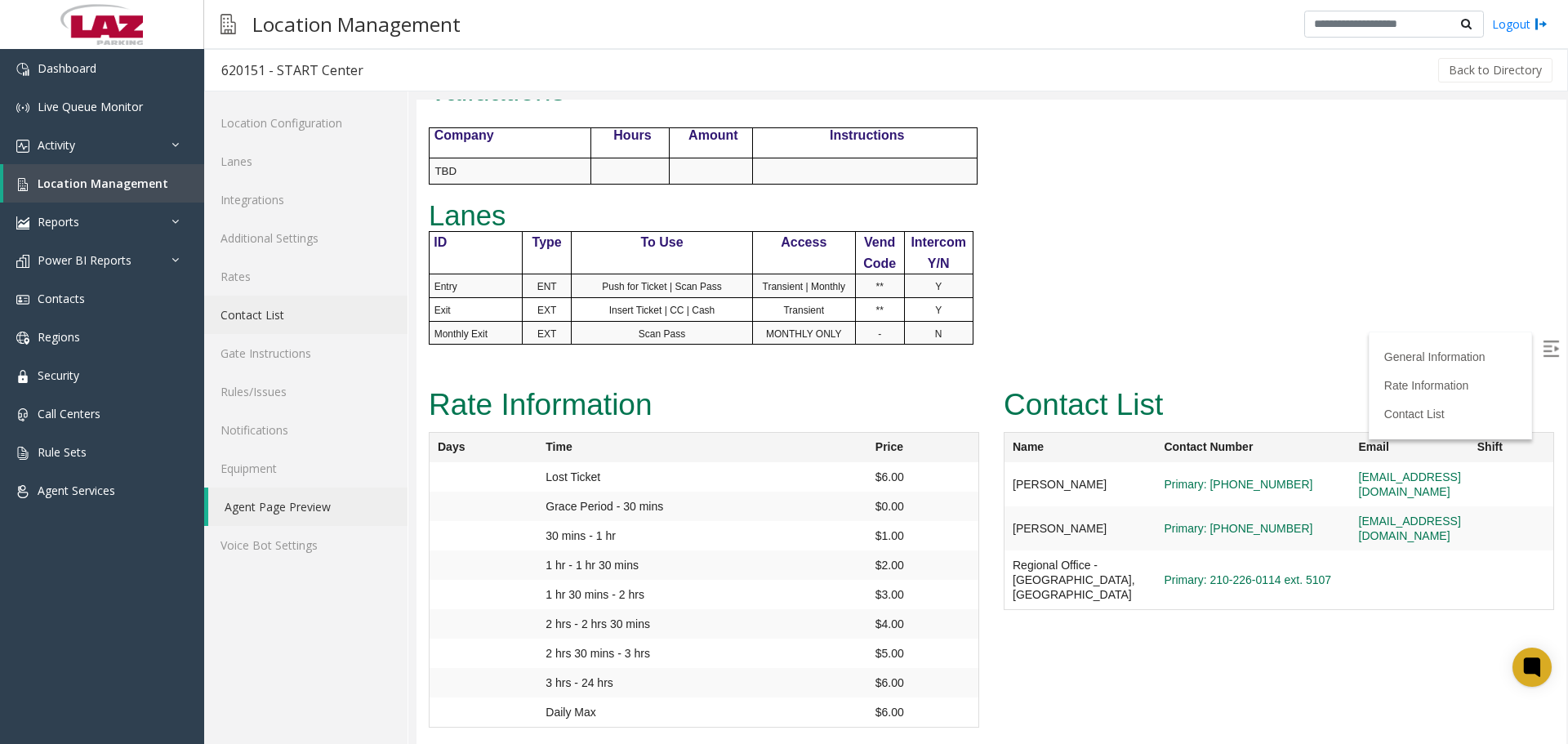
click at [278, 314] on link "Contact List" at bounding box center [306, 314] width 204 height 38
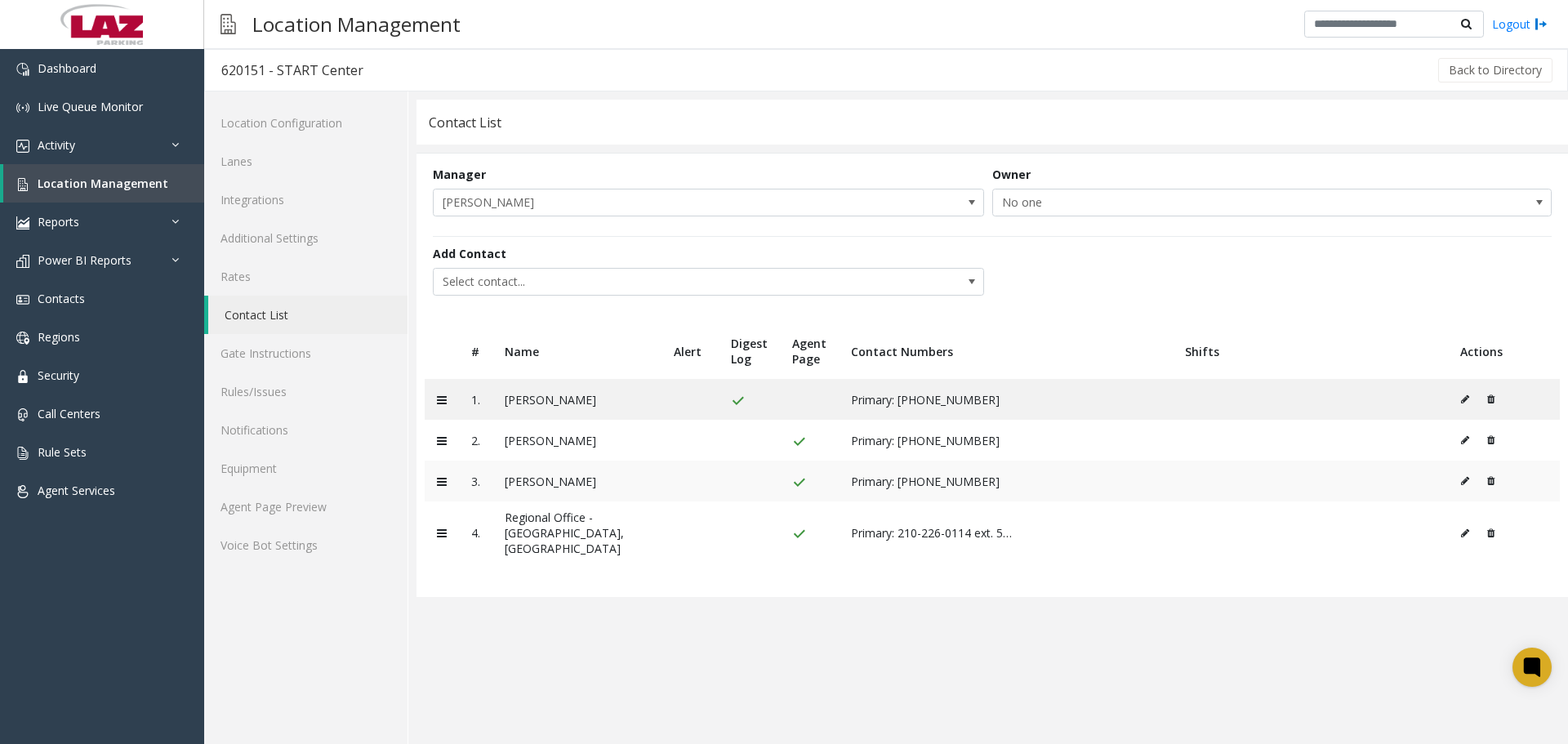
click at [1467, 486] on button at bounding box center [1468, 481] width 18 height 25
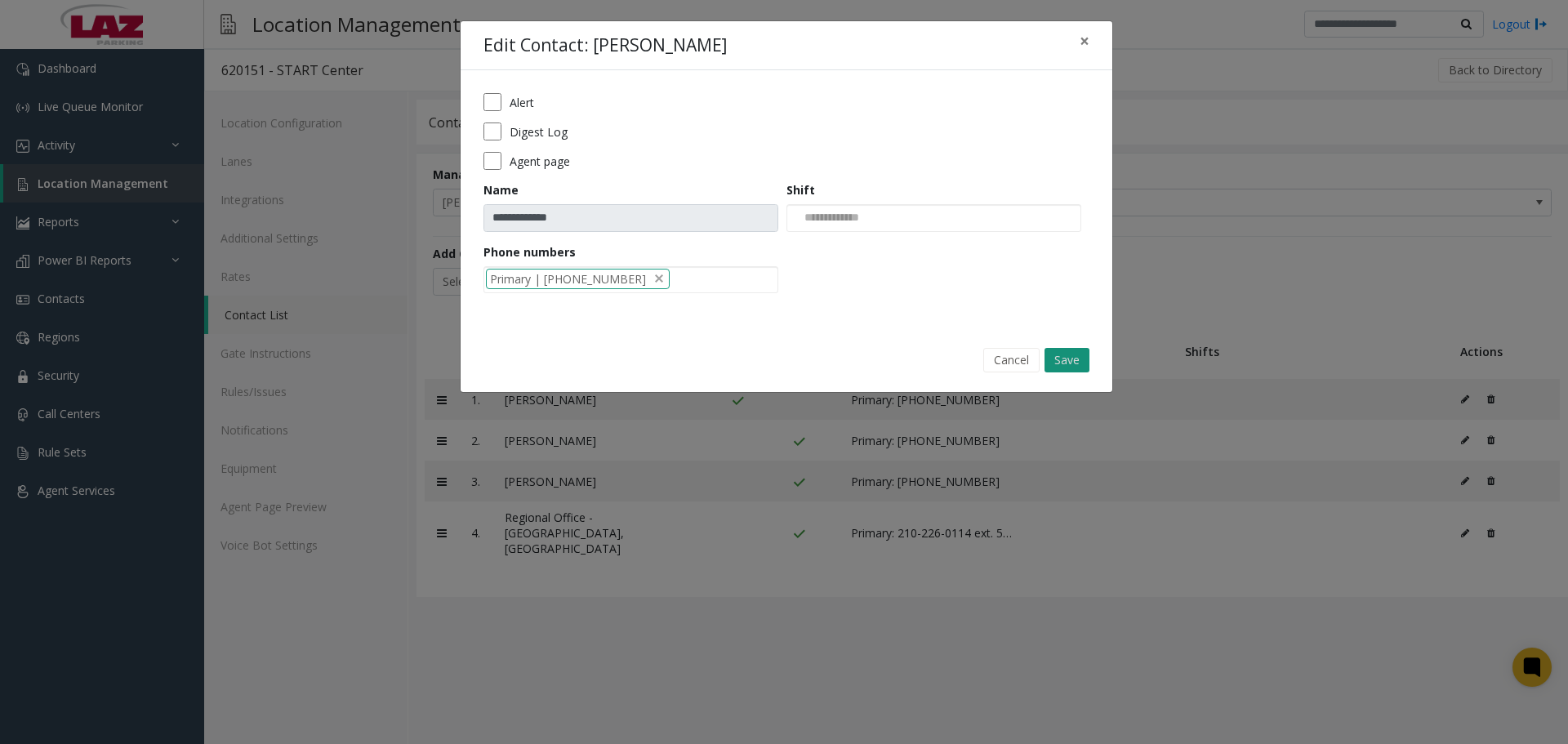
click at [1065, 357] on button "Save" at bounding box center [1066, 360] width 45 height 25
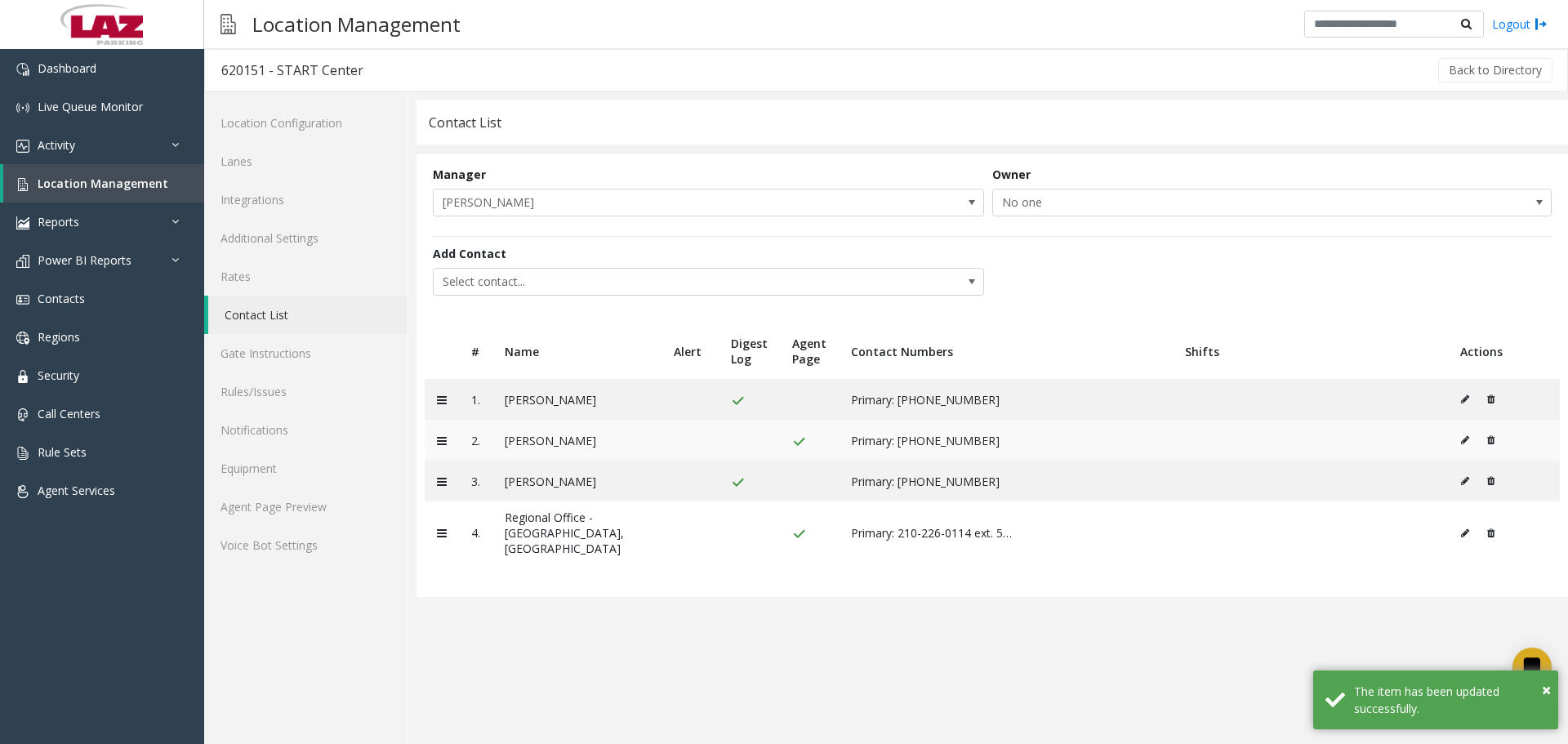
click at [1464, 438] on icon at bounding box center [1465, 441] width 9 height 10
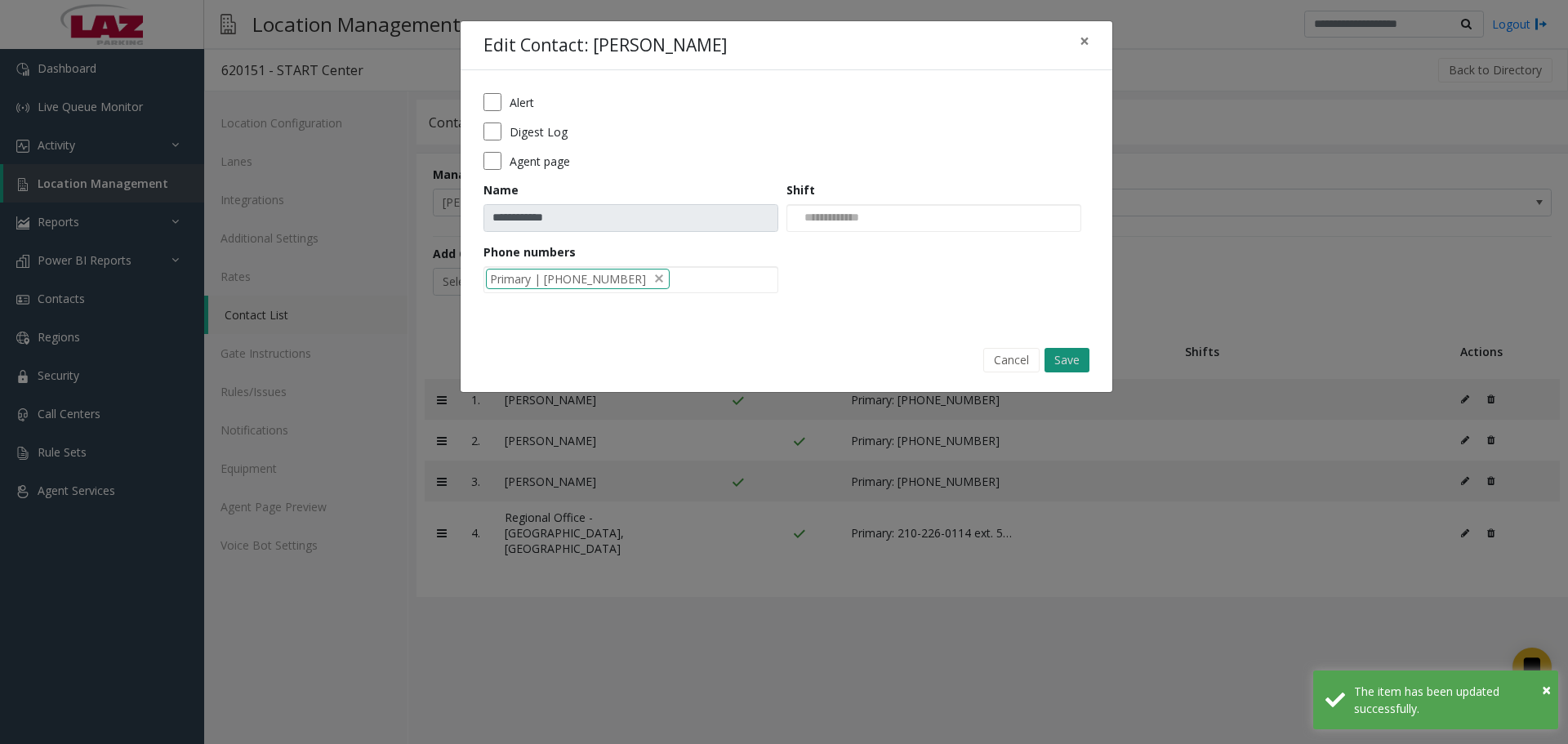
click at [1057, 360] on button "Save" at bounding box center [1066, 360] width 45 height 25
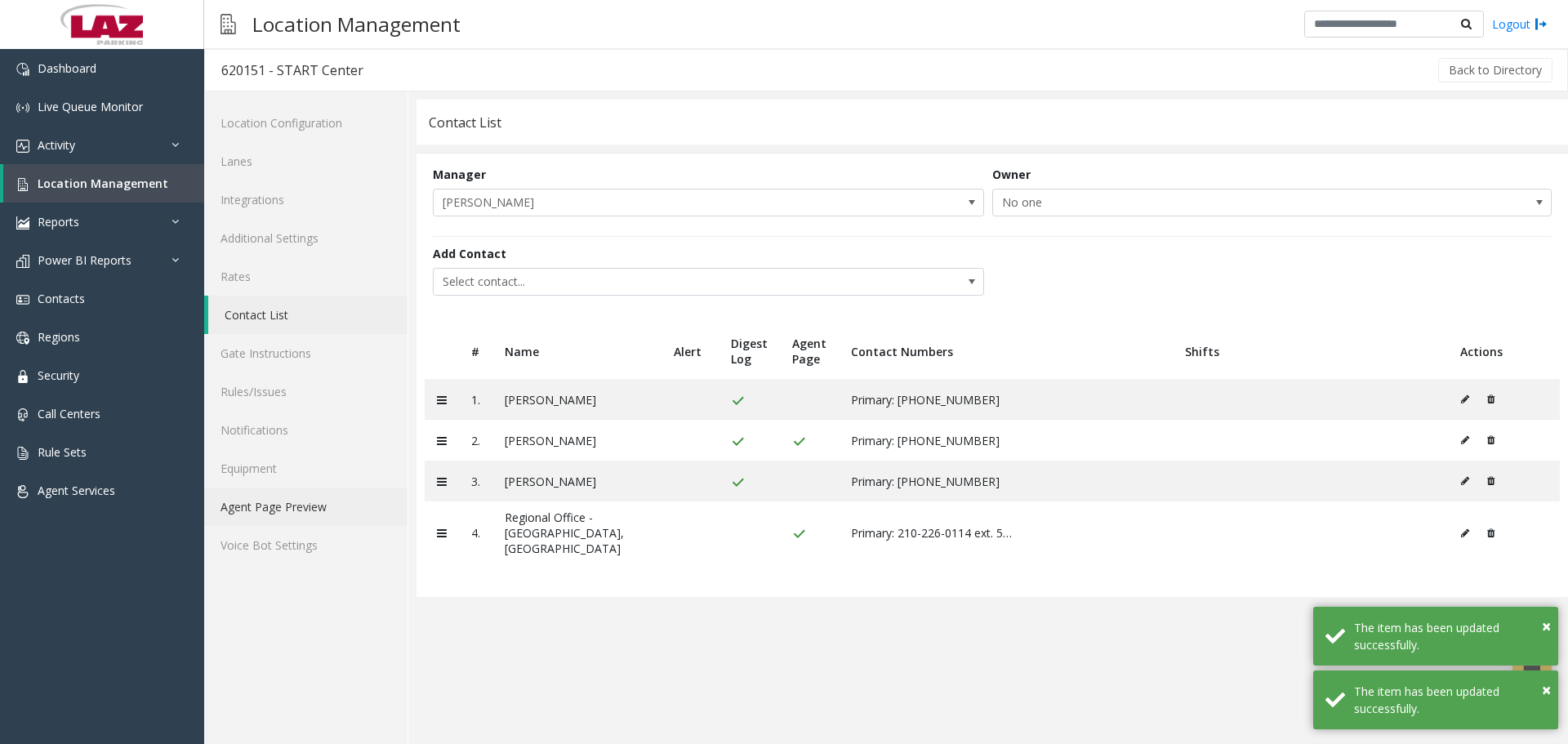
click at [330, 504] on link "Agent Page Preview" at bounding box center [306, 506] width 204 height 38
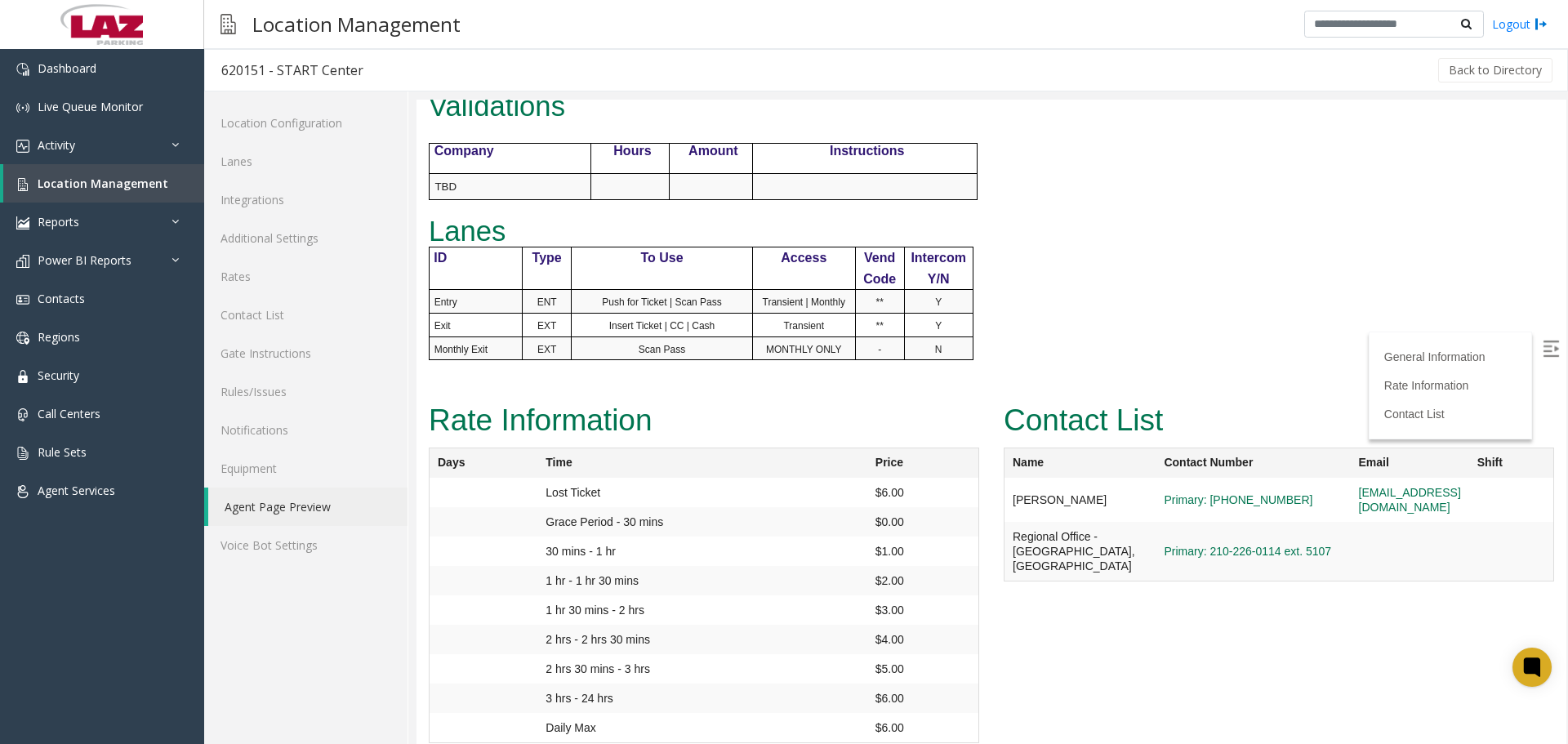
scroll to position [727, 0]
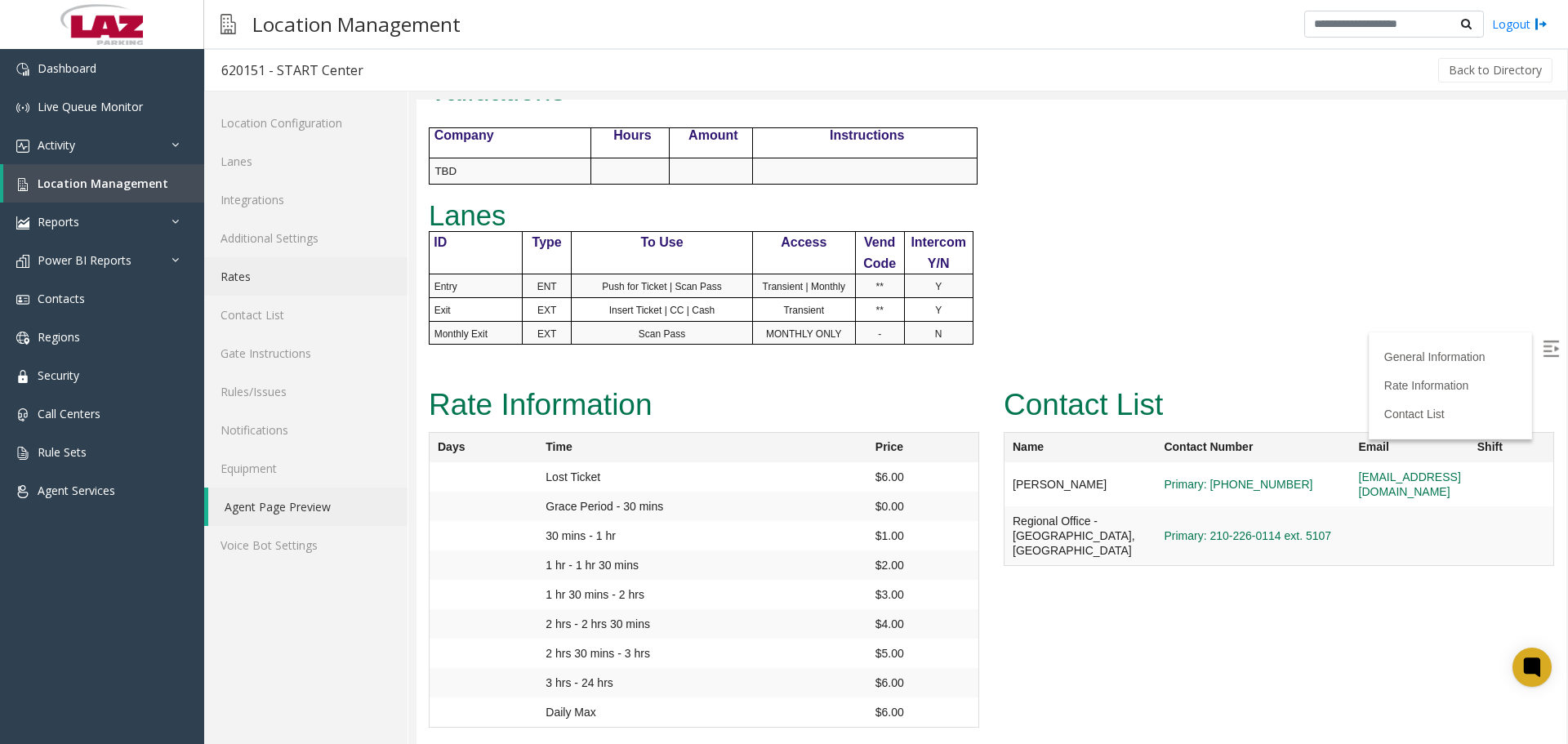
click at [250, 275] on link "Rates" at bounding box center [306, 276] width 204 height 38
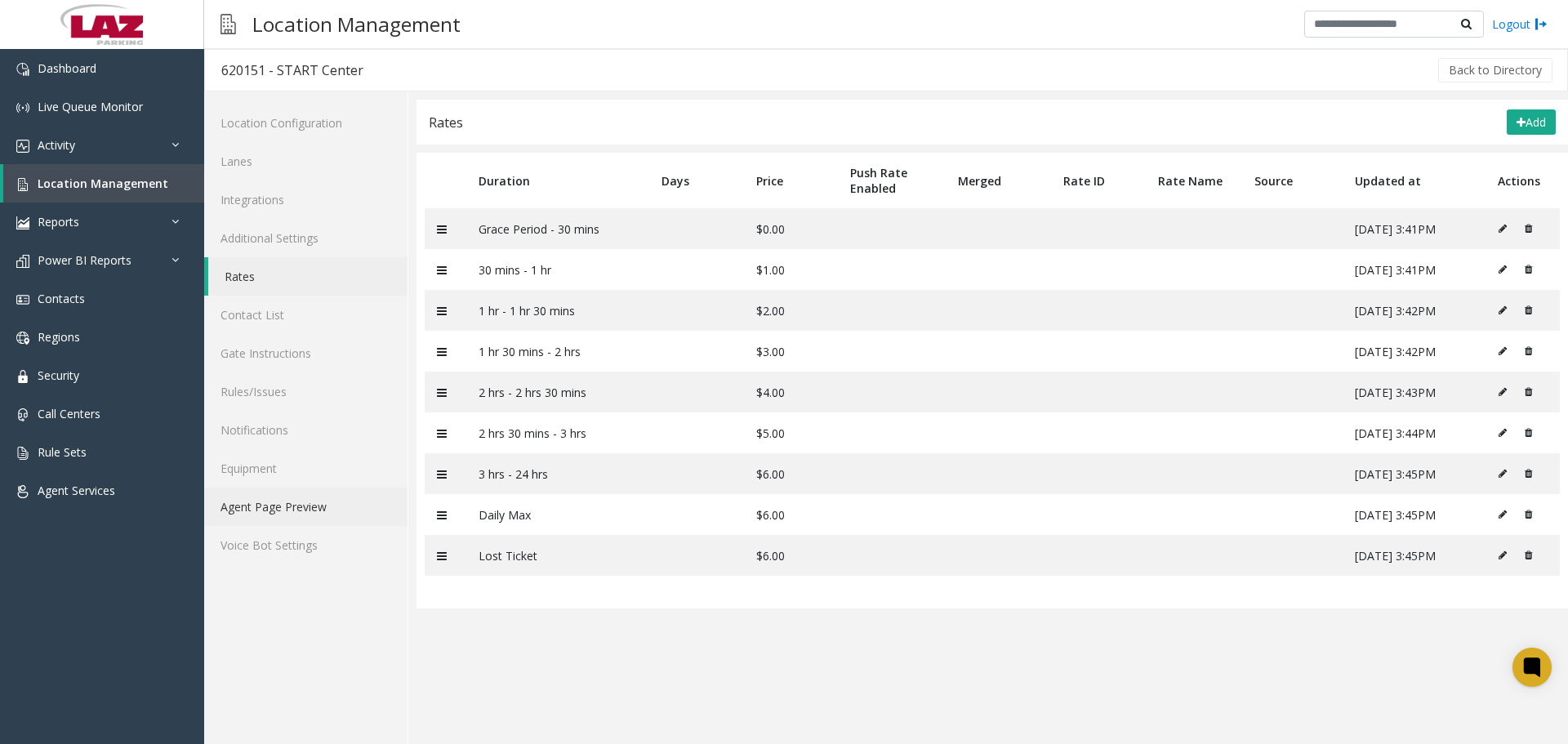
click at [297, 507] on link "Agent Page Preview" at bounding box center [306, 506] width 204 height 38
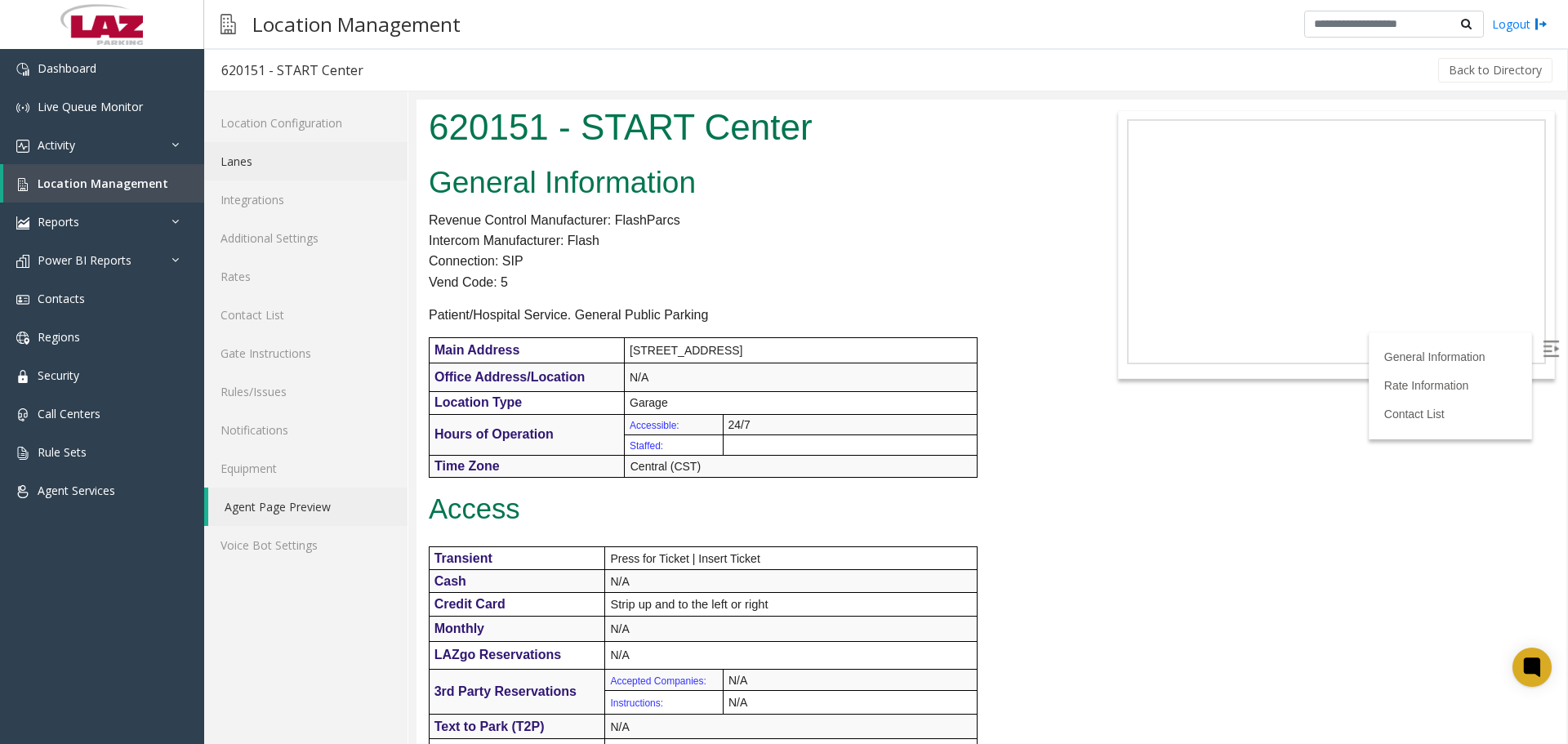
click at [248, 153] on link "Lanes" at bounding box center [306, 161] width 204 height 38
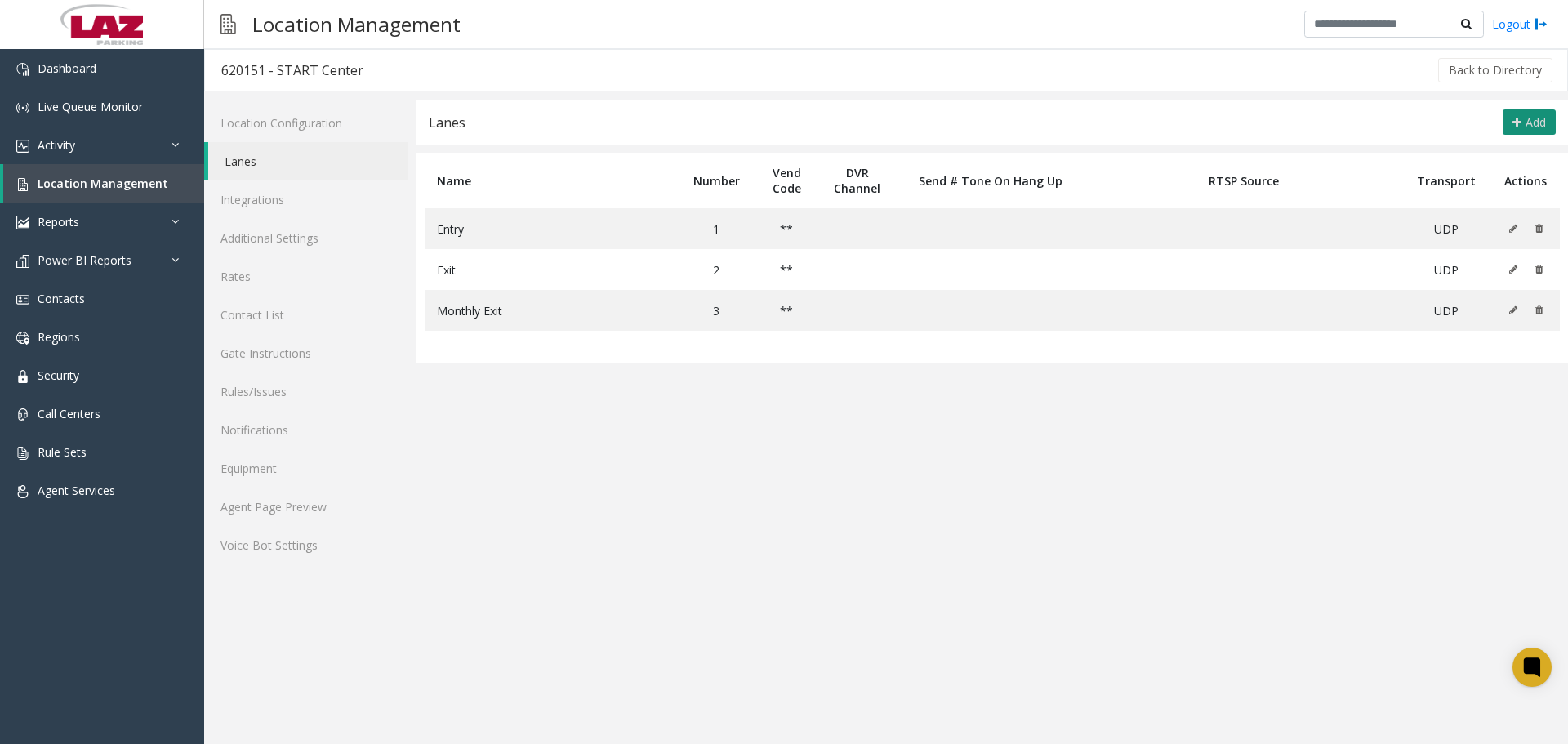
click at [1528, 112] on button "Add" at bounding box center [1529, 122] width 53 height 26
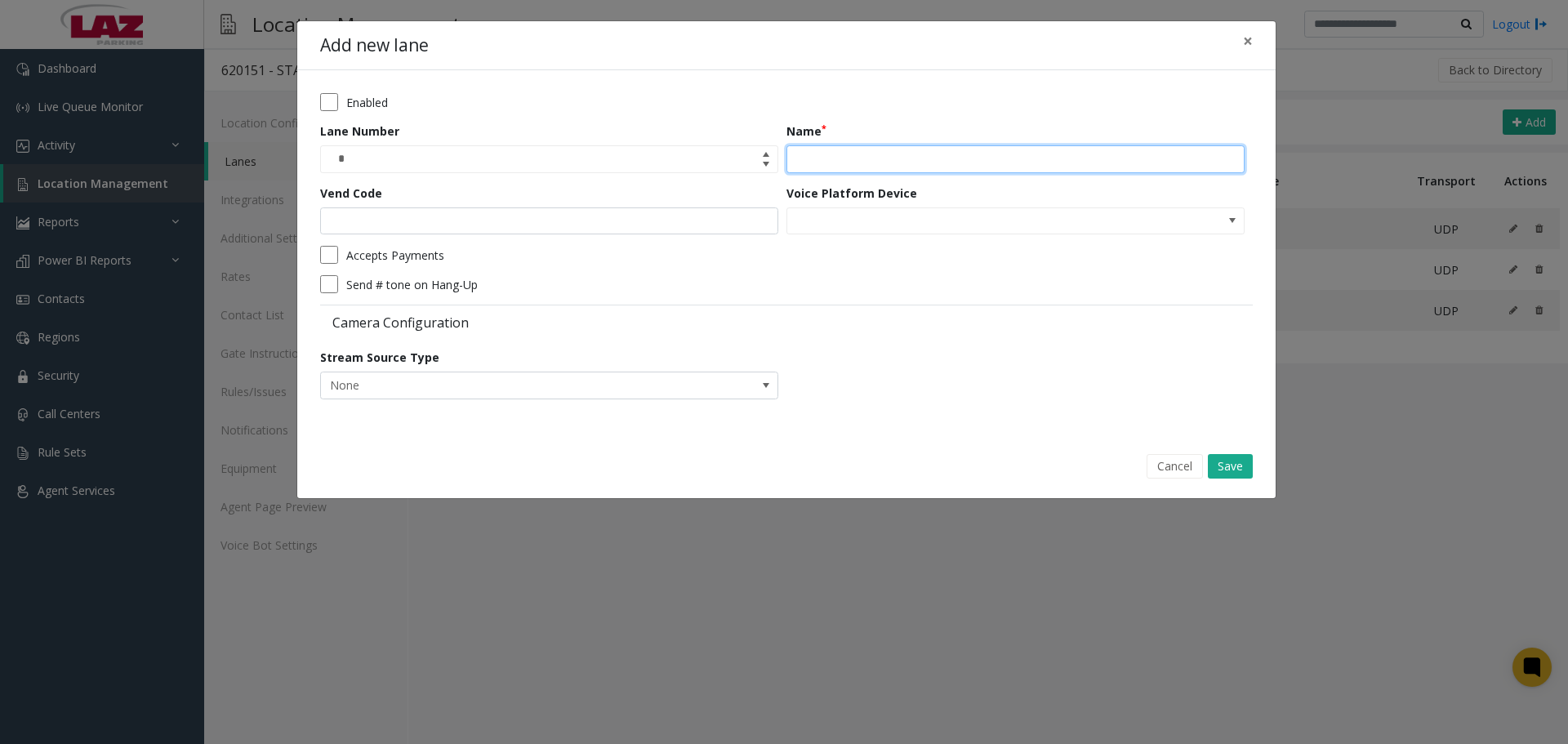
click at [853, 153] on input "Name" at bounding box center [1015, 159] width 458 height 28
type input "**********"
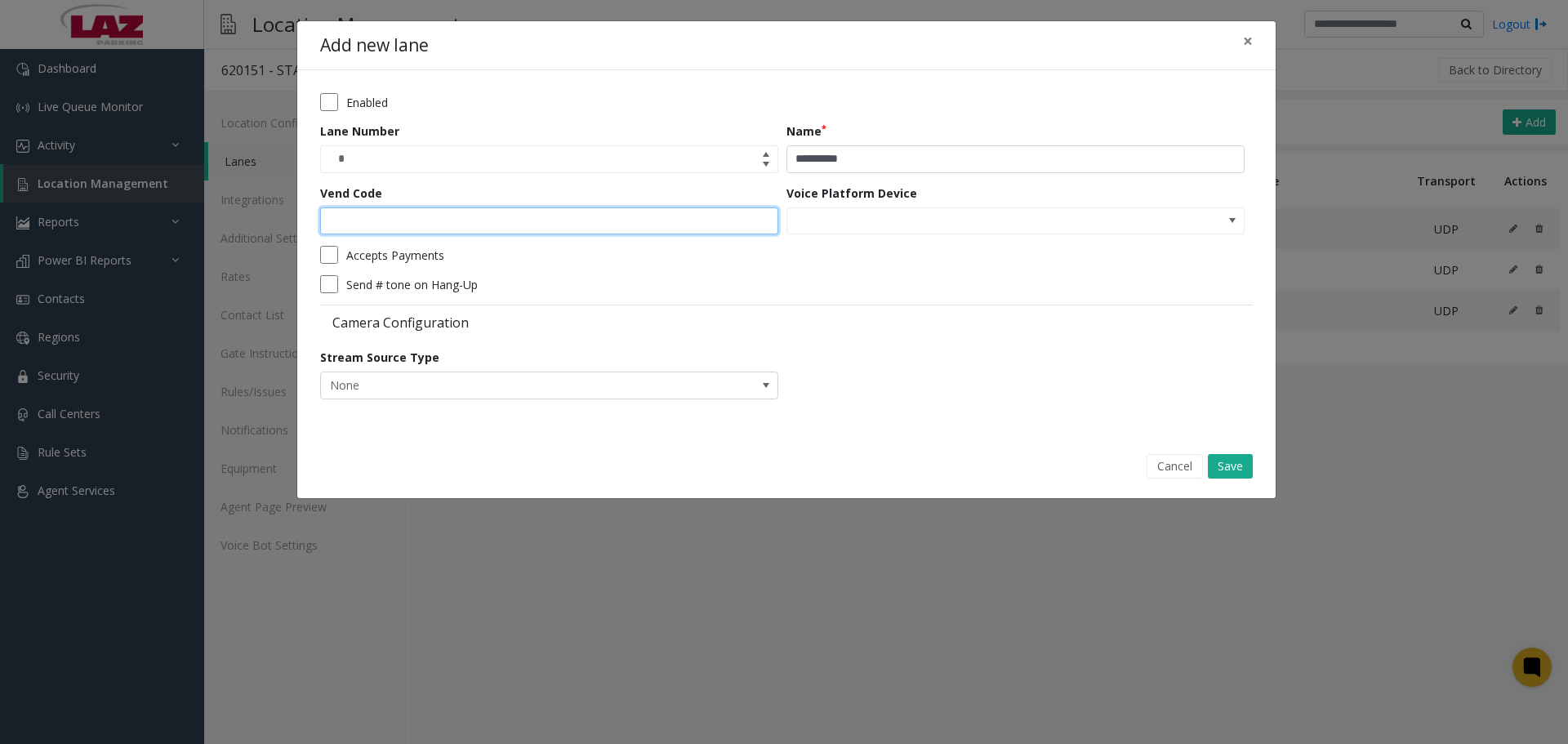
click at [649, 212] on input "Vend Code" at bounding box center [549, 222] width 458 height 28
type input "*"
click at [1218, 459] on button "Save" at bounding box center [1230, 466] width 45 height 25
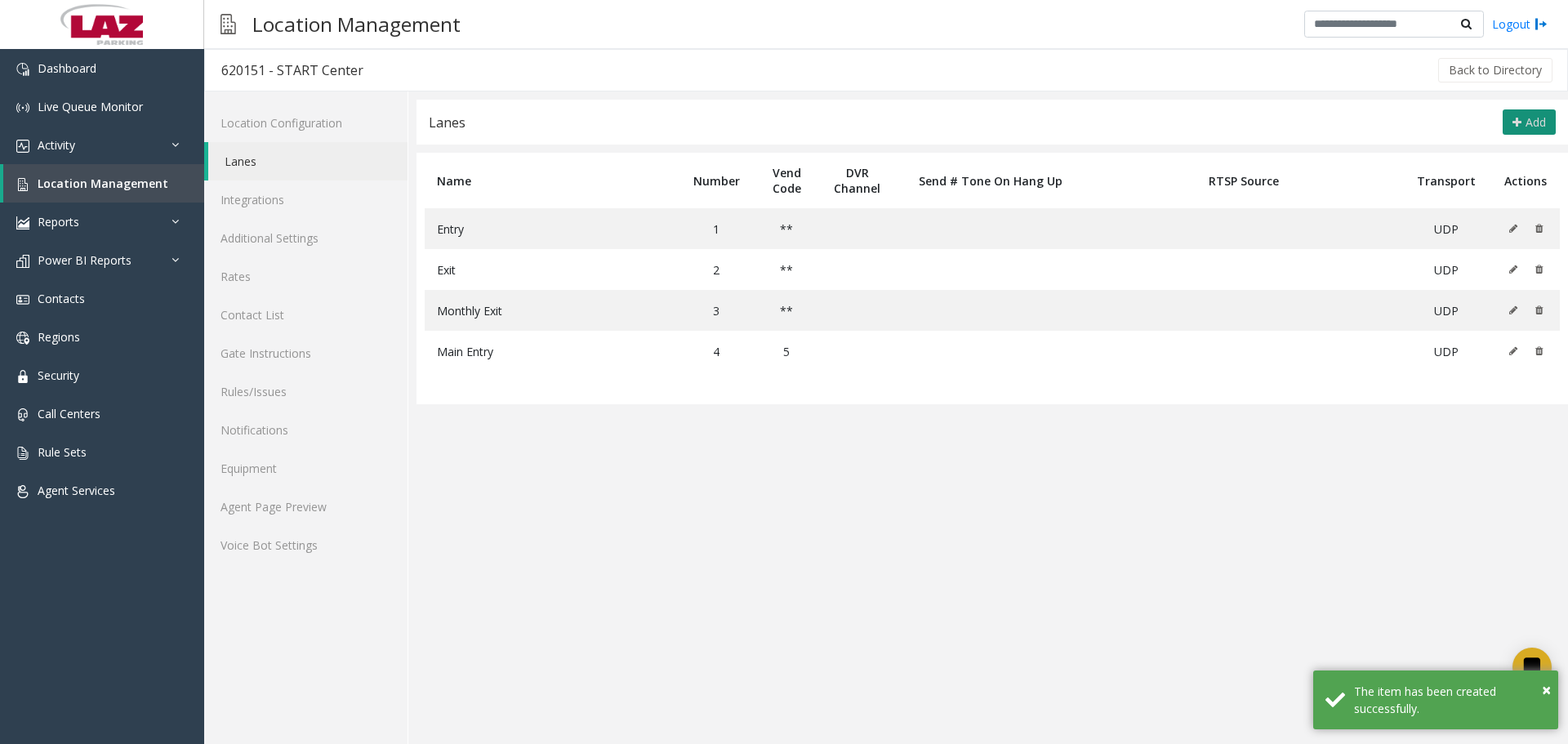
click at [1536, 112] on button "Add" at bounding box center [1529, 122] width 53 height 26
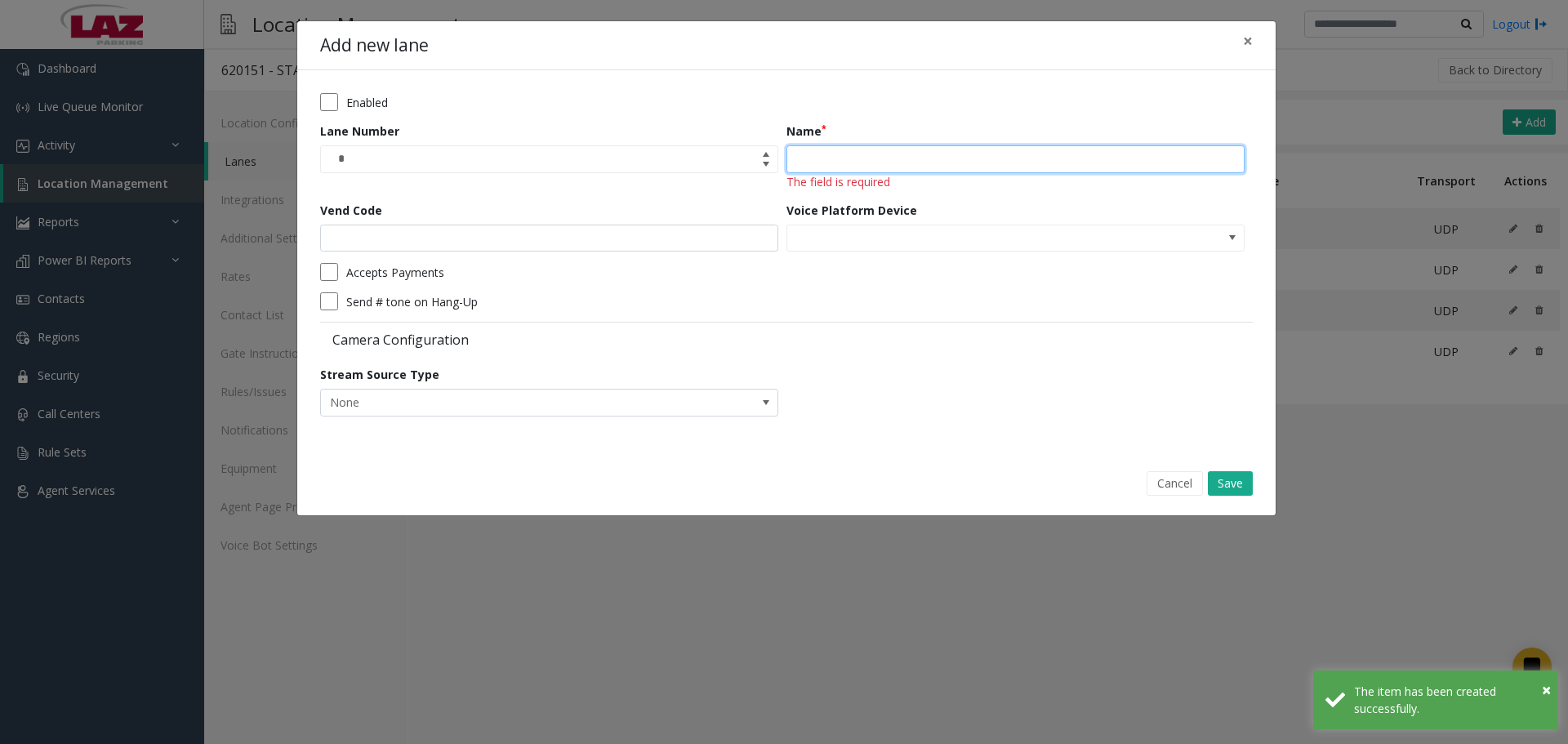
click at [945, 148] on input "Name" at bounding box center [1015, 159] width 458 height 28
type input "*********"
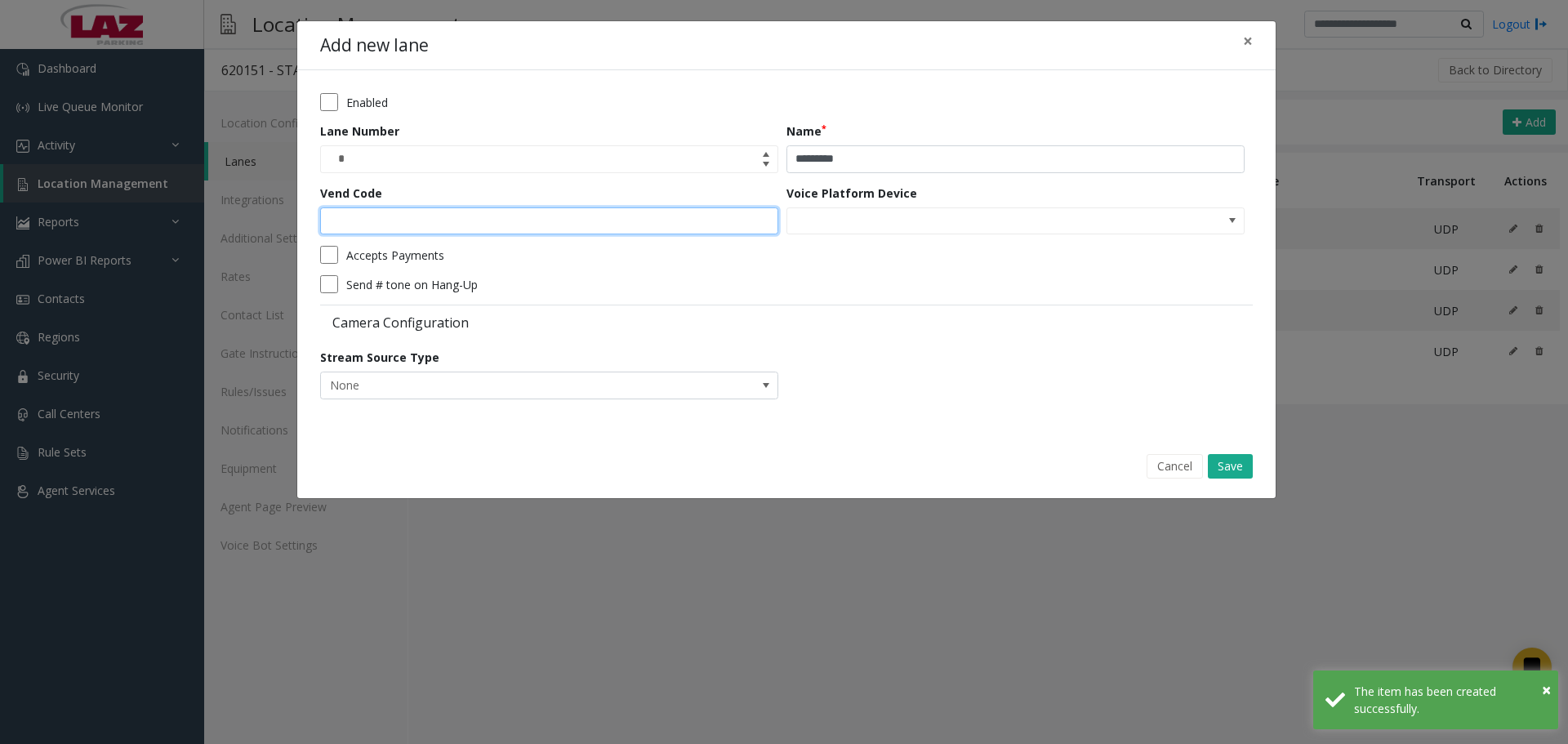
click at [650, 227] on input "Vend Code" at bounding box center [549, 222] width 458 height 28
type input "*"
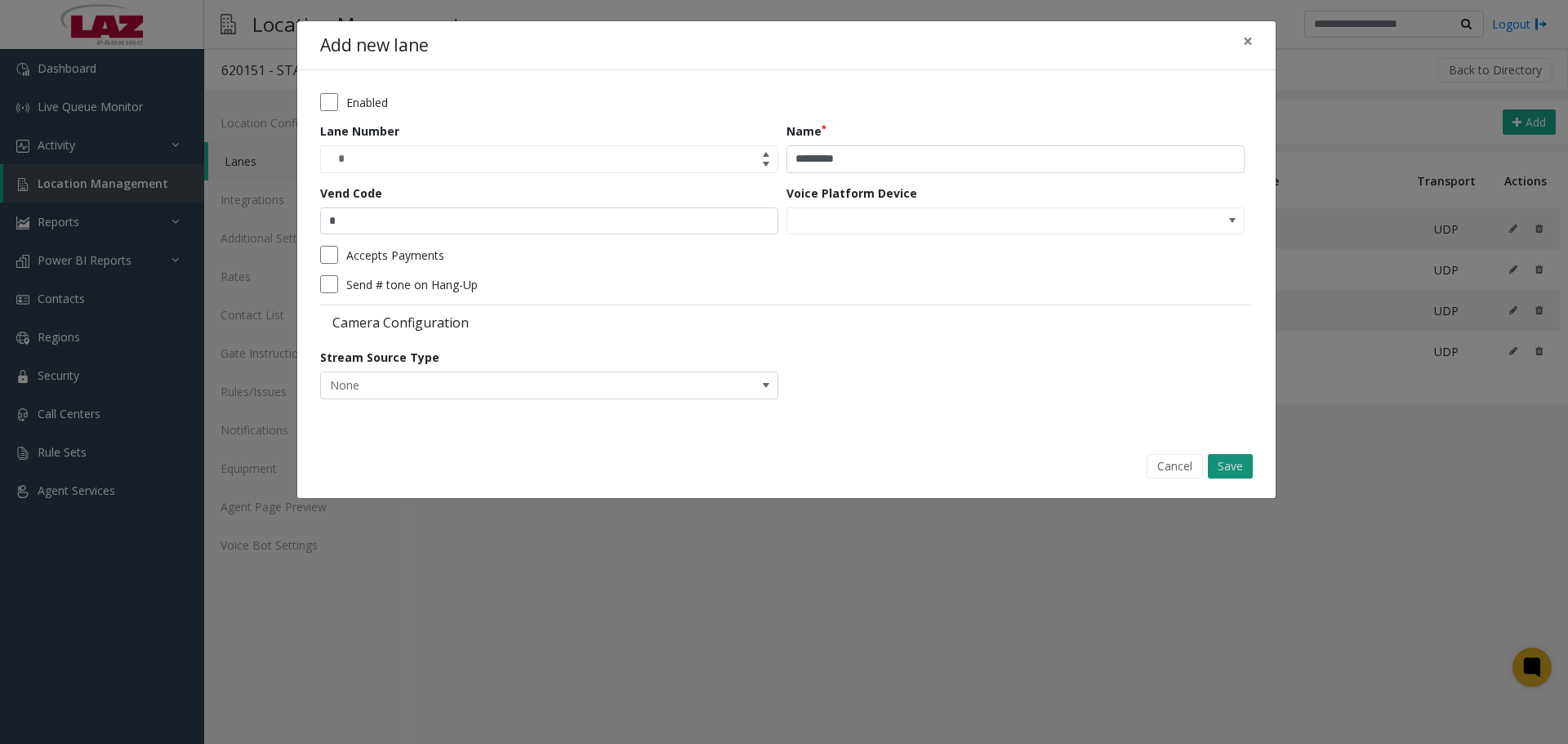
click at [1226, 465] on button "Save" at bounding box center [1230, 466] width 45 height 25
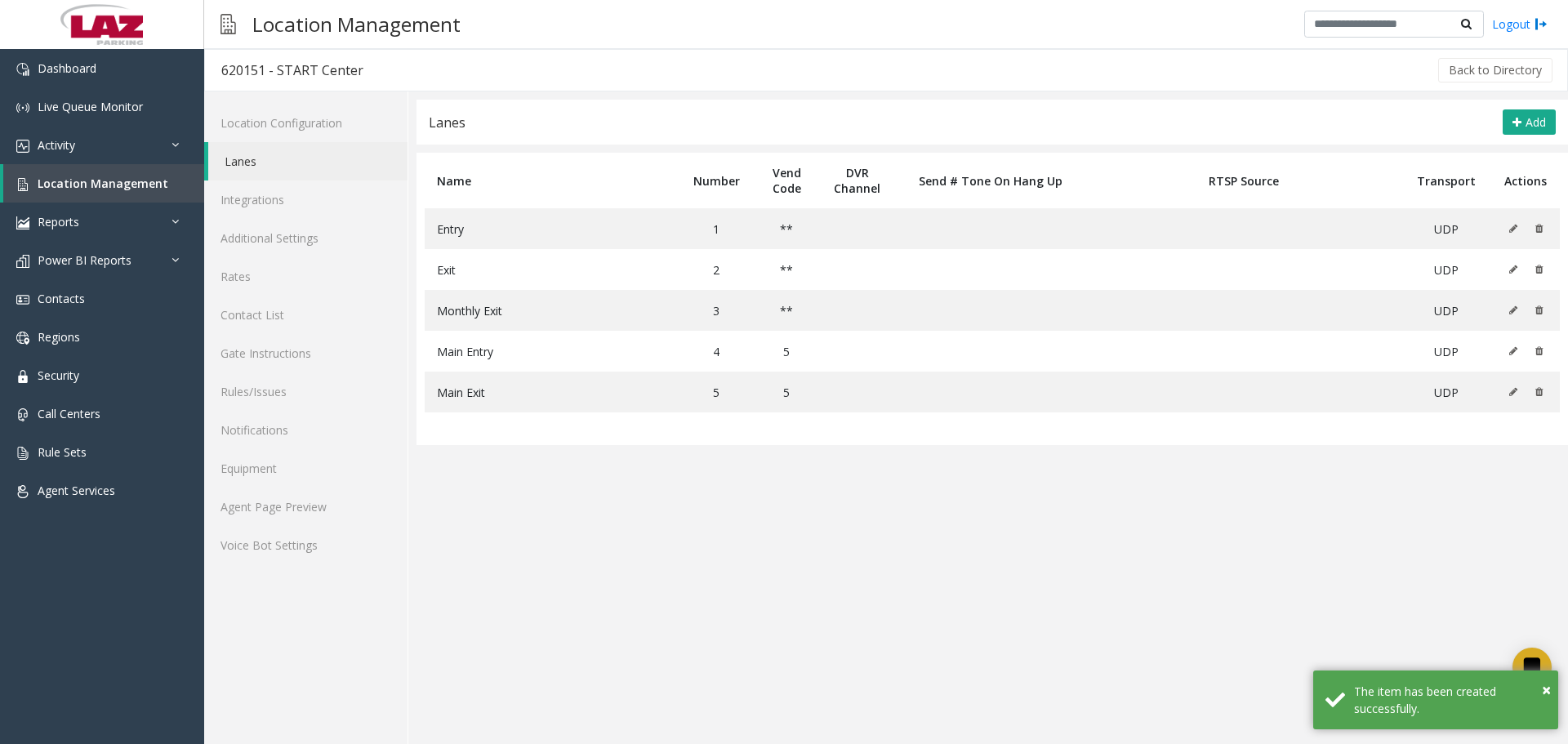
click at [233, 69] on div "620151 - START Center" at bounding box center [292, 70] width 142 height 21
click at [233, 69] on div "620151 - START Center" at bounding box center [292, 70] width 142 height 21
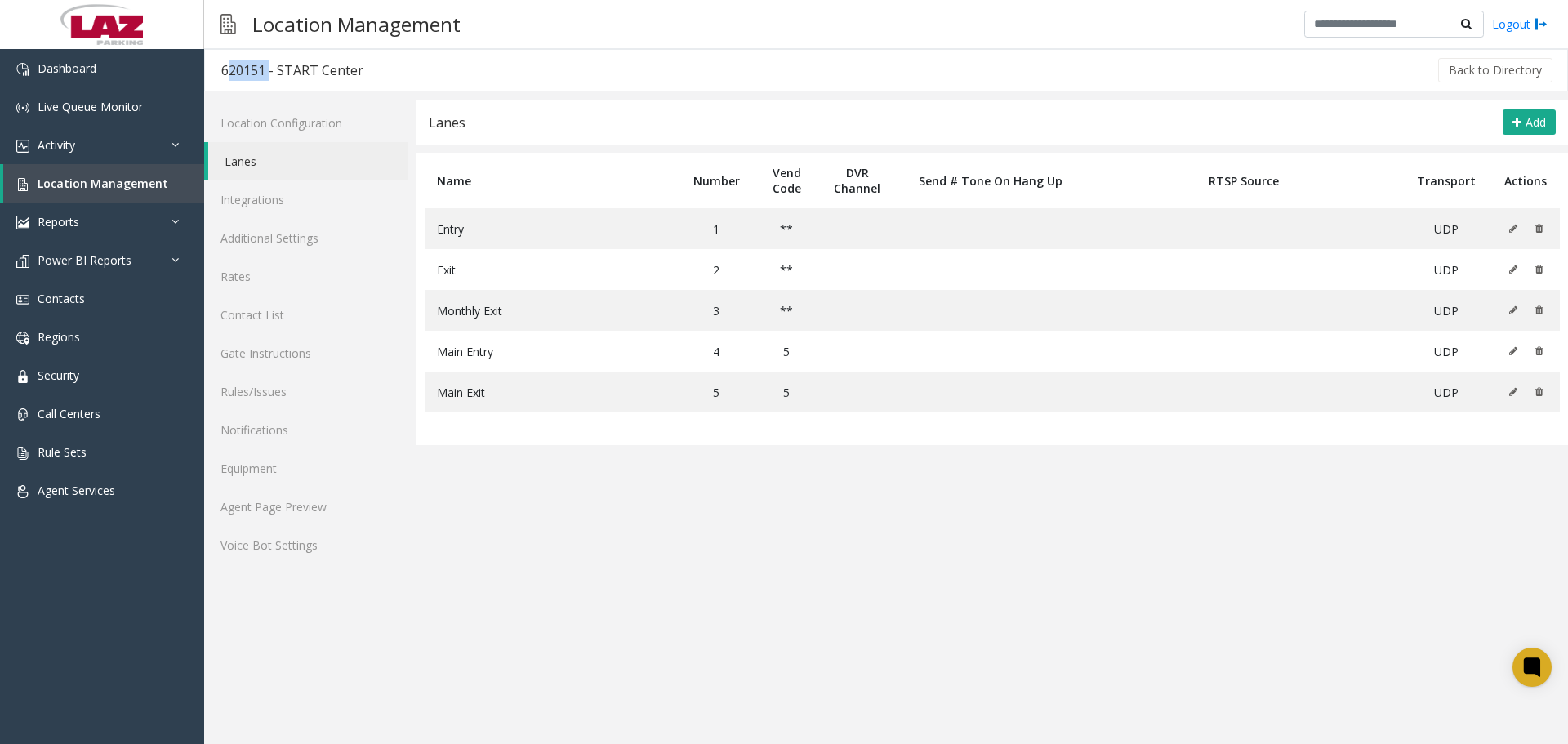
copy div "620151"
click at [1526, 123] on span "Add" at bounding box center [1536, 122] width 20 height 15
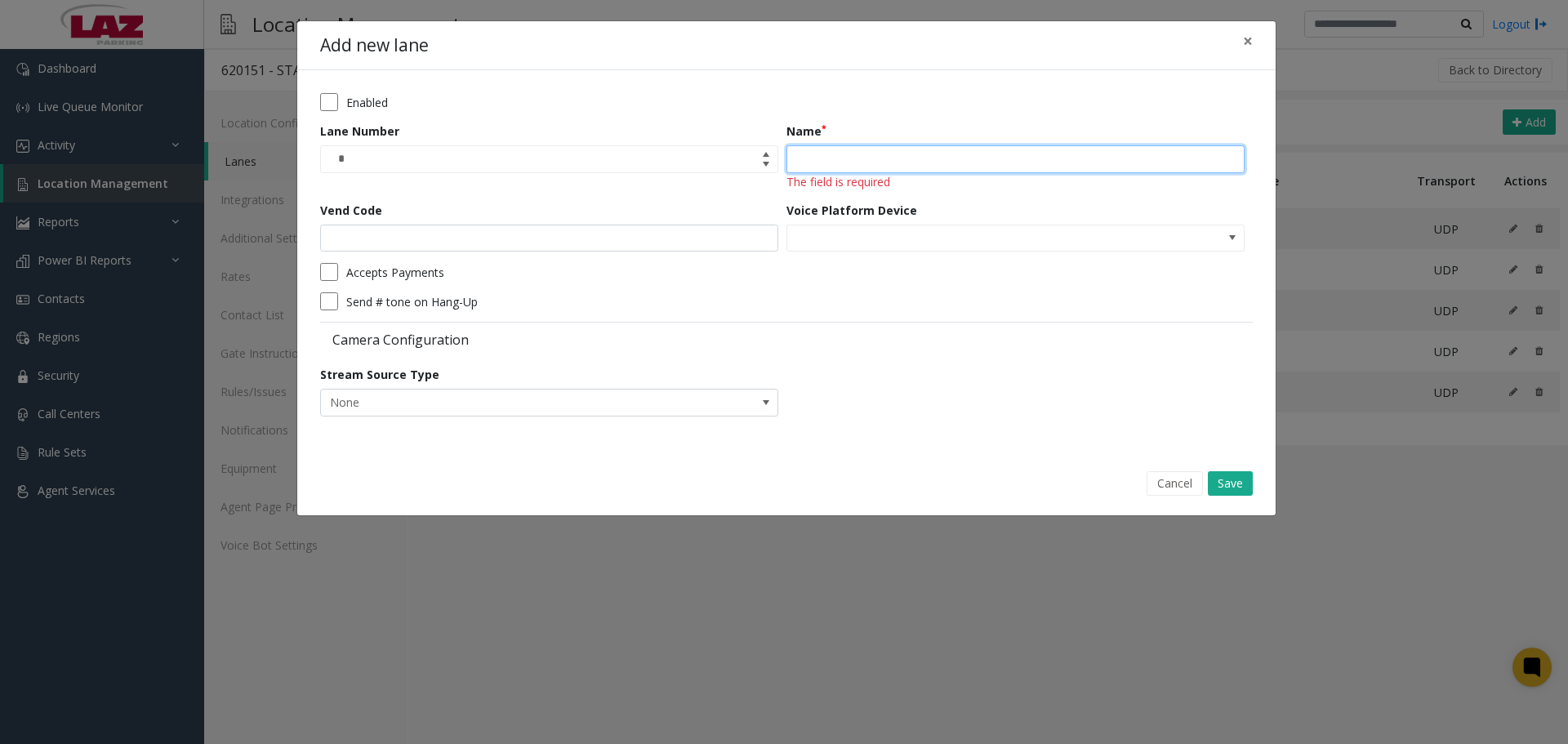
click at [869, 170] on input "Name" at bounding box center [1015, 159] width 458 height 28
type input "**********"
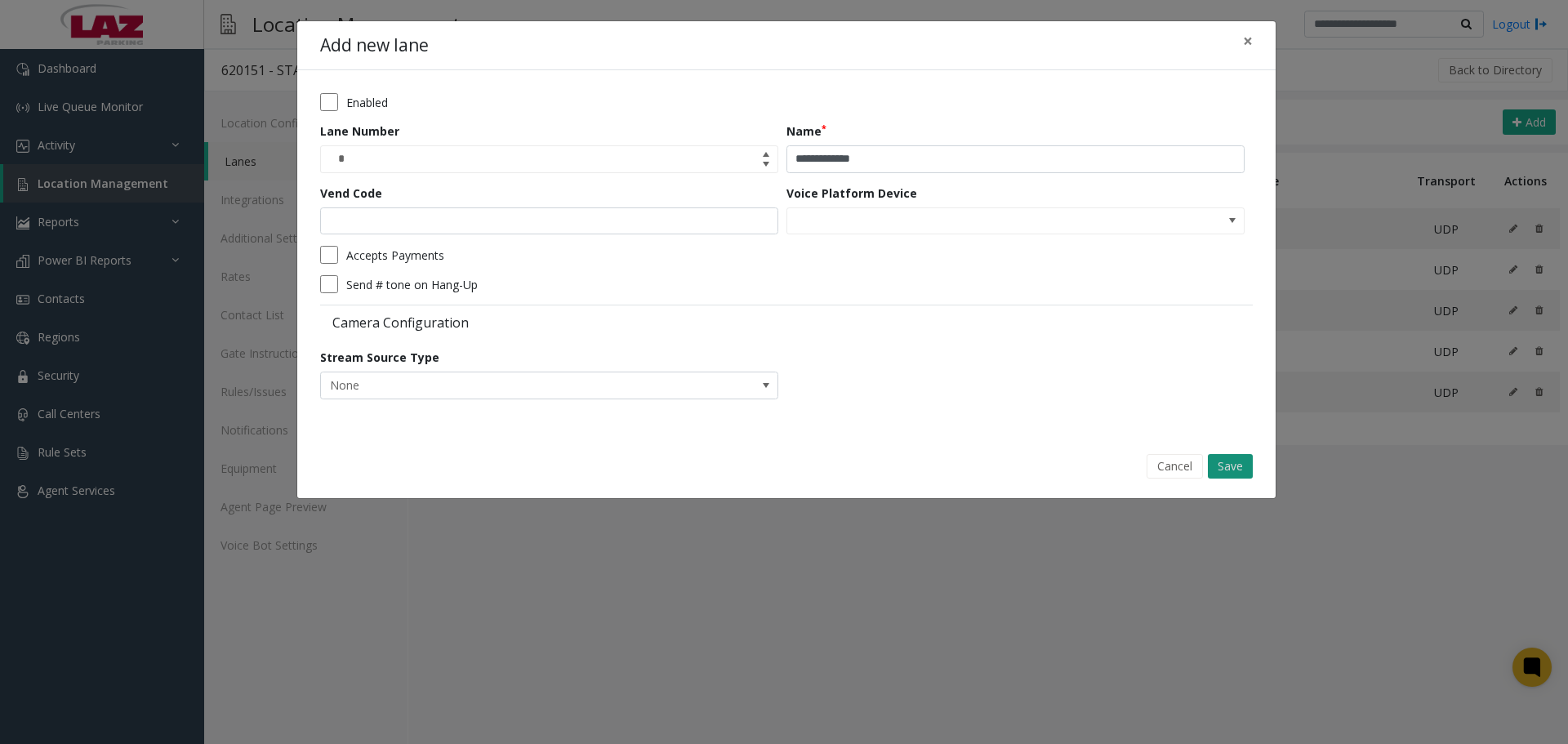
click at [1224, 464] on button "Save" at bounding box center [1230, 466] width 45 height 25
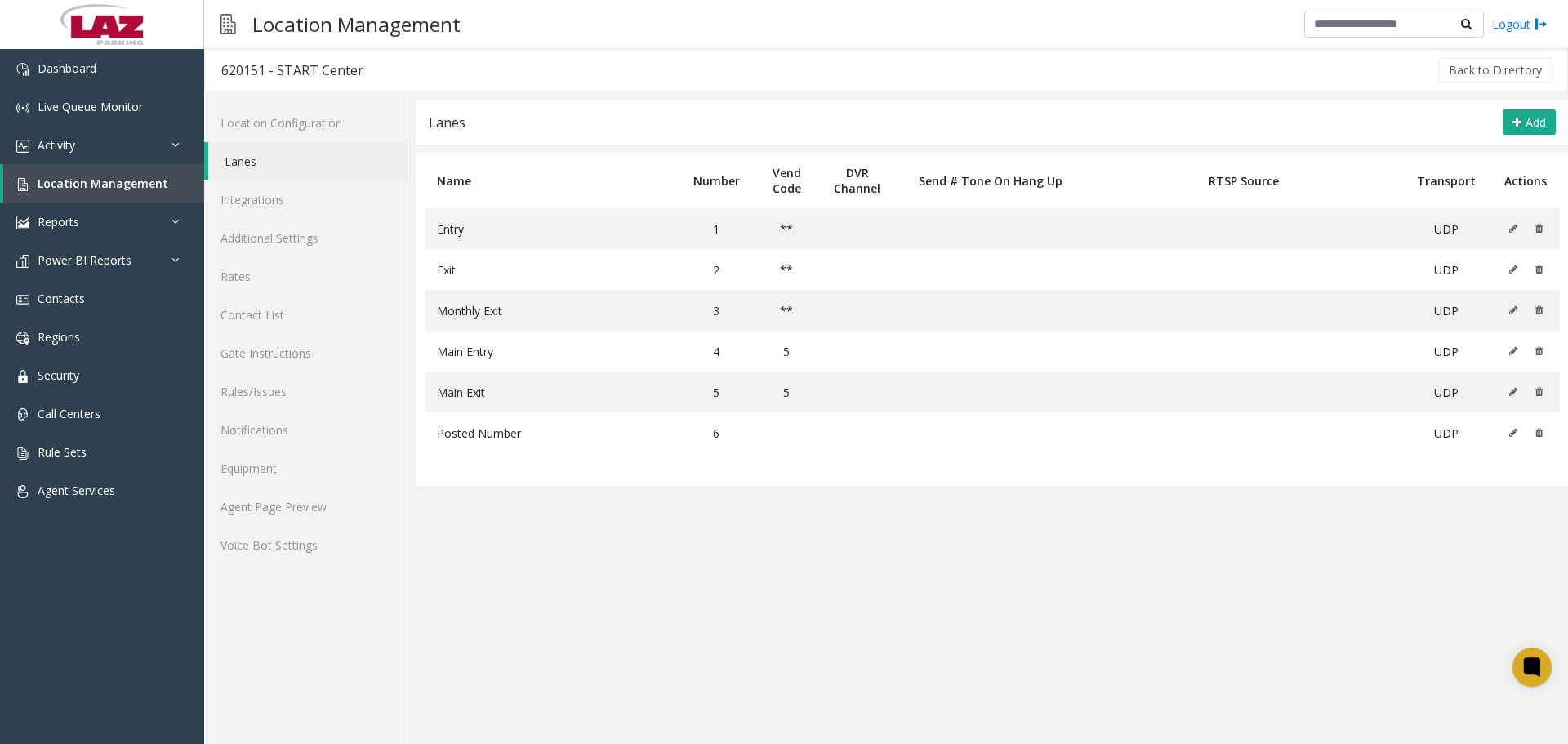
click at [906, 577] on app-lanes "**********" at bounding box center [992, 422] width 1152 height 644
click at [332, 501] on link "Agent Page Preview" at bounding box center [306, 506] width 204 height 38
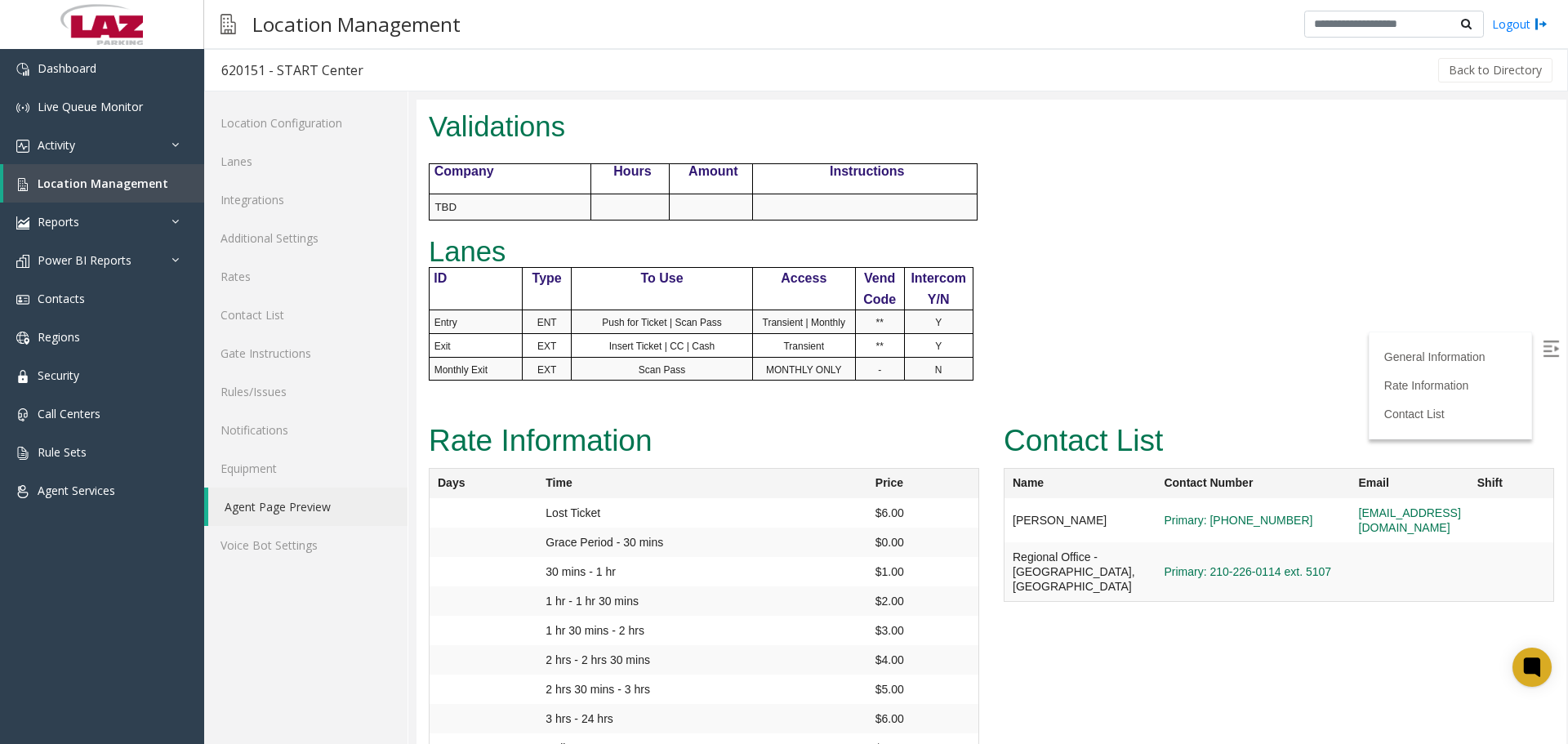
scroll to position [727, 0]
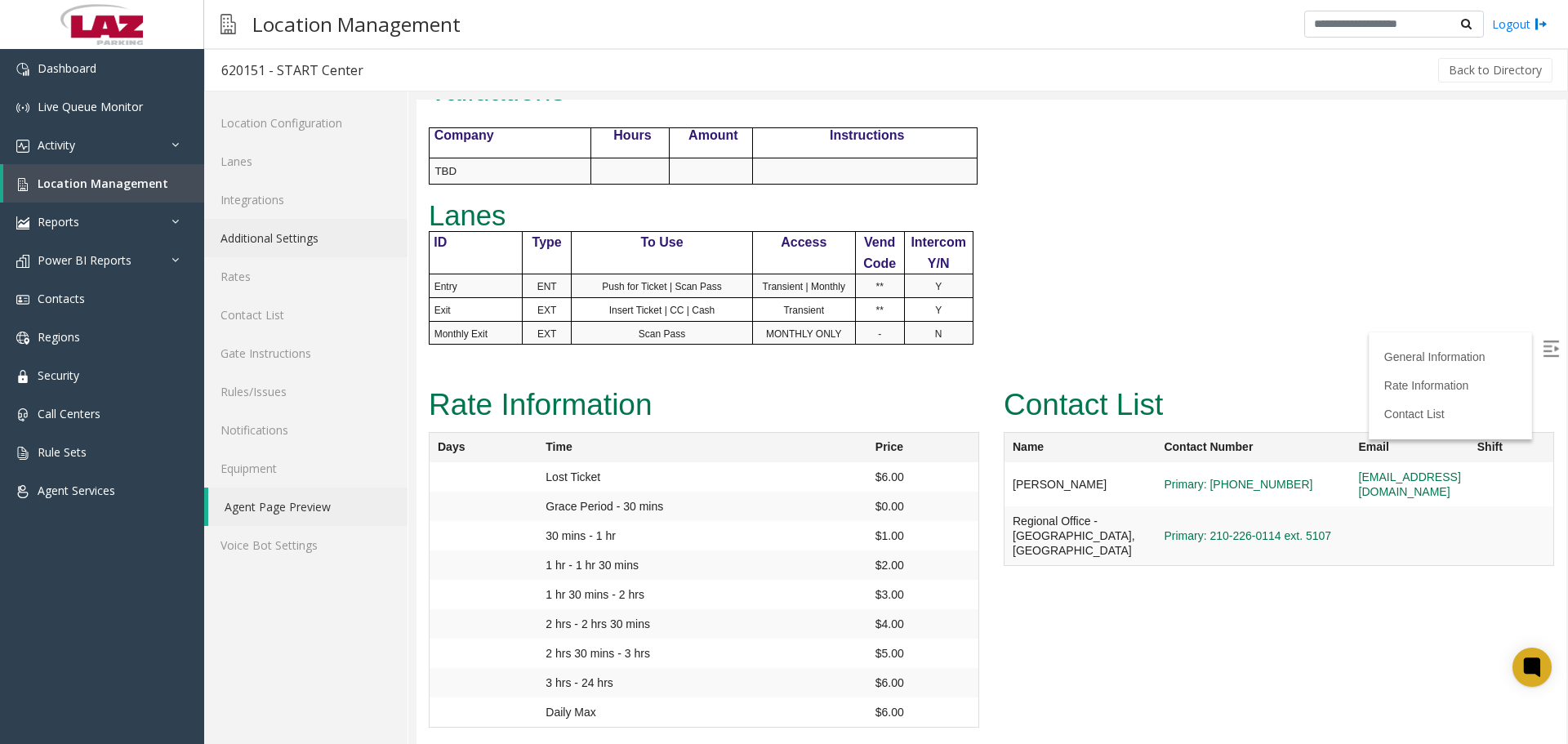
click at [313, 231] on link "Additional Settings" at bounding box center [306, 238] width 204 height 38
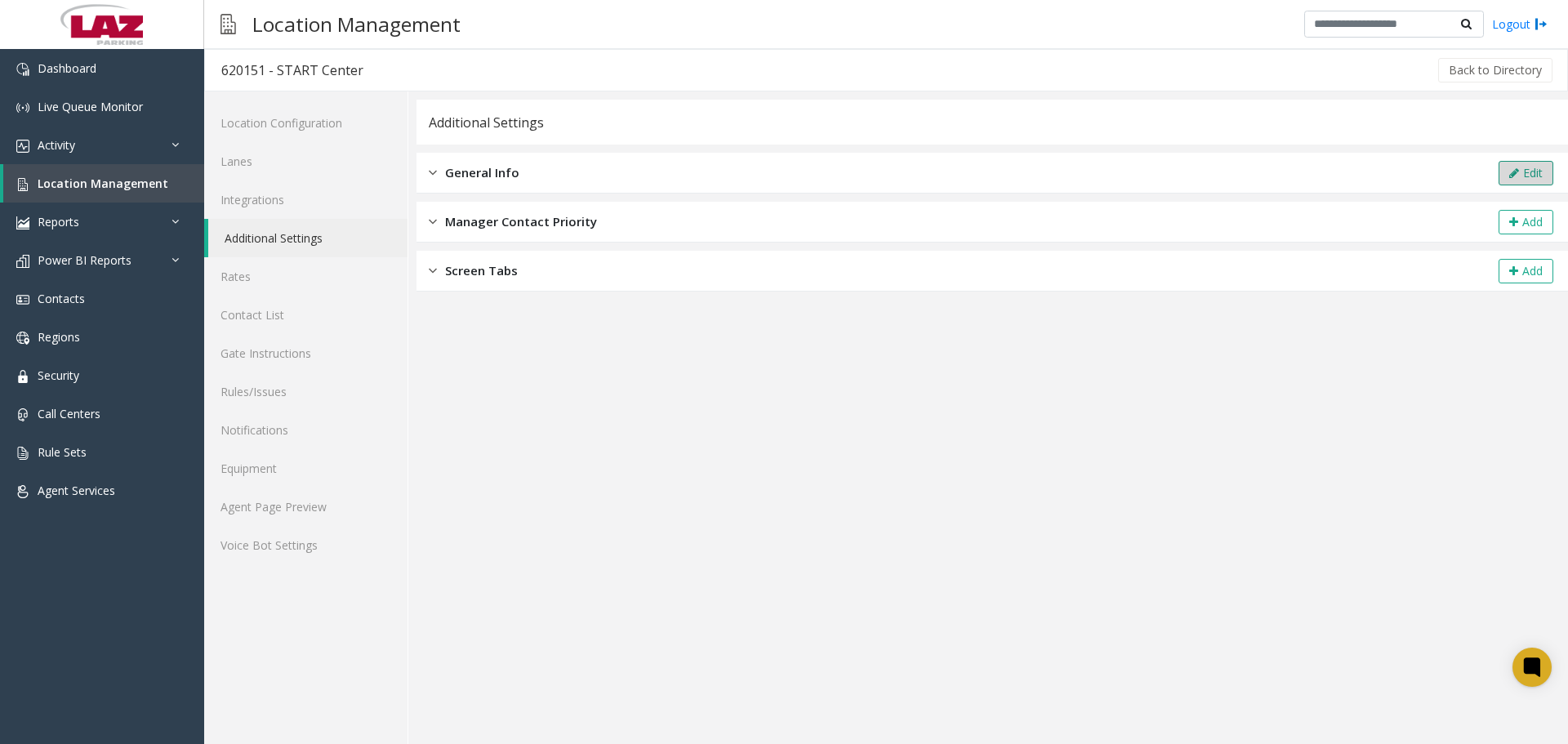
click at [1539, 180] on button "Edit" at bounding box center [1525, 173] width 55 height 25
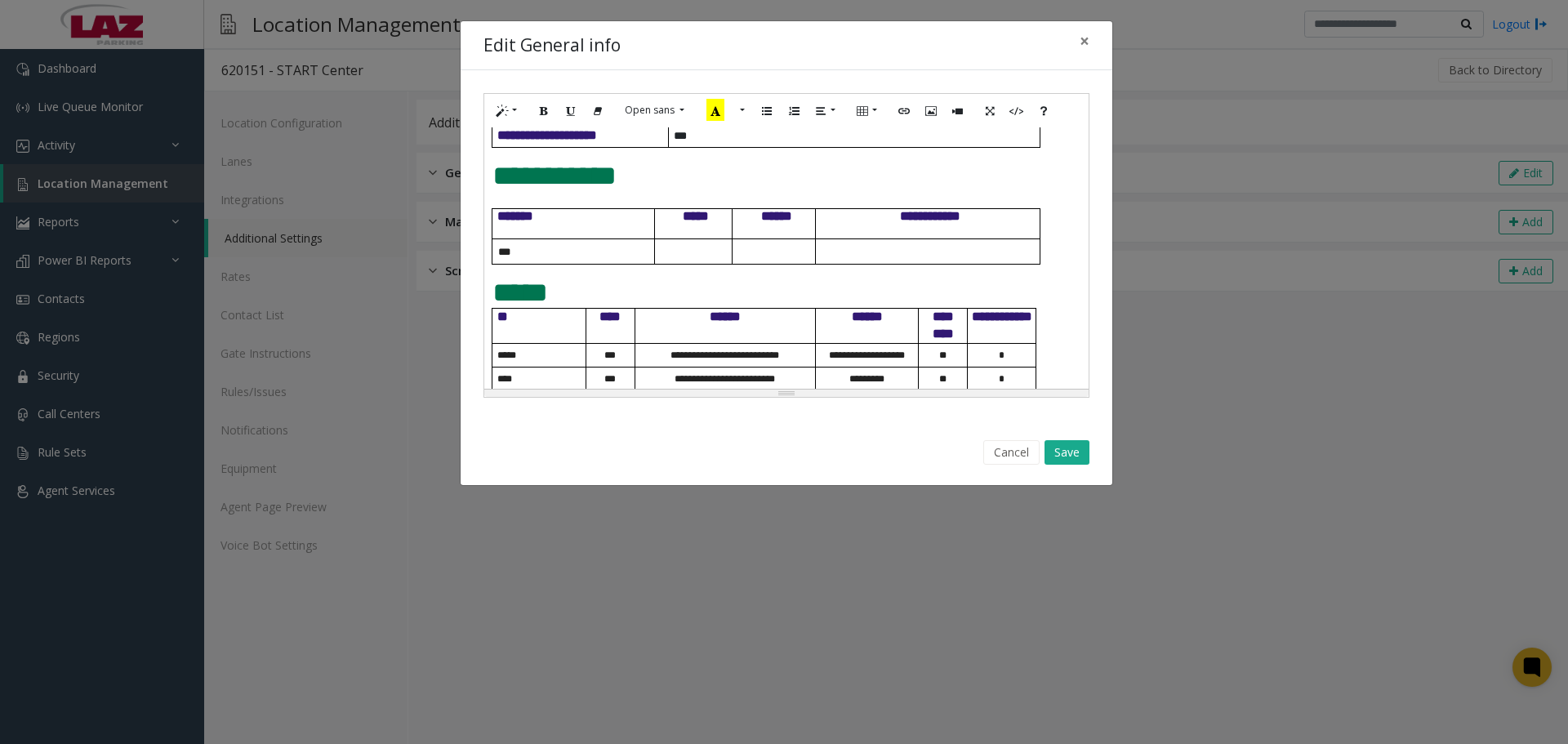
scroll to position [584, 0]
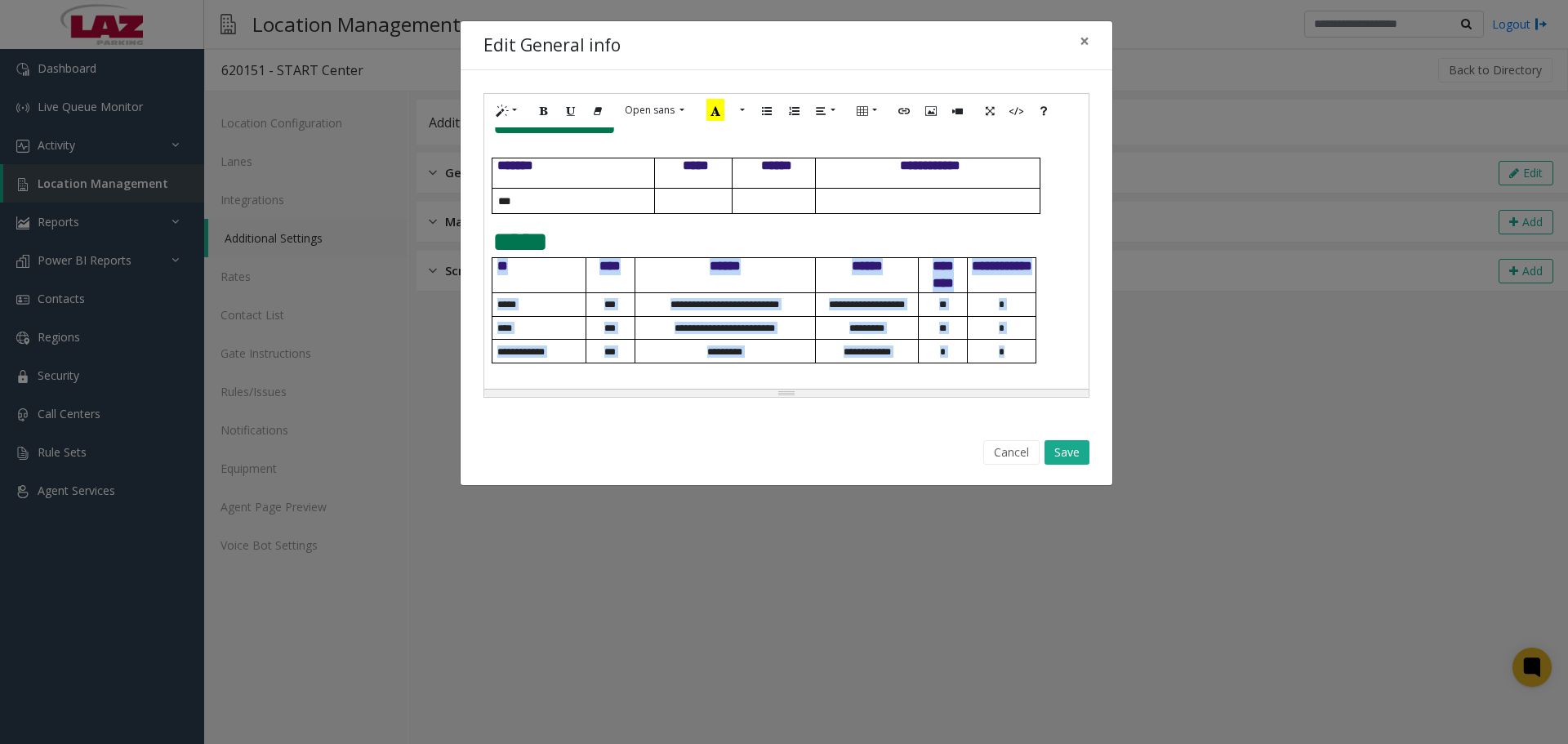
drag, startPoint x: 1013, startPoint y: 349, endPoint x: 482, endPoint y: 359, distance: 531.1
click at [482, 359] on div "**********" at bounding box center [786, 245] width 652 height 350
click at [1019, 353] on p "*" at bounding box center [1002, 352] width 68 height 12
drag, startPoint x: 1019, startPoint y: 354, endPoint x: 499, endPoint y: 355, distance: 520.0
click at [499, 355] on tr "**********" at bounding box center [764, 352] width 544 height 24
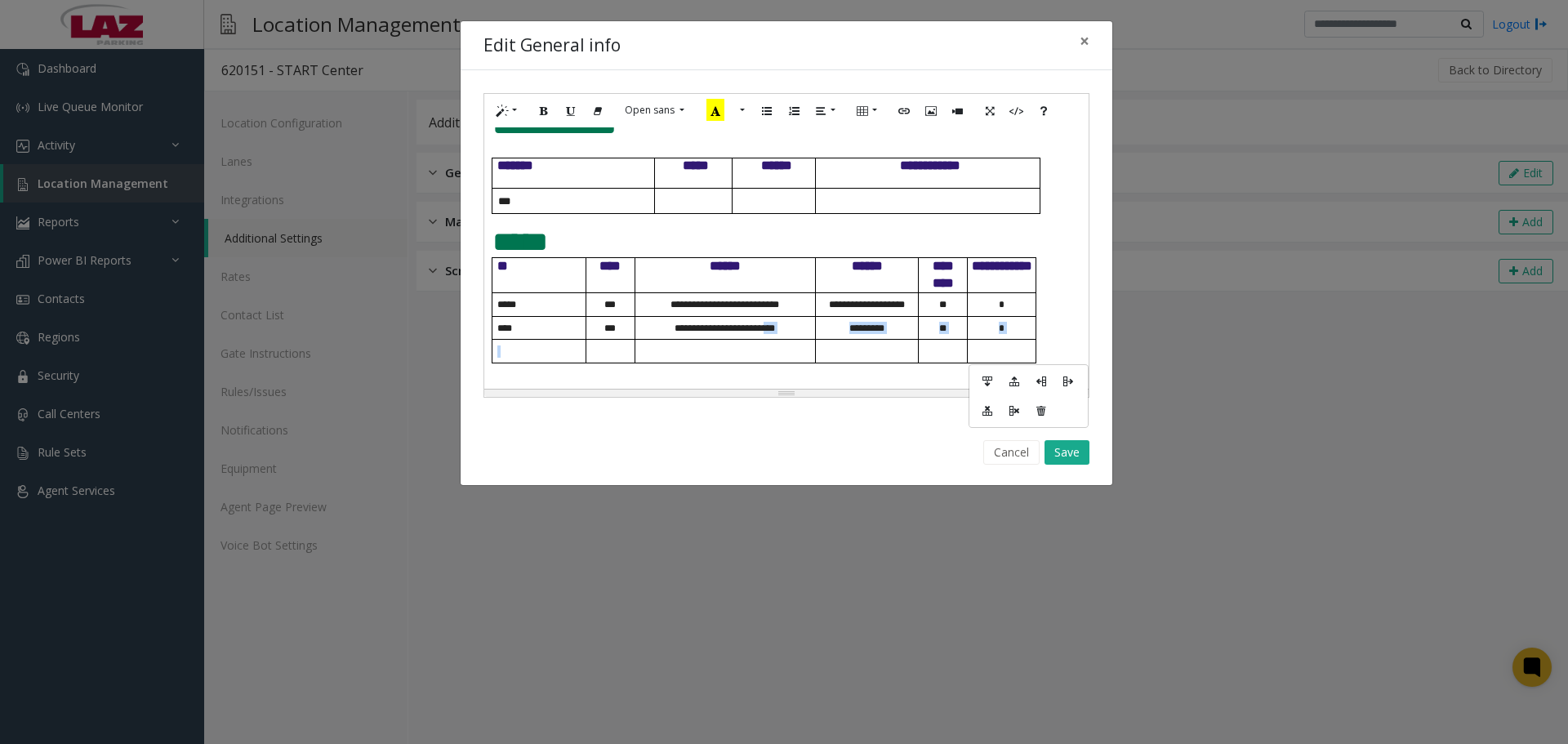
drag, startPoint x: 978, startPoint y: 350, endPoint x: 762, endPoint y: 329, distance: 217.0
click at [762, 329] on tbody "**********" at bounding box center [764, 310] width 544 height 106
click at [776, 345] on td at bounding box center [725, 352] width 181 height 24
drag, startPoint x: 956, startPoint y: 355, endPoint x: 973, endPoint y: 355, distance: 17.0
click at [958, 355] on td at bounding box center [944, 352] width 49 height 24
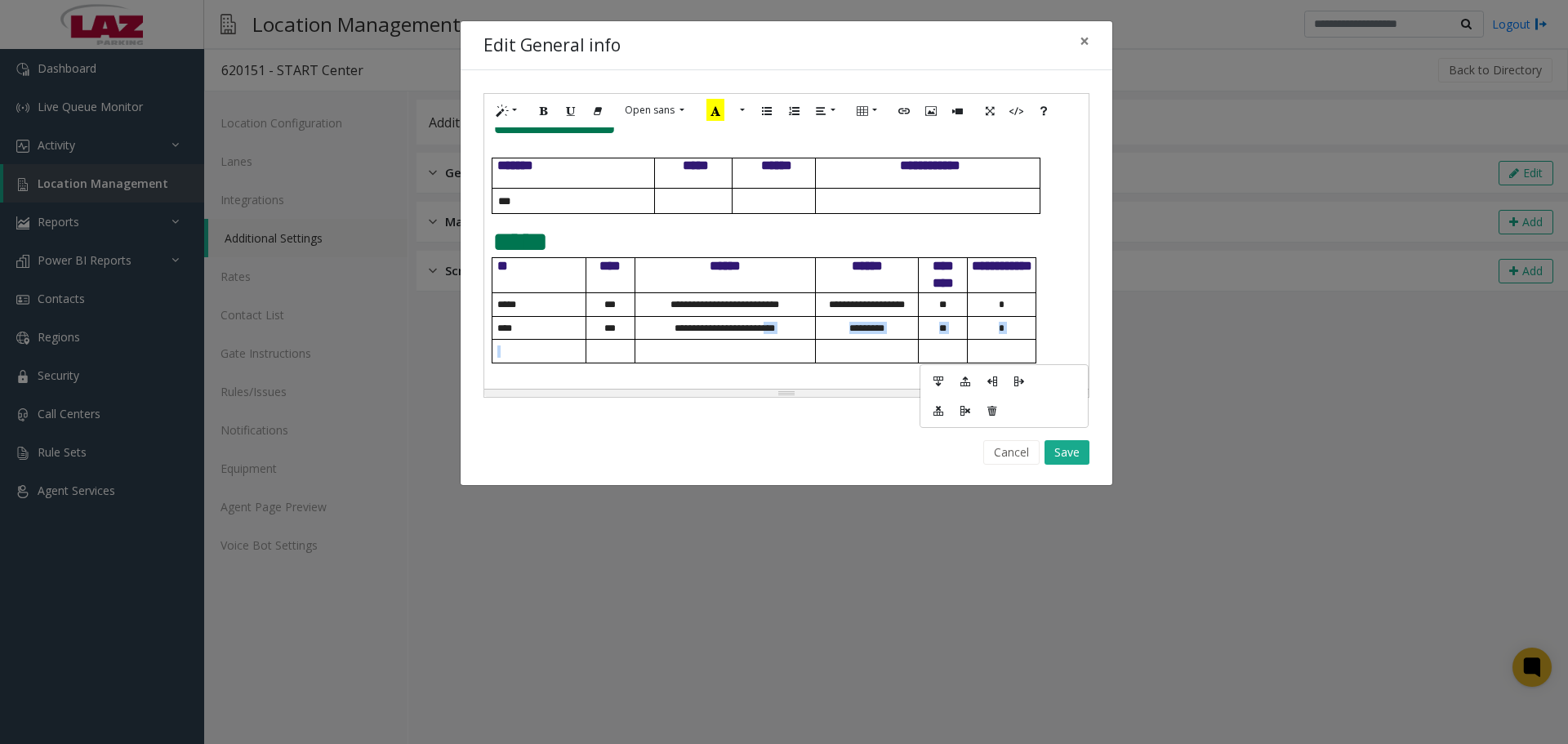
click at [990, 355] on td at bounding box center [1002, 352] width 69 height 24
drag, startPoint x: 1002, startPoint y: 356, endPoint x: 933, endPoint y: 349, distance: 69.4
click at [933, 349] on tr at bounding box center [764, 352] width 544 height 24
click at [1039, 414] on icon "Delete table" at bounding box center [1042, 410] width 10 height 11
drag, startPoint x: 864, startPoint y: 396, endPoint x: 847, endPoint y: 377, distance: 25.5
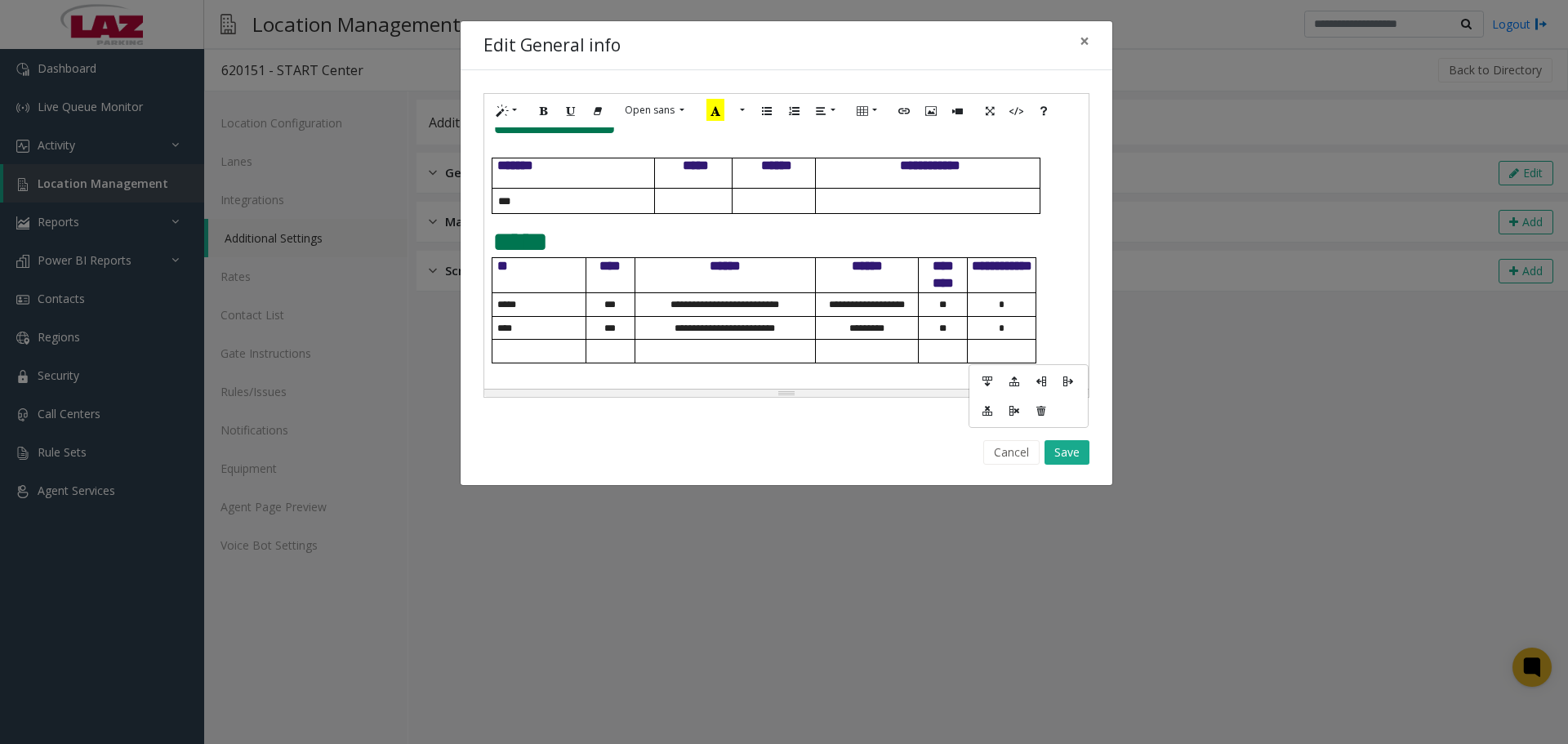
click at [862, 394] on div "Resize" at bounding box center [786, 393] width 604 height 8
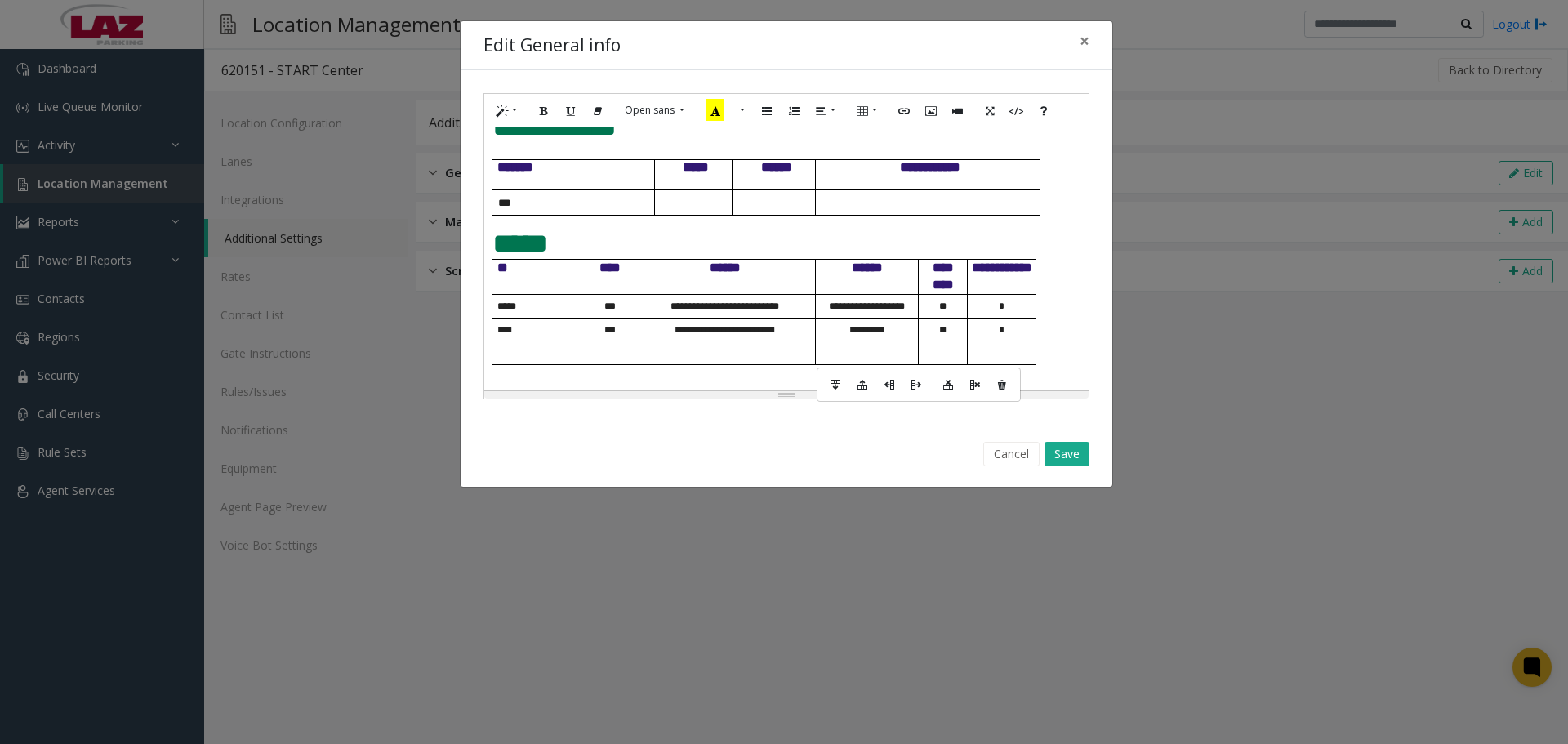
click at [841, 366] on td at bounding box center [867, 354] width 103 height 24
click at [1008, 385] on button "Delete table" at bounding box center [1002, 385] width 28 height 26
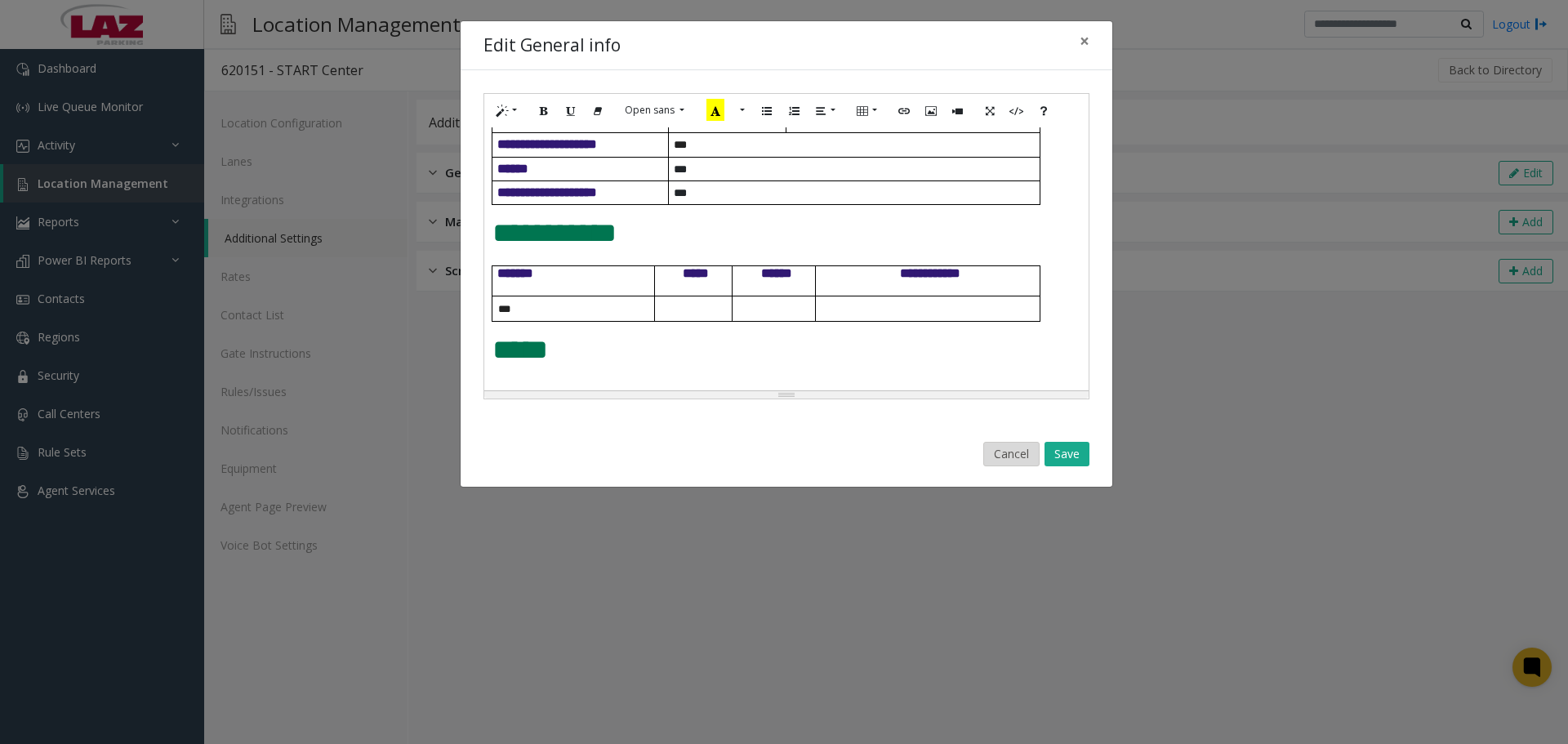
click at [997, 453] on button "Cancel" at bounding box center [1011, 454] width 56 height 25
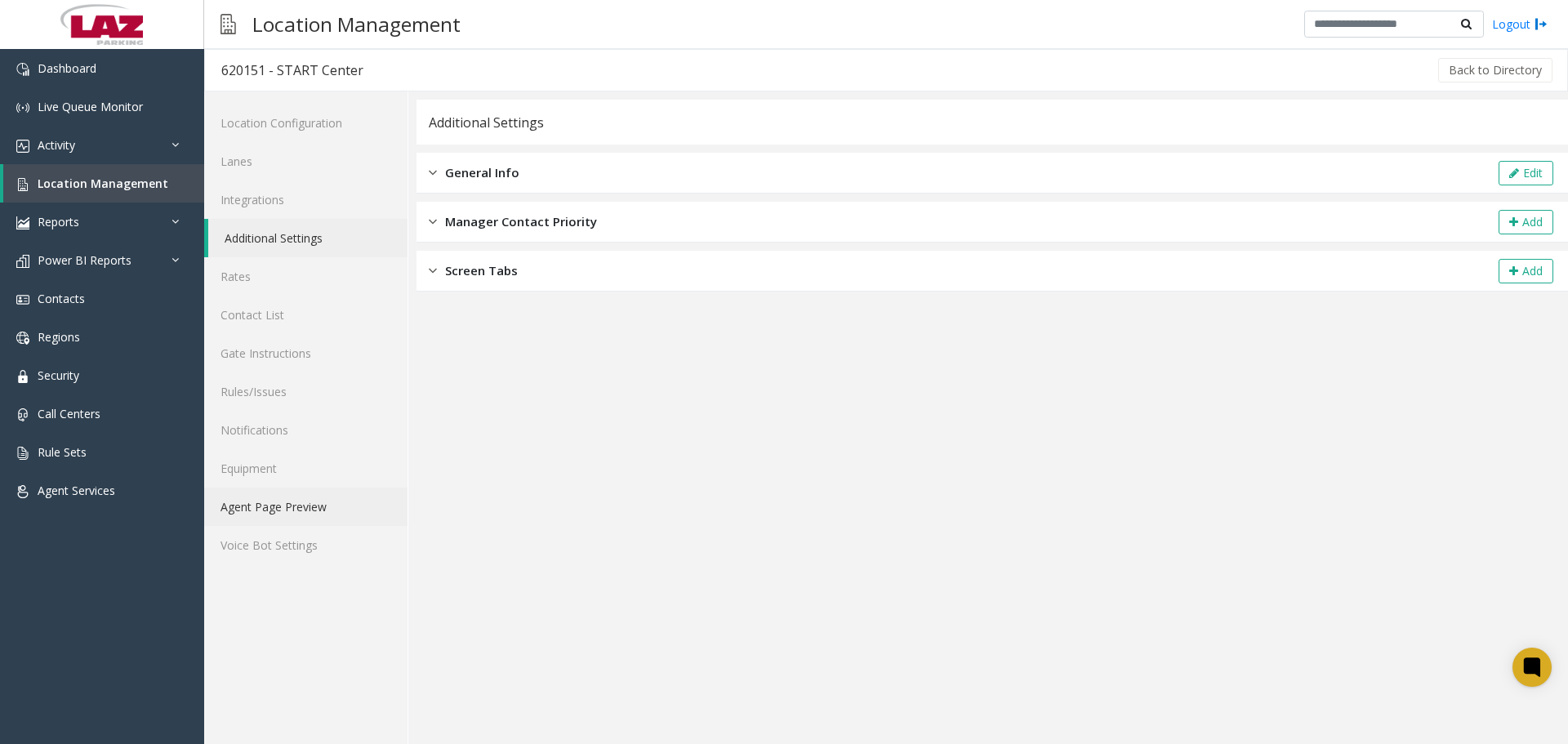
click at [315, 507] on link "Agent Page Preview" at bounding box center [306, 506] width 204 height 38
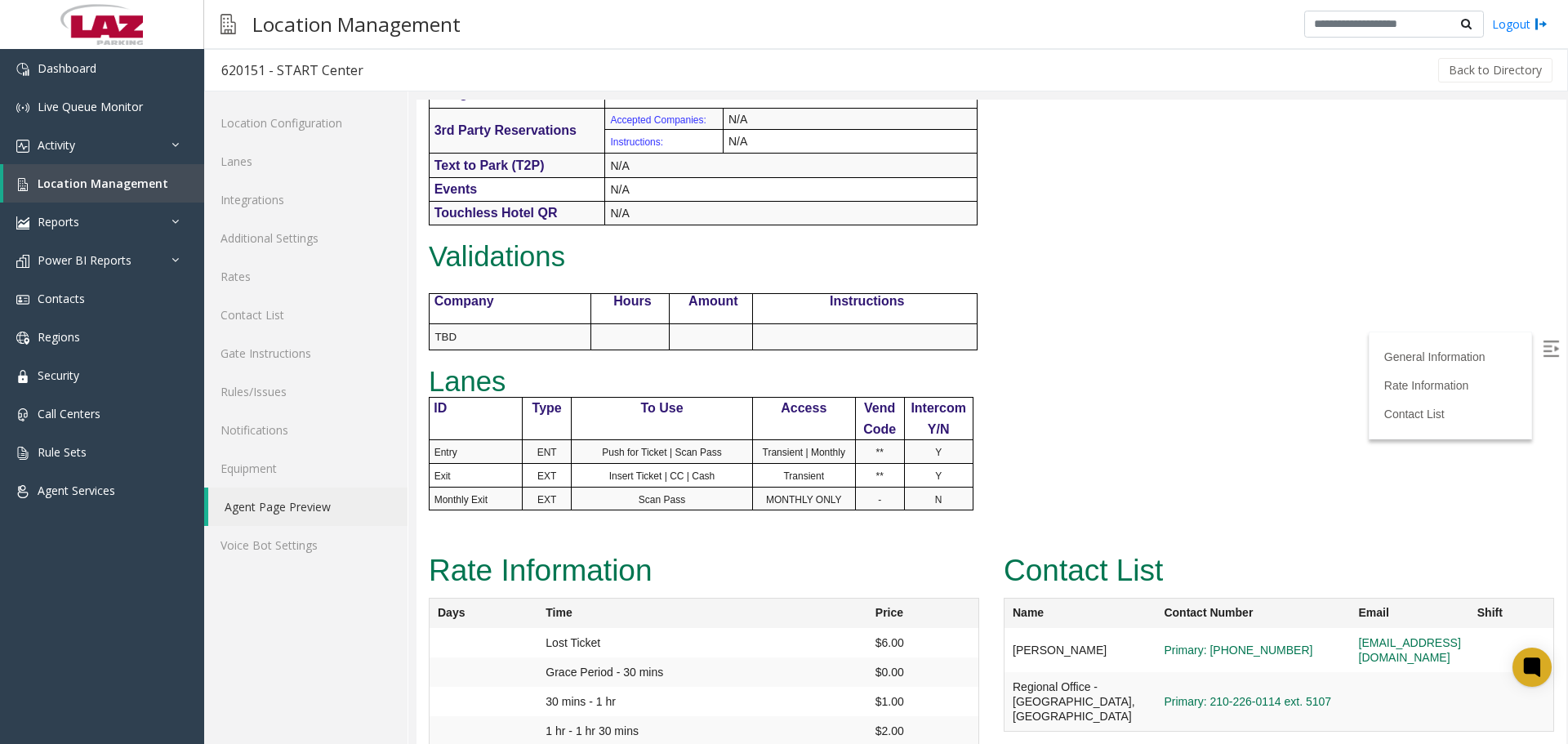
scroll to position [572, 0]
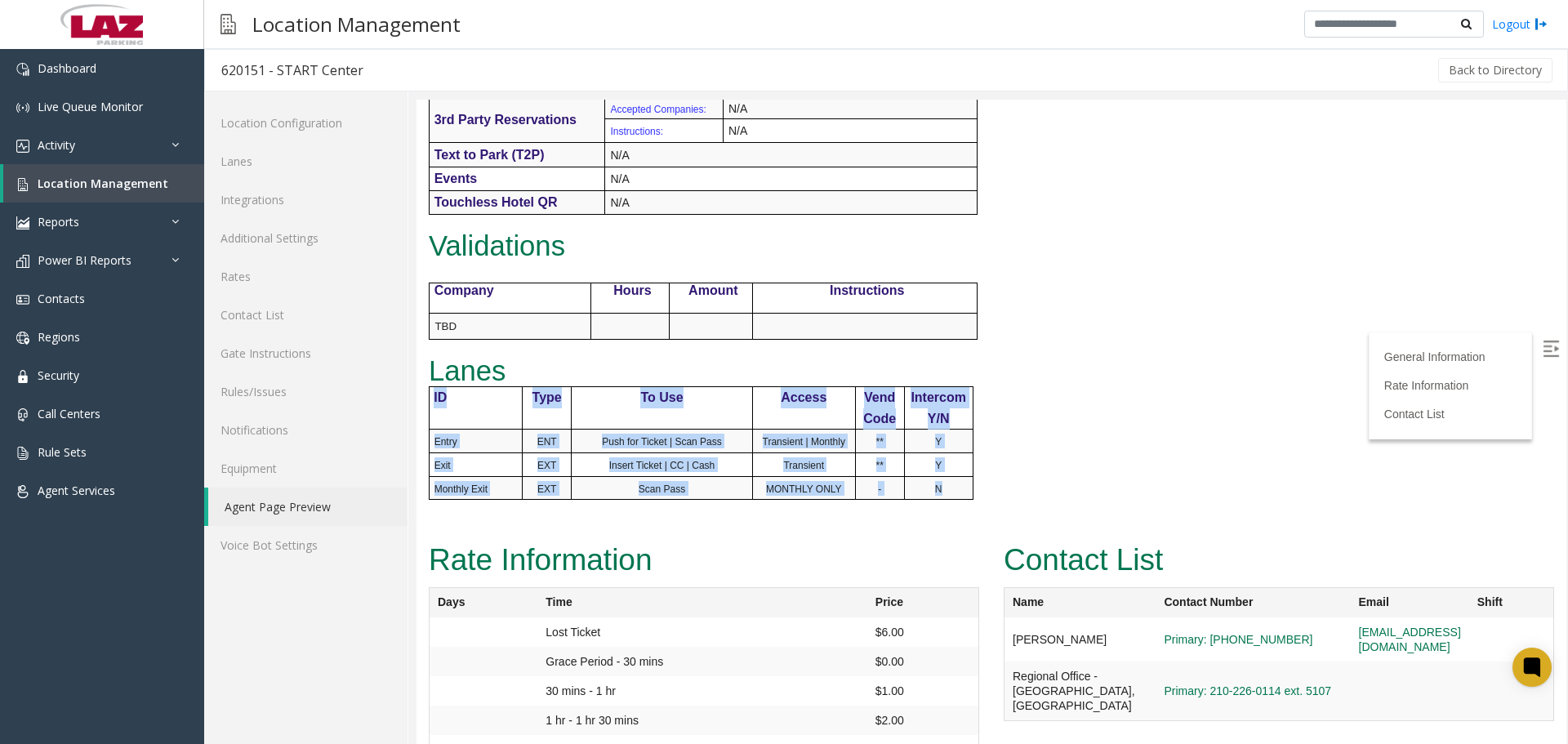
drag, startPoint x: 940, startPoint y: 482, endPoint x: 426, endPoint y: 404, distance: 519.9
click at [426, 404] on div "General Information Revenue Control Manufacturer: FlashParcs Intercom Manufactu…" at bounding box center [751, 62] width 670 height 949
copy div "ID Type To Use Access Vend Code Intercom Y/N Entry ENT Push for Ticket | Scan P…"
drag, startPoint x: 847, startPoint y: 432, endPoint x: 865, endPoint y: 444, distance: 21.6
click at [847, 432] on td "Transient | Monthly" at bounding box center [803, 441] width 103 height 24
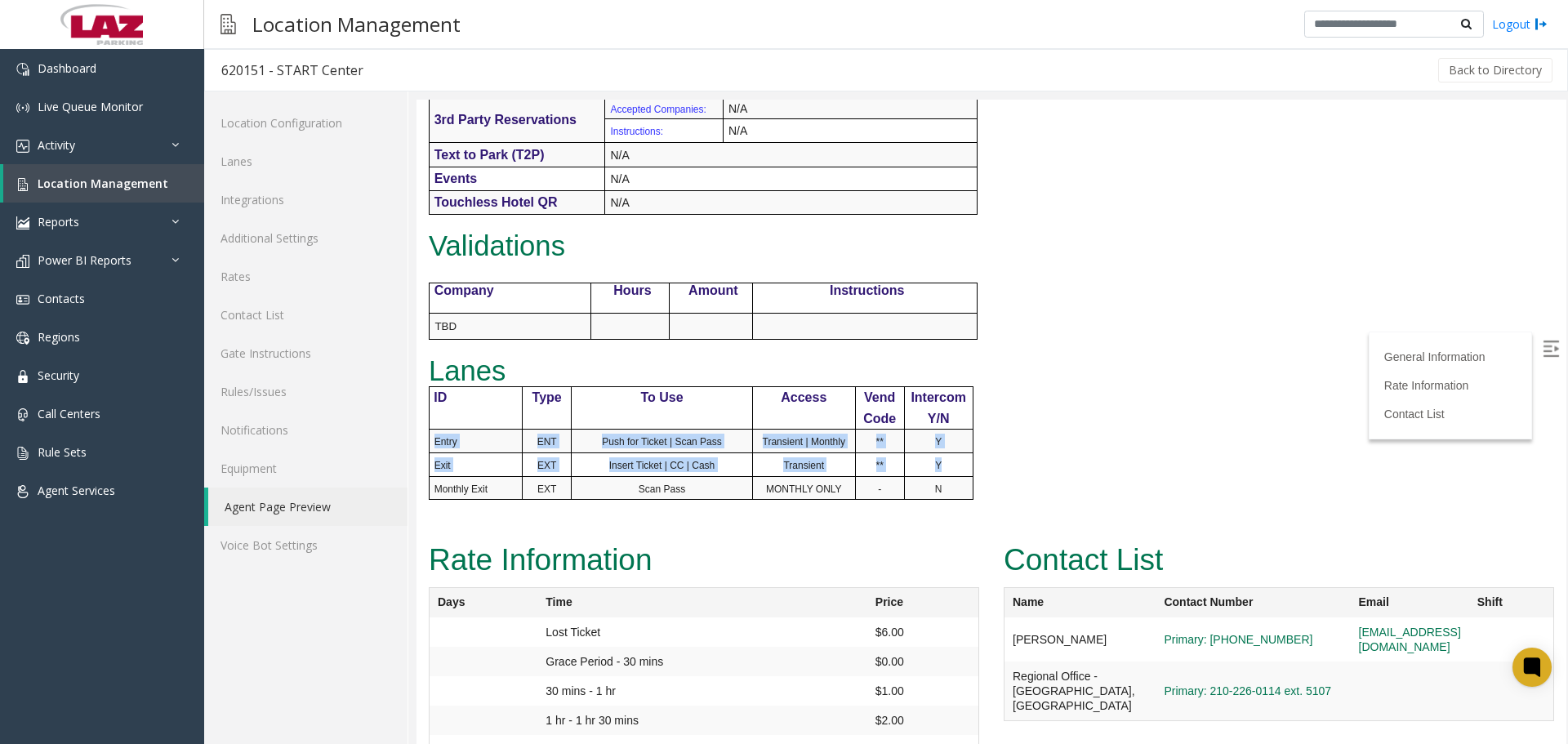
drag, startPoint x: 956, startPoint y: 459, endPoint x: 430, endPoint y: 451, distance: 526.1
click at [430, 451] on tbody "ID Type To Use Access Vend Code Intercom Y/N Entry ENT Push for Ticket | Scan P…" at bounding box center [700, 443] width 544 height 112
copy tbody "Entry ENT Push for Ticket | Scan Pass Transient | Monthly ** Y Exit EXT Insert …"
click at [241, 245] on link "Additional Settings" at bounding box center [306, 238] width 204 height 38
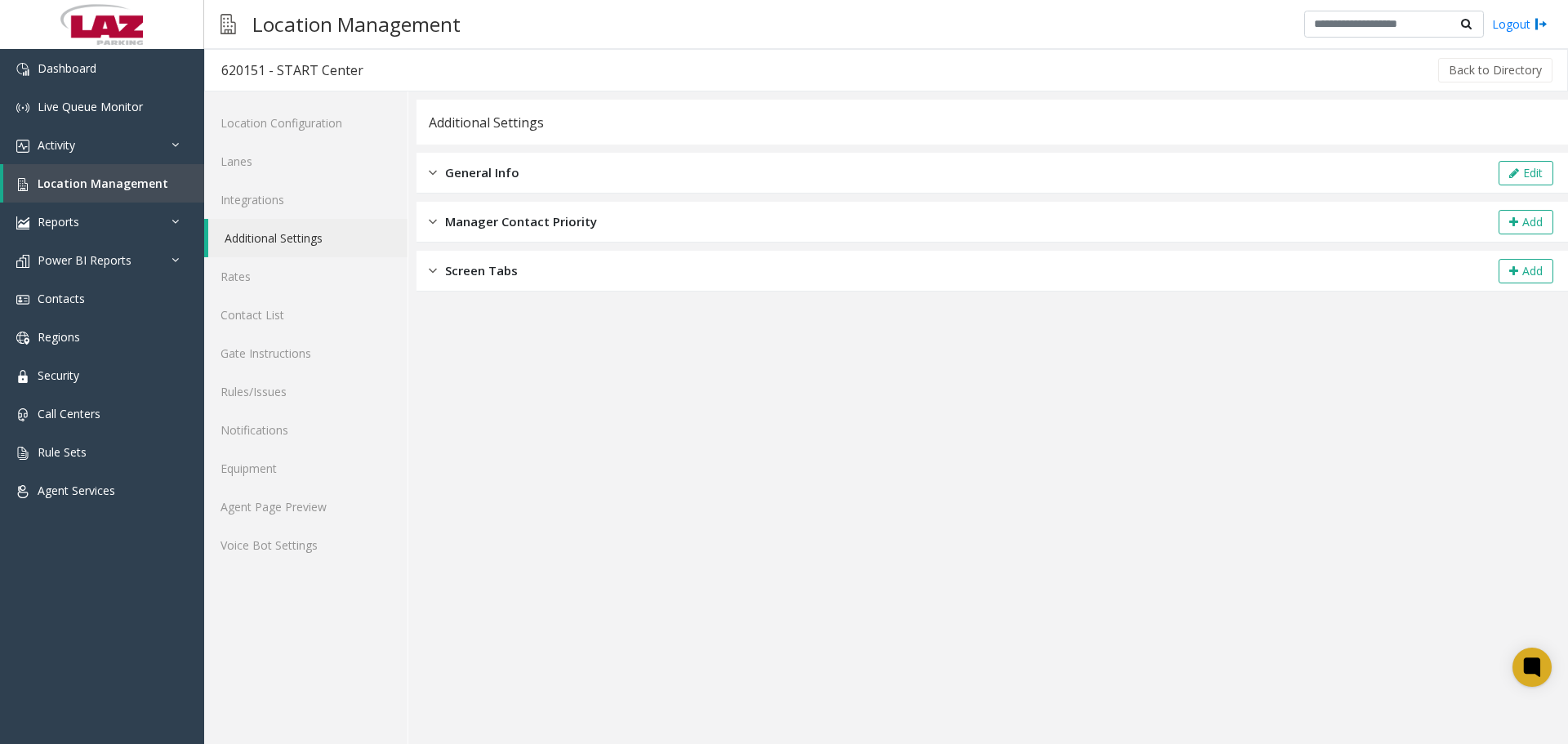
drag, startPoint x: 468, startPoint y: 183, endPoint x: 780, endPoint y: 185, distance: 312.0
click at [468, 183] on div "General Info Edit" at bounding box center [992, 173] width 1152 height 41
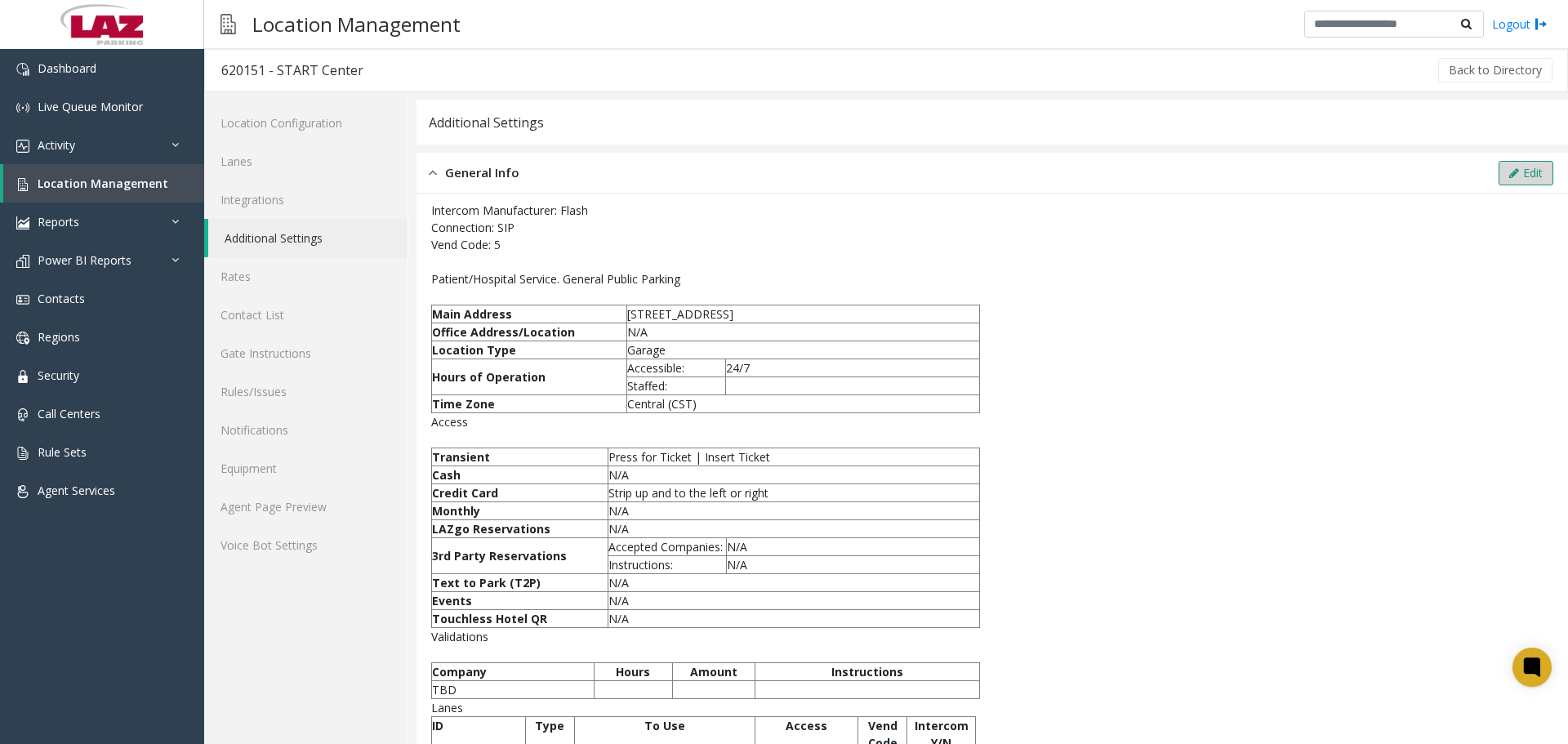
click at [1498, 182] on button "Edit" at bounding box center [1525, 173] width 55 height 25
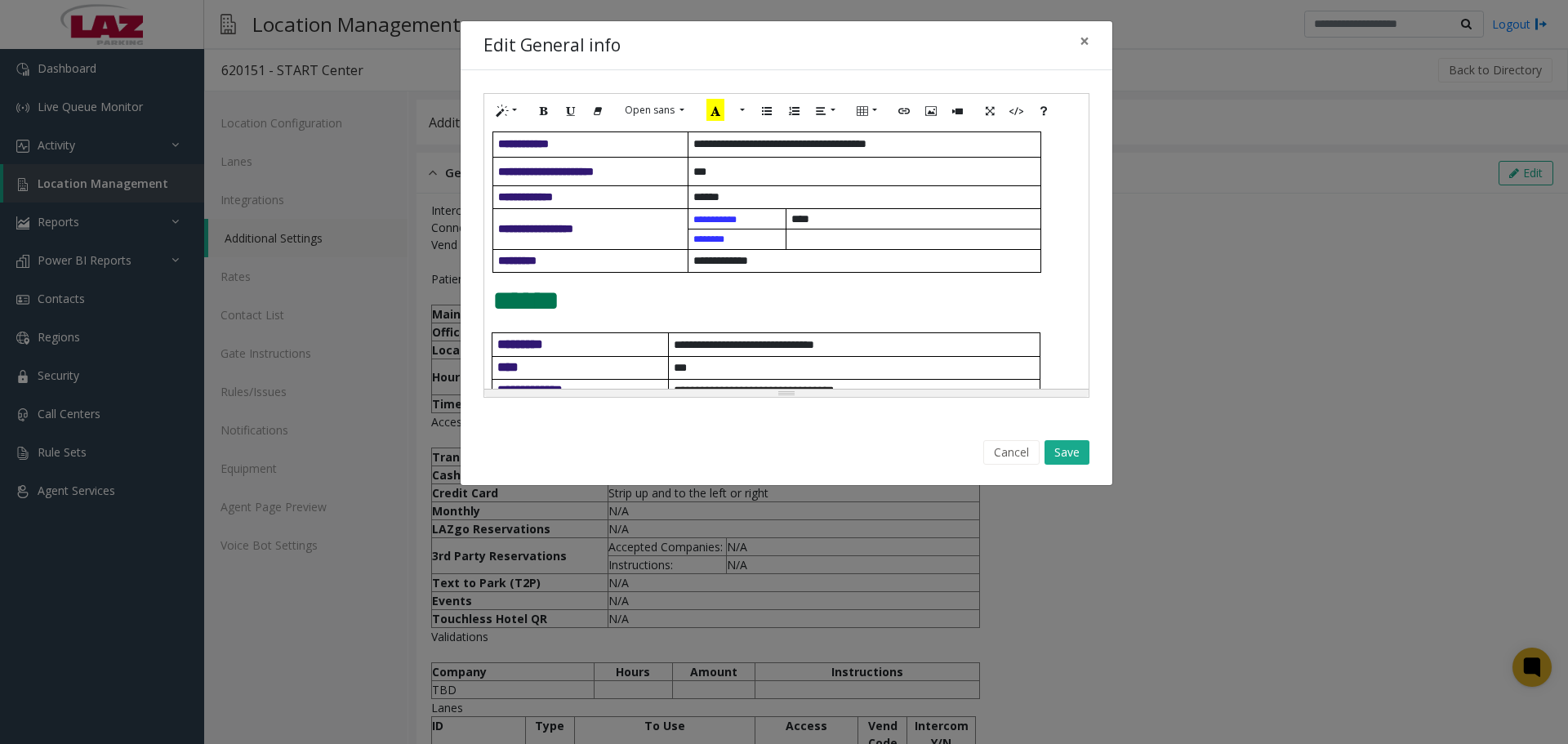
scroll to position [584, 0]
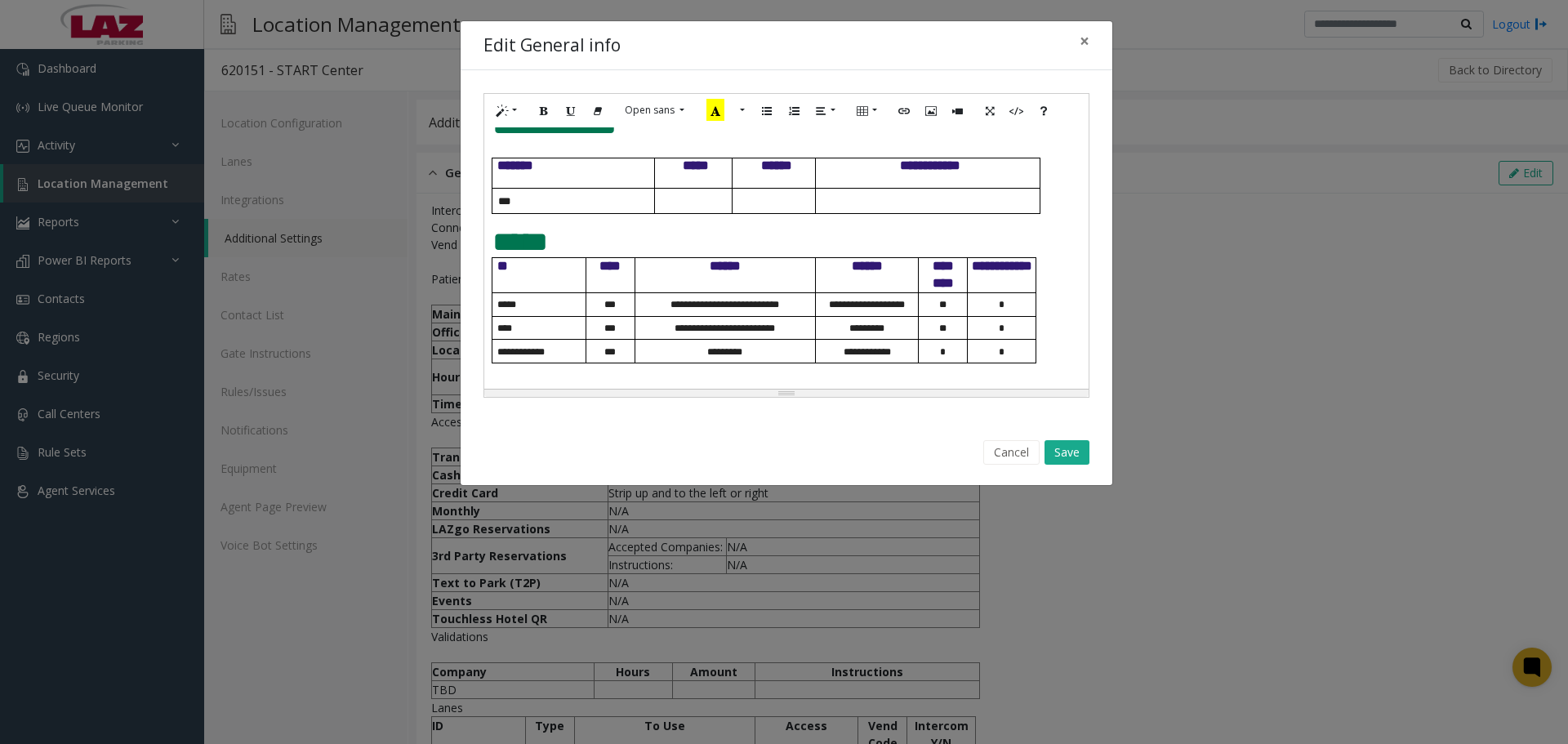
drag, startPoint x: 744, startPoint y: 341, endPoint x: 453, endPoint y: 282, distance: 296.9
click at [453, 282] on div "**********" at bounding box center [784, 372] width 1568 height 744
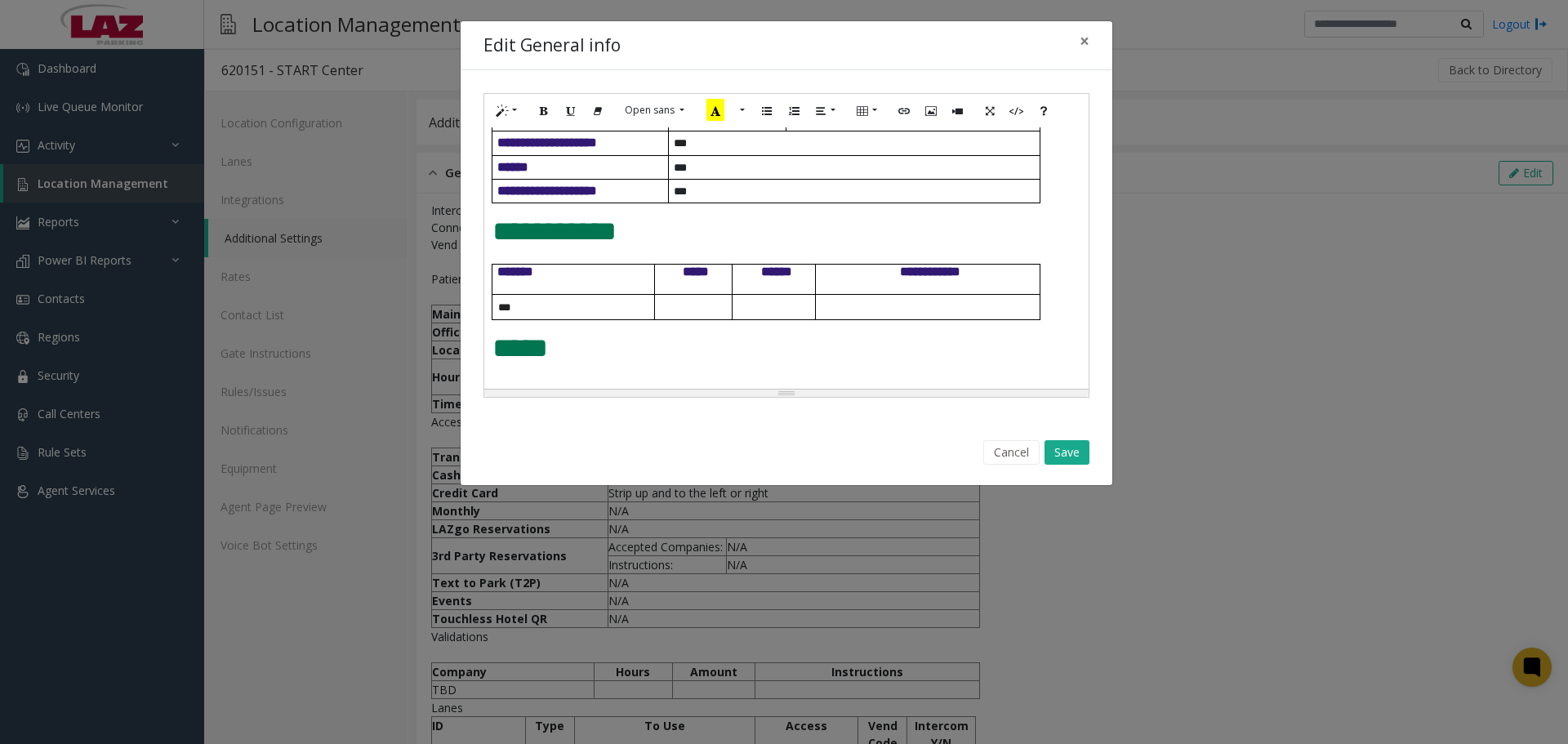
click at [500, 379] on div "**********" at bounding box center [786, 258] width 604 height 262
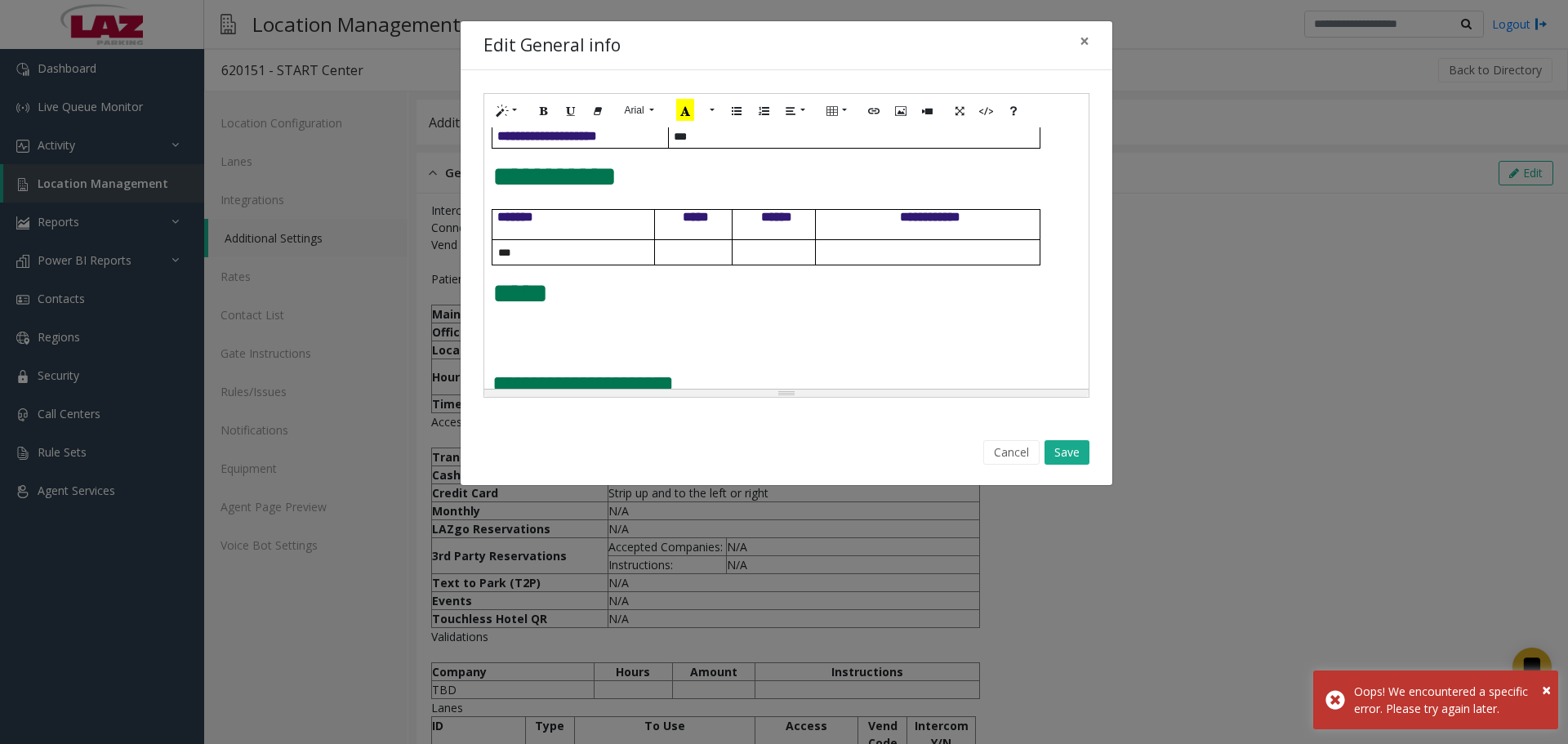
scroll to position [527, 0]
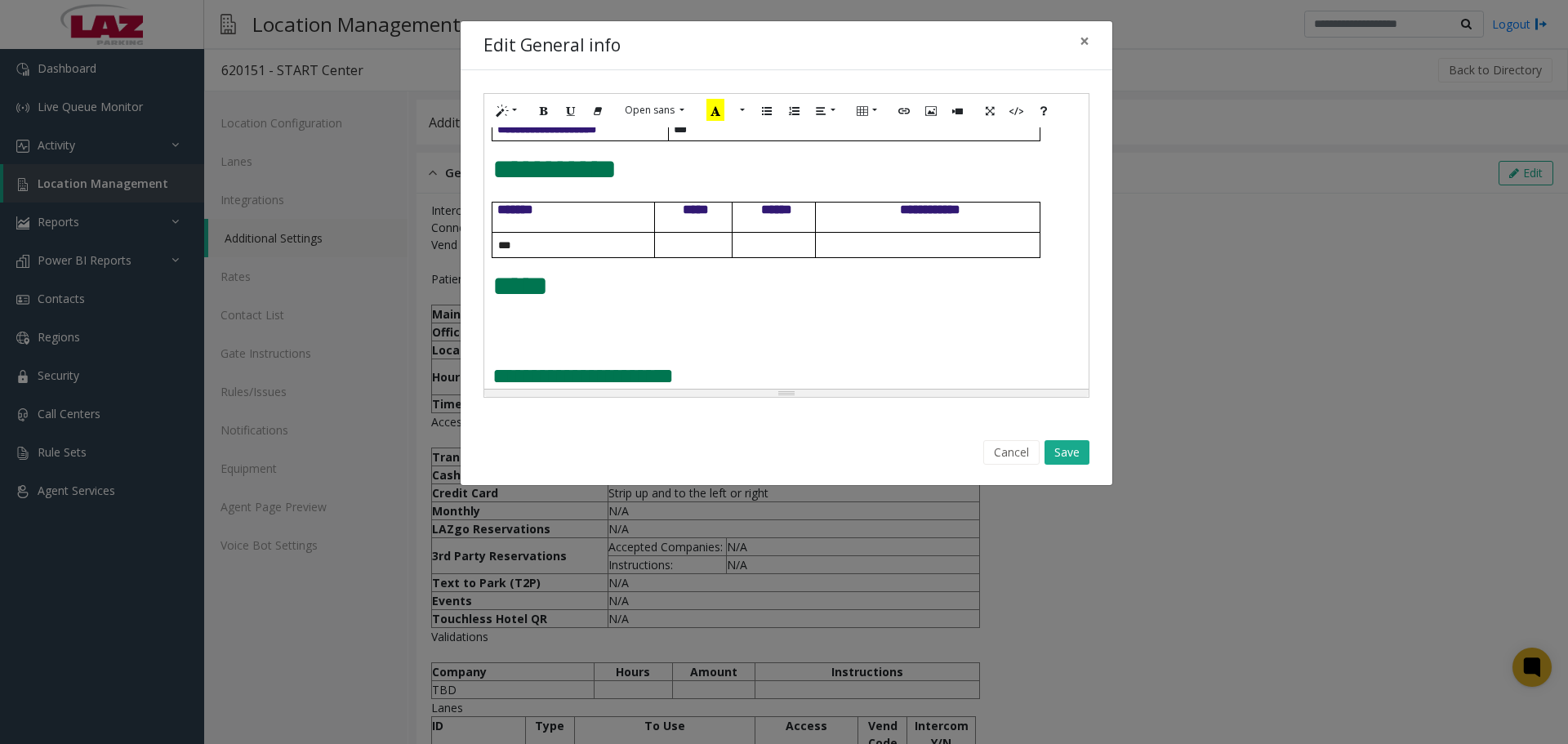
click at [502, 340] on p at bounding box center [786, 339] width 588 height 17
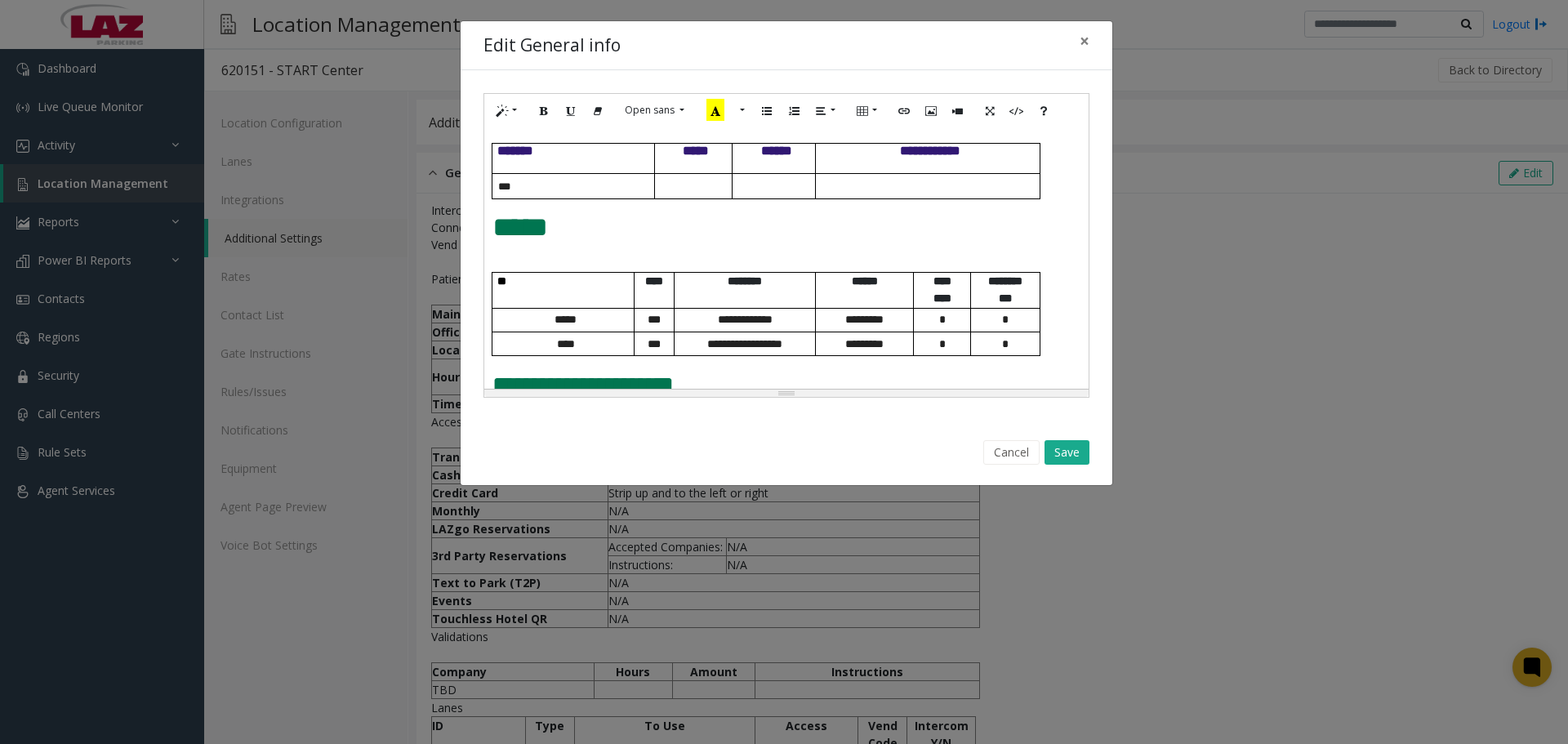
scroll to position [603, 0]
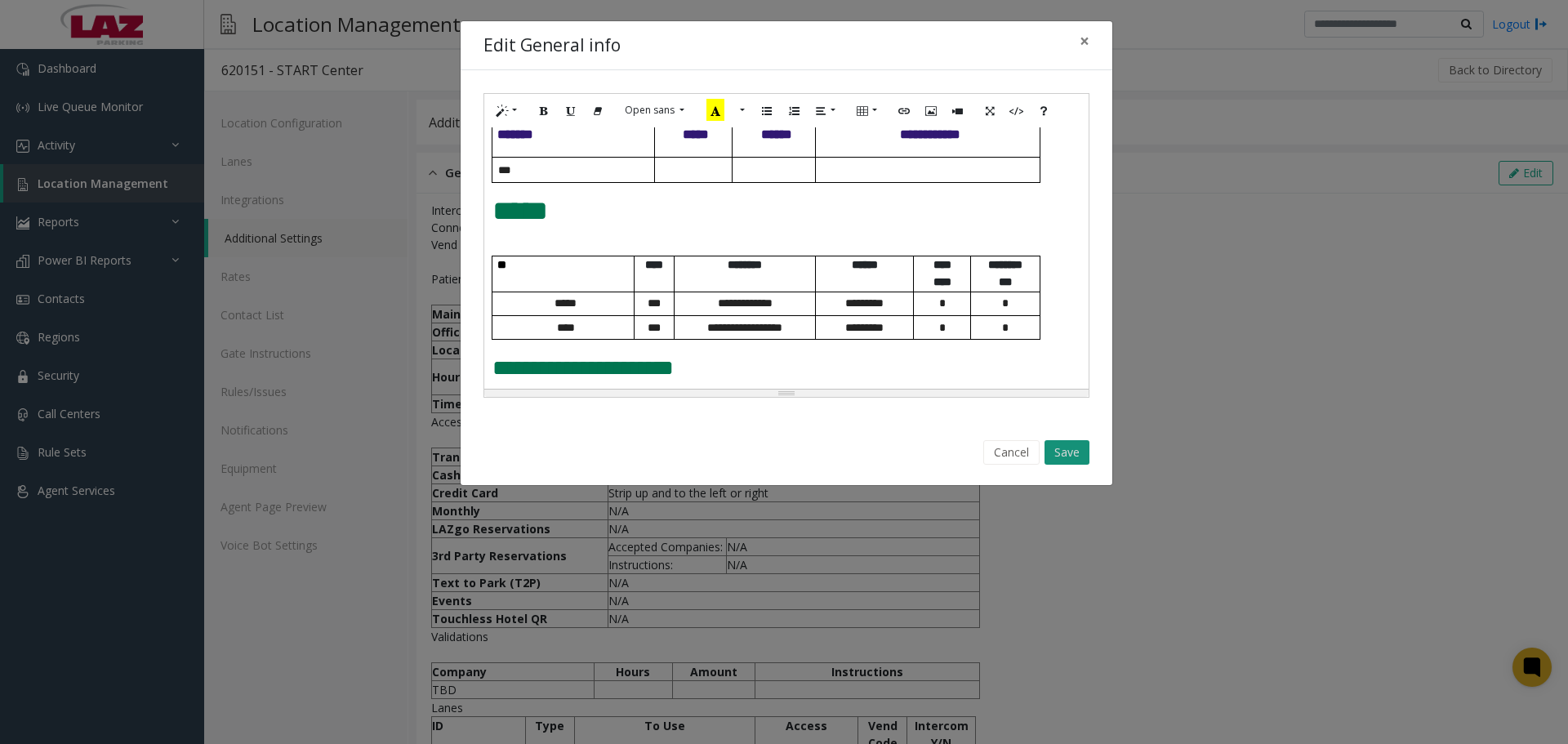
click at [1077, 458] on button "Save" at bounding box center [1066, 453] width 45 height 25
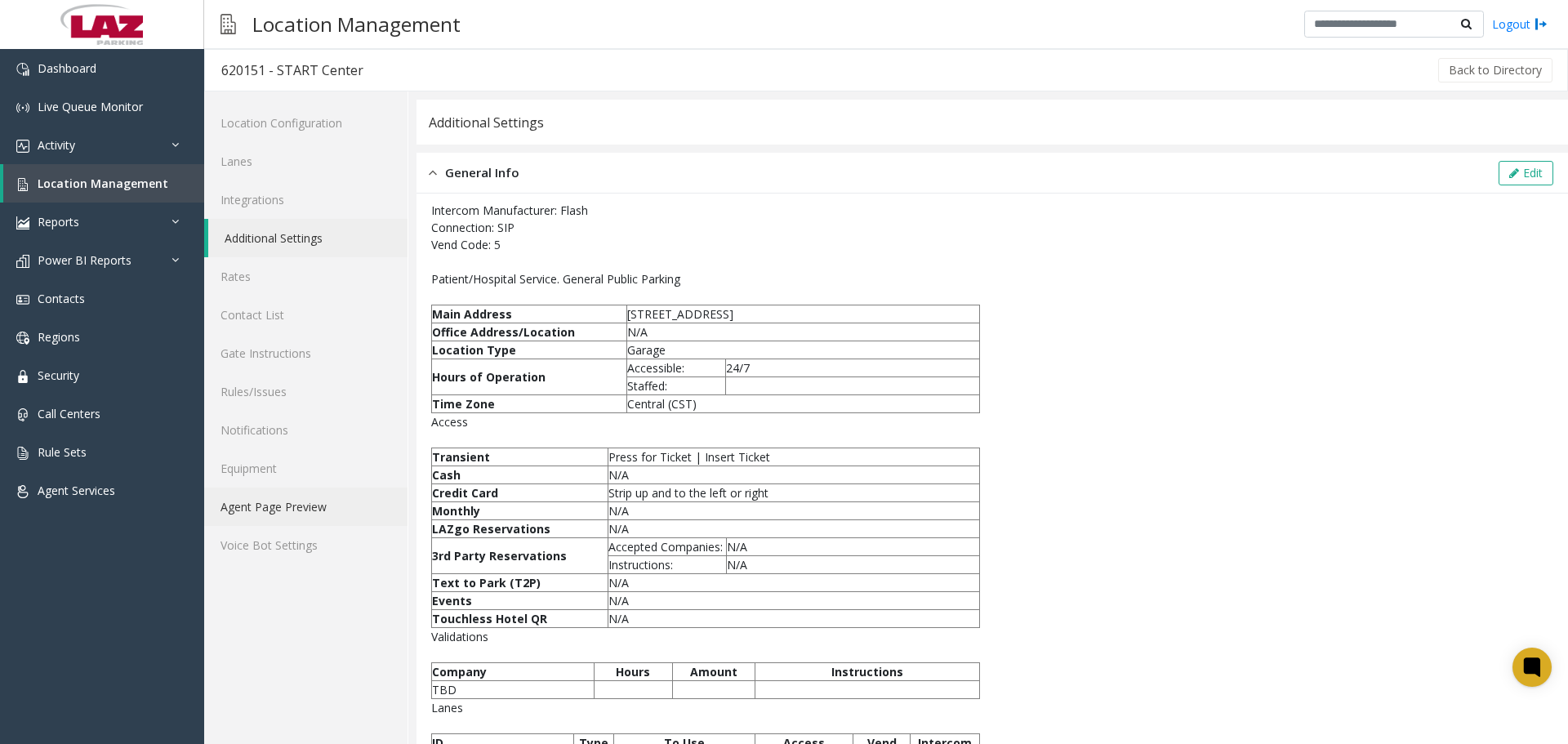
click at [230, 512] on link "Agent Page Preview" at bounding box center [306, 506] width 204 height 38
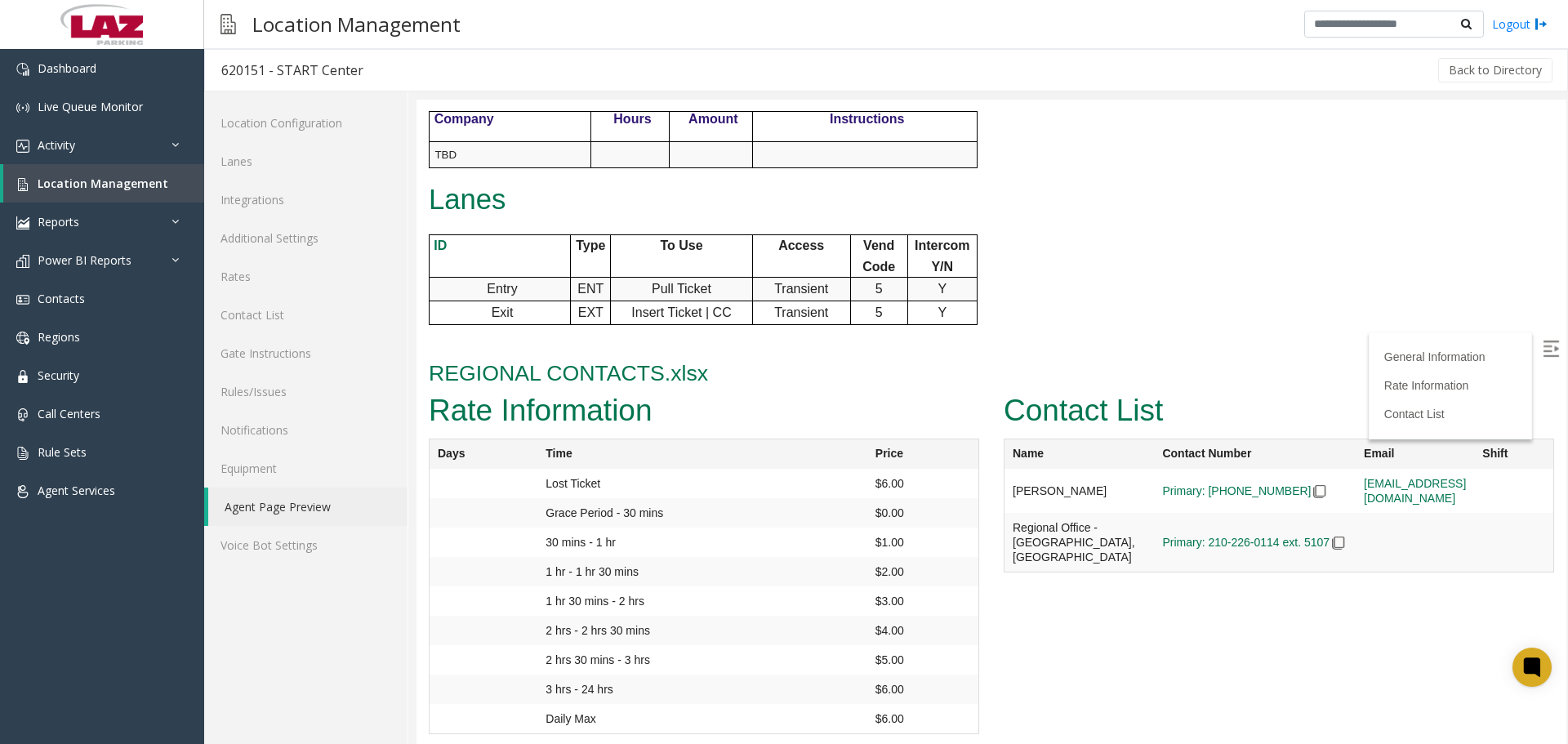
scroll to position [750, 0]
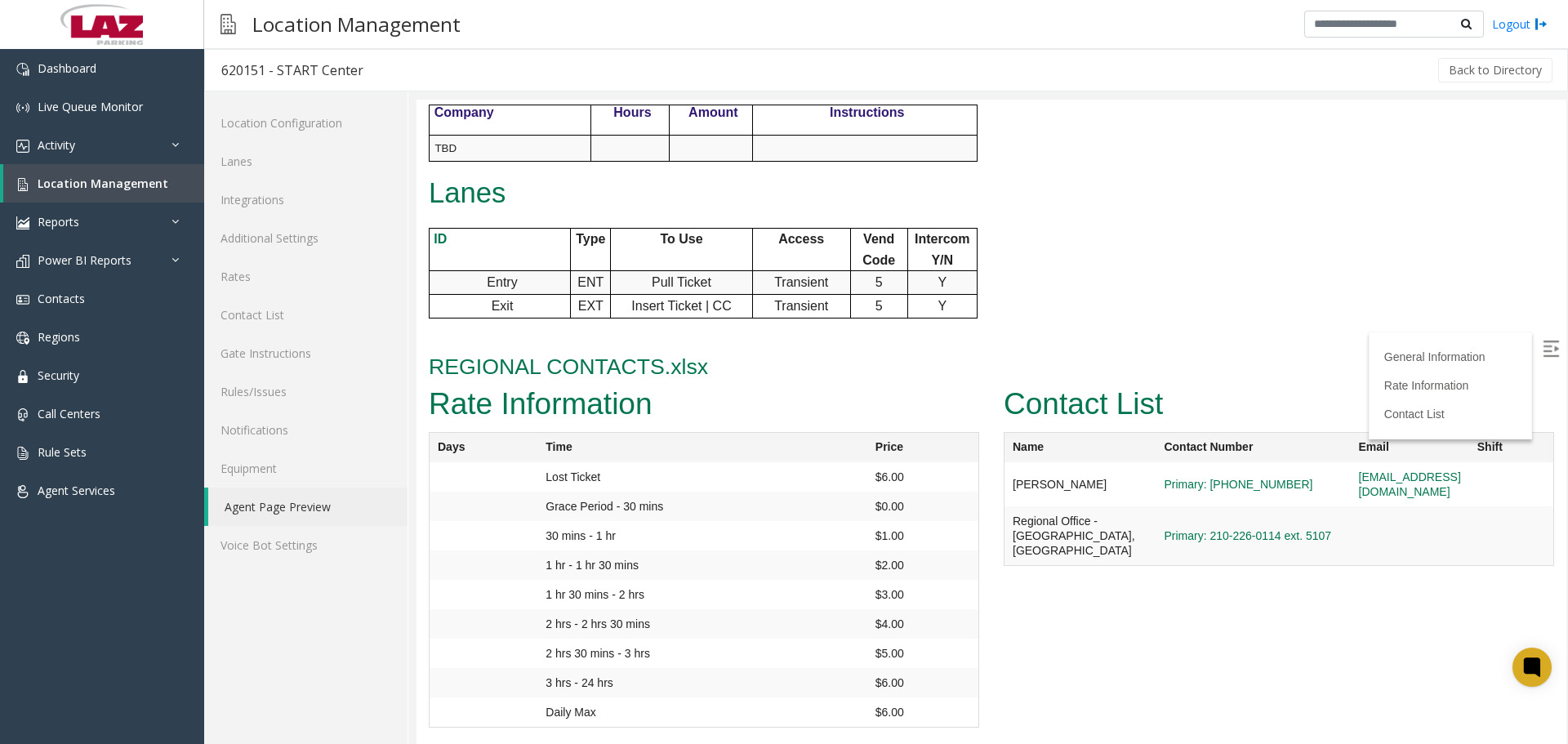
click at [1542, 355] on img at bounding box center [1550, 349] width 16 height 16
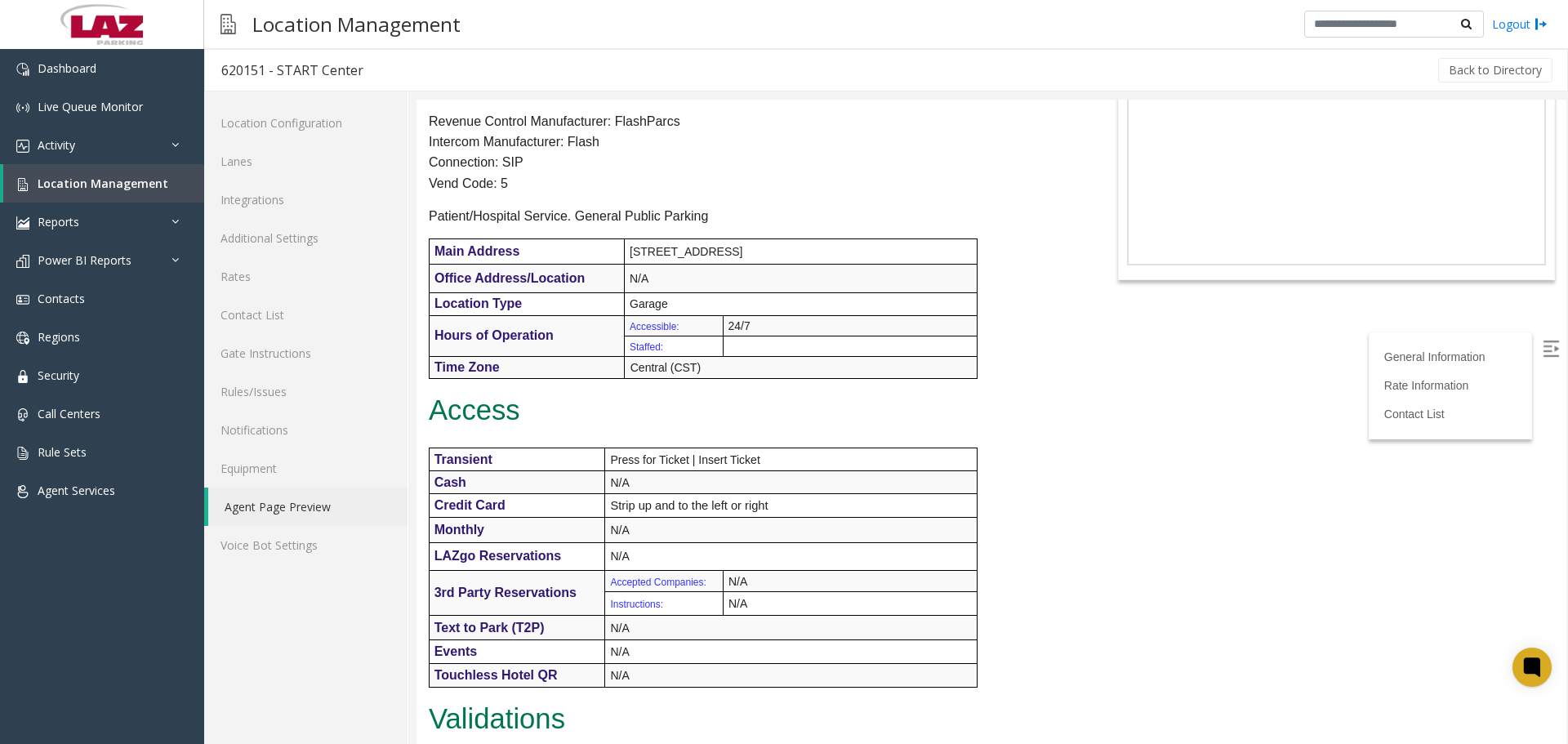
scroll to position [0, 0]
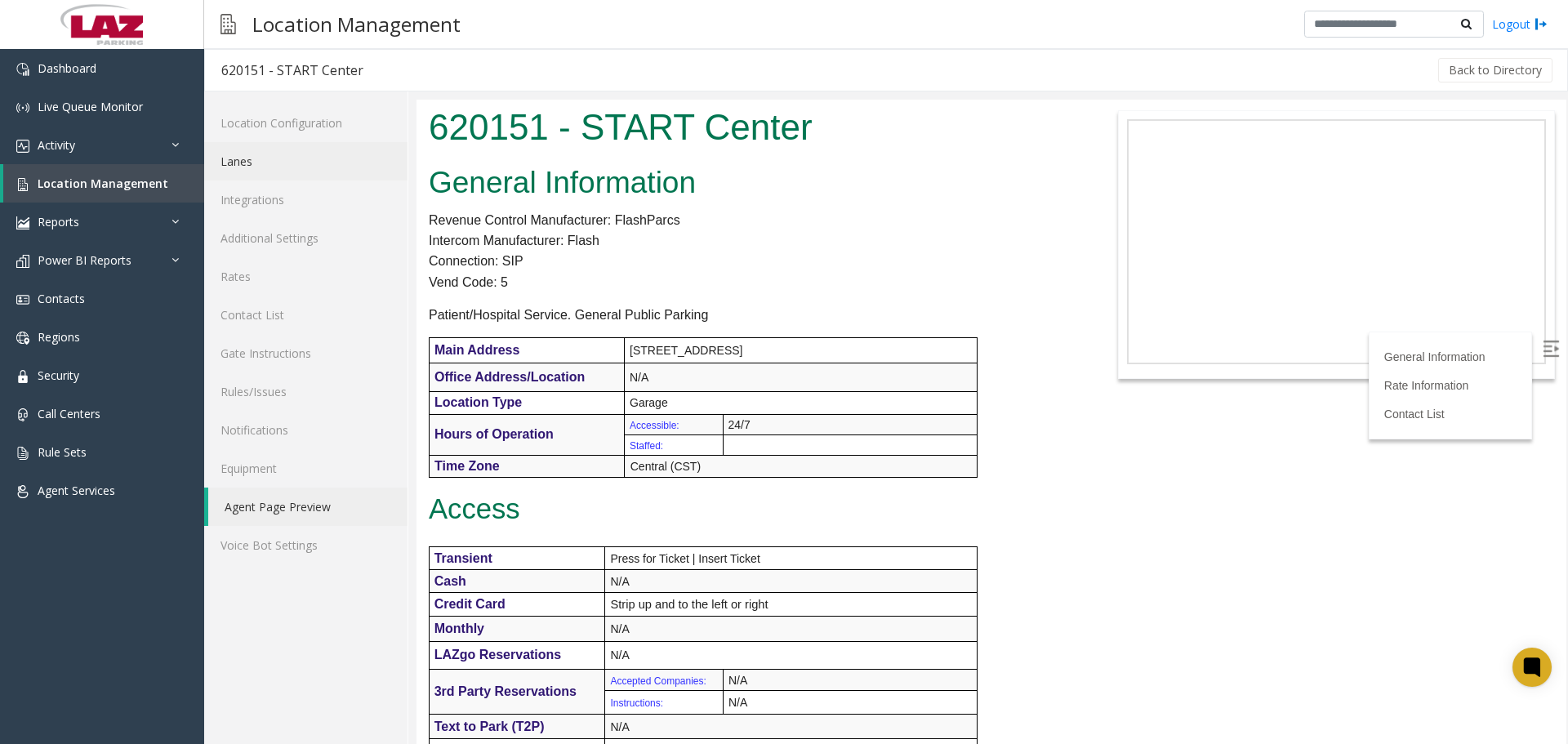
click at [289, 153] on link "Lanes" at bounding box center [306, 161] width 204 height 38
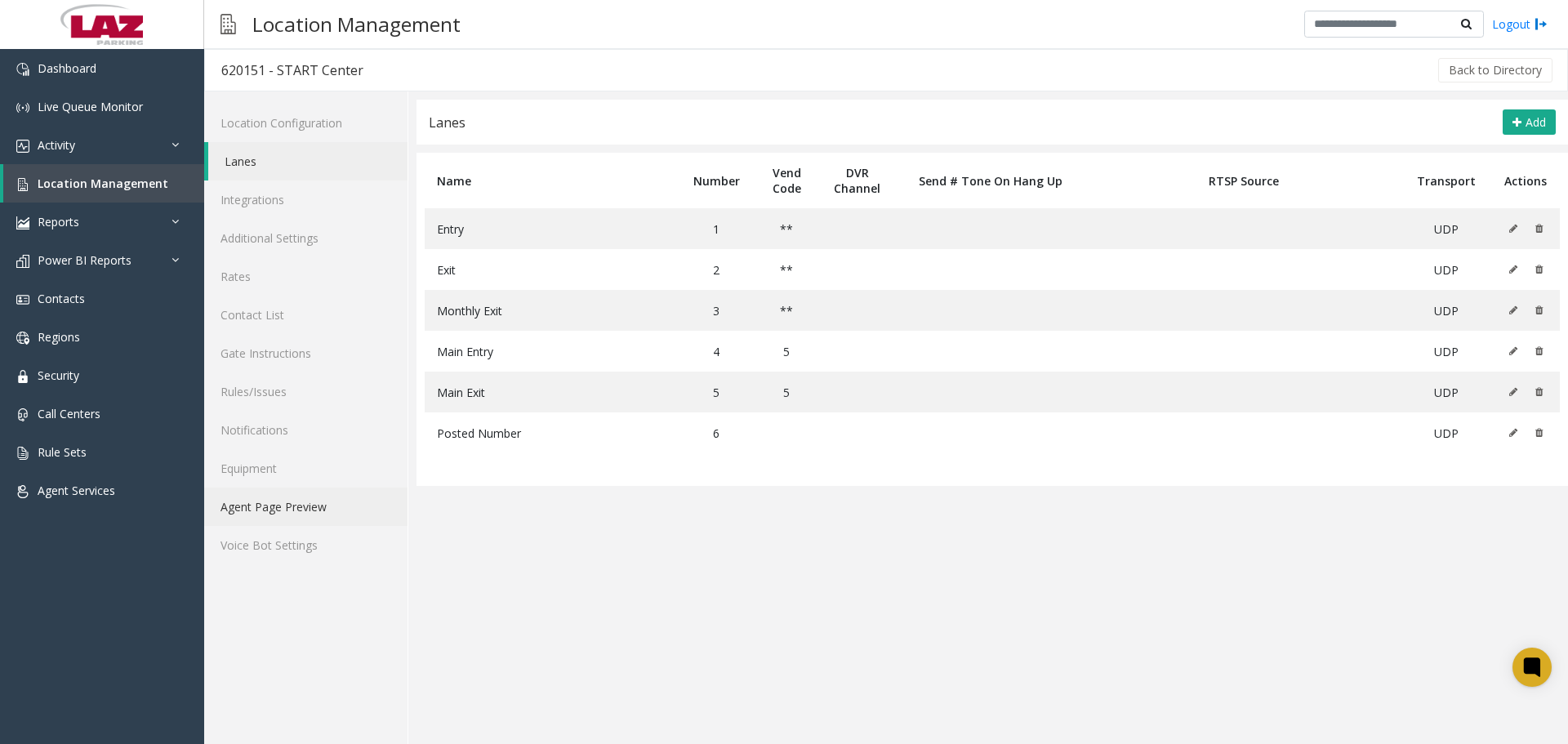
click at [309, 508] on link "Agent Page Preview" at bounding box center [306, 506] width 204 height 38
